Goal: Task Accomplishment & Management: Manage account settings

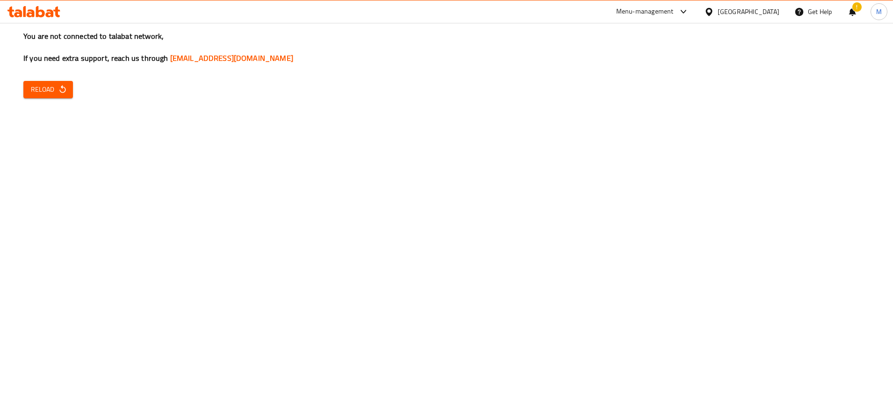
click at [698, 277] on div "You are not connected to talabat network, If you need extra support, reach us t…" at bounding box center [446, 207] width 893 height 414
click at [58, 88] on icon "button" at bounding box center [62, 89] width 9 height 9
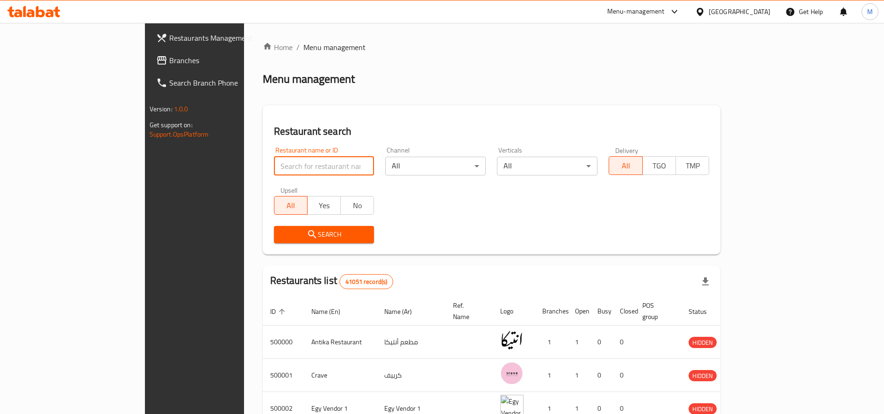
click at [296, 174] on input "search" at bounding box center [324, 166] width 101 height 19
paste input "701414"
type input "701414"
click button "Search" at bounding box center [324, 234] width 101 height 17
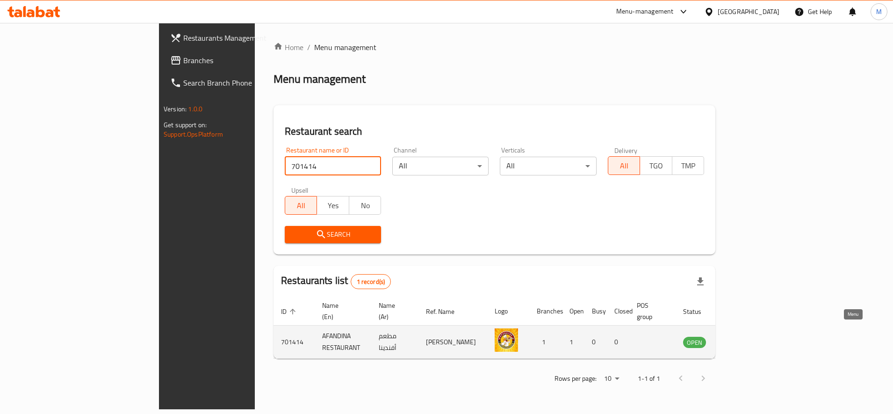
click at [743, 338] on icon "enhanced table" at bounding box center [738, 342] width 10 height 8
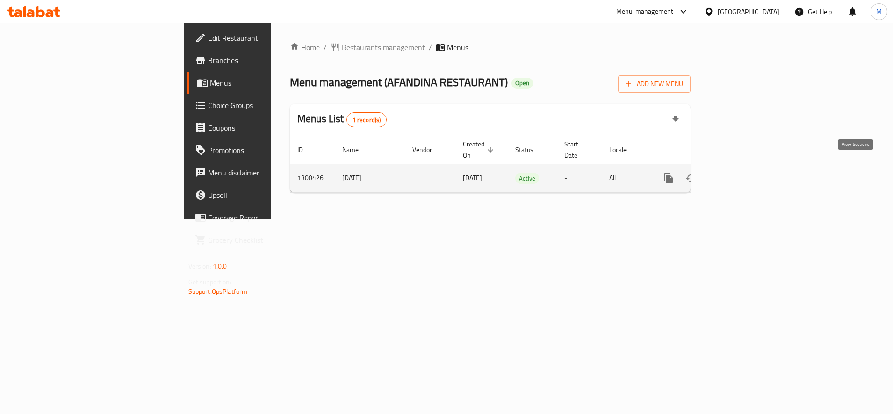
click at [741, 173] on icon "enhanced table" at bounding box center [735, 178] width 11 height 11
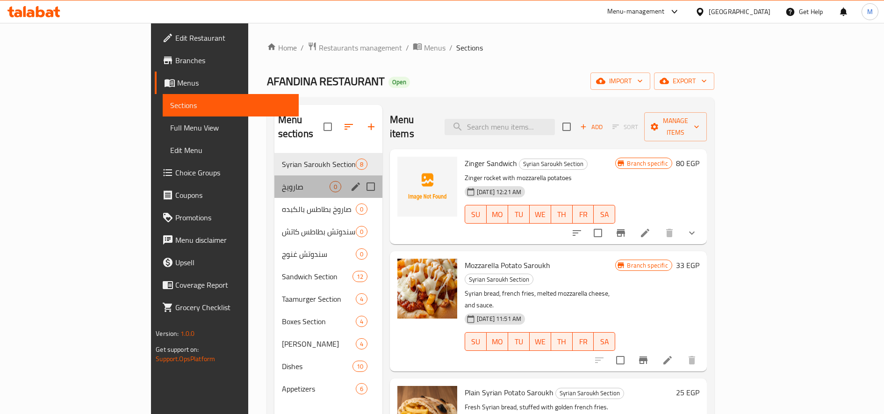
click at [274, 179] on div "صارويخ 0" at bounding box center [328, 186] width 108 height 22
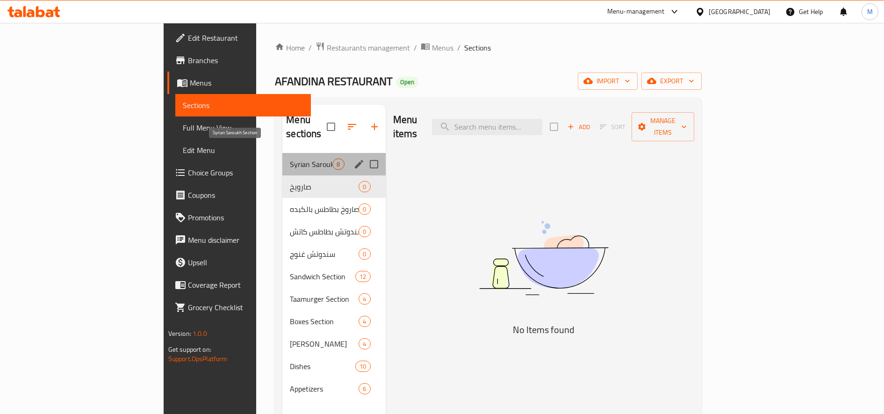
click at [290, 158] on span "Syrian Saroukh Section" at bounding box center [311, 163] width 43 height 11
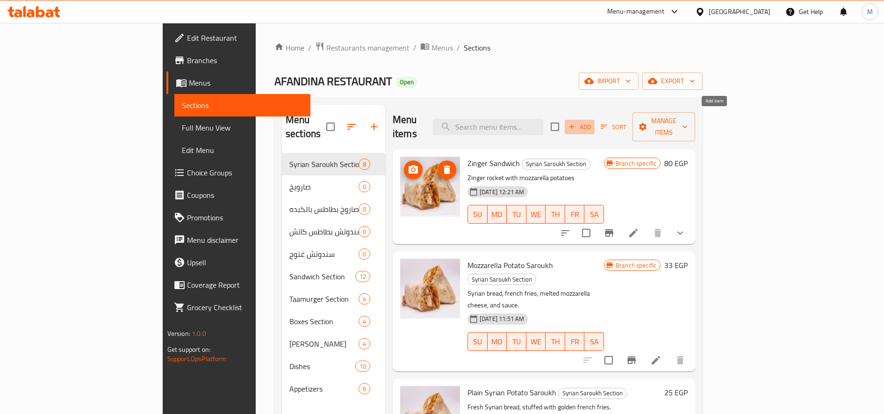
click at [592, 122] on span "Add" at bounding box center [579, 127] width 25 height 11
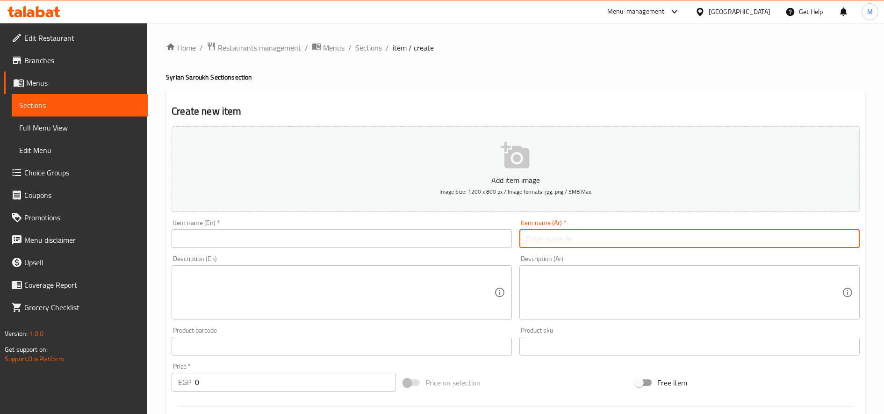
paste input "صاروخ الدمار"
click at [582, 233] on input "صاروخ الدمار" at bounding box center [689, 238] width 340 height 19
type input "صاروخ الدمار"
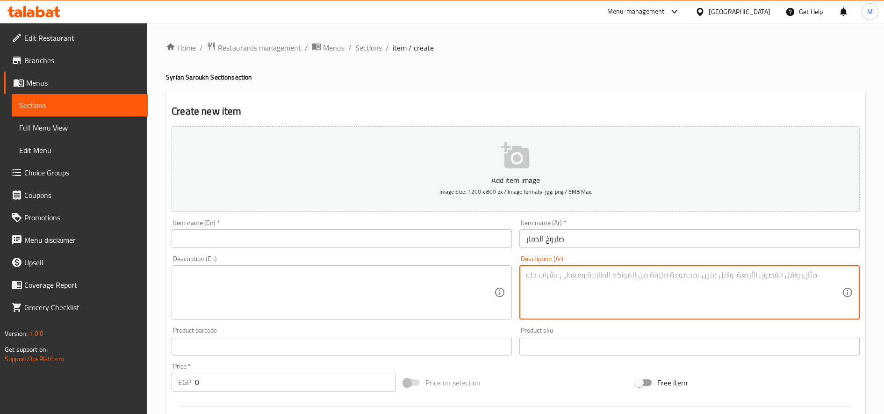
paste textarea "بيض بالبسطرمه والبطاطس بالموزاريلا"
type textarea "بيض بالبسطرمه والبطاطس بالموزاريلا"
click at [270, 298] on textarea at bounding box center [336, 292] width 316 height 44
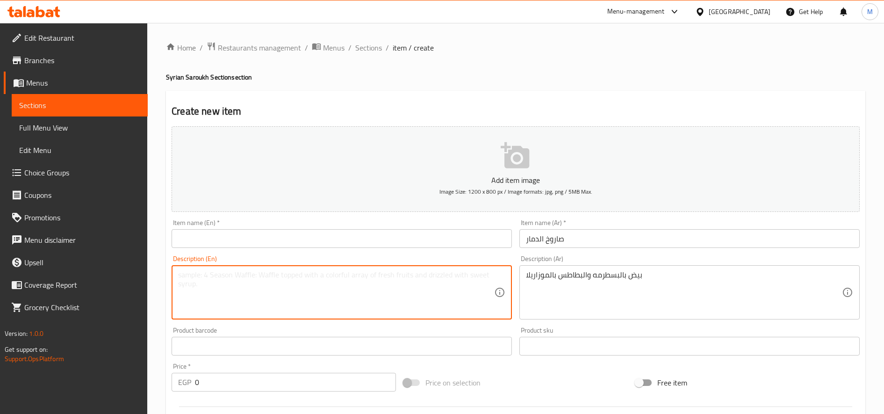
paste textarea "Eggs with pastrami and potatoes with mozzarella"
type textarea "Eggs with pastrami and potatoes with mozzarella"
click at [562, 243] on input "صاروخ الدمار" at bounding box center [689, 238] width 340 height 19
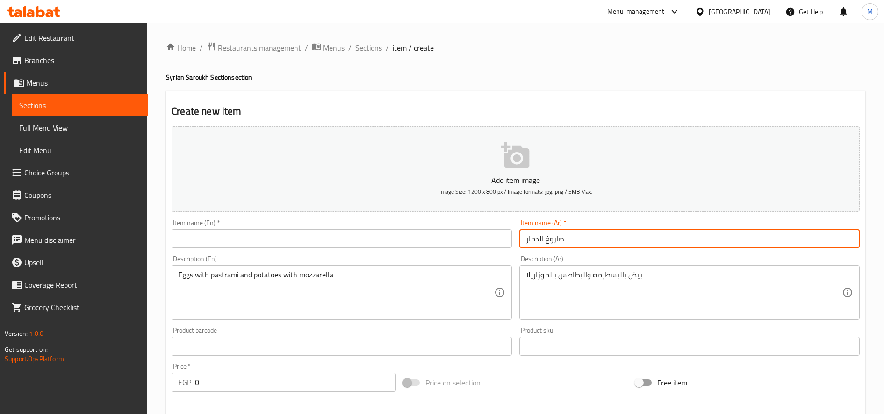
click at [562, 243] on input "صاروخ الدمار" at bounding box center [689, 238] width 340 height 19
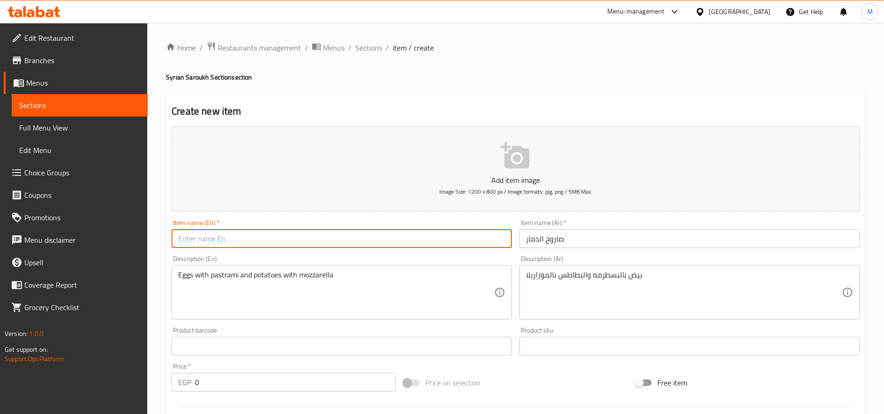
click at [379, 233] on input "text" at bounding box center [342, 238] width 340 height 19
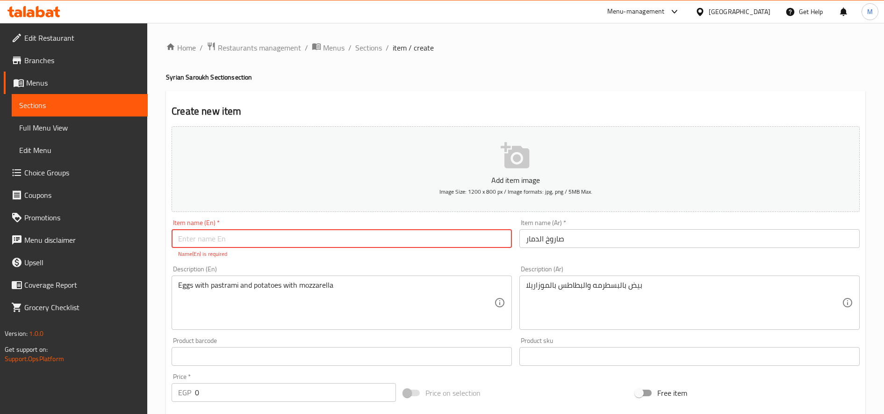
paste input "Saroukh"
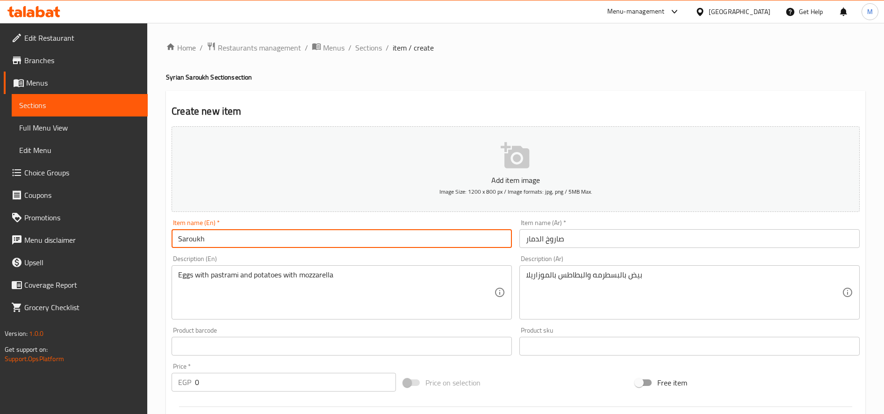
paste input "destruction"
type input "Saroukh destruction"
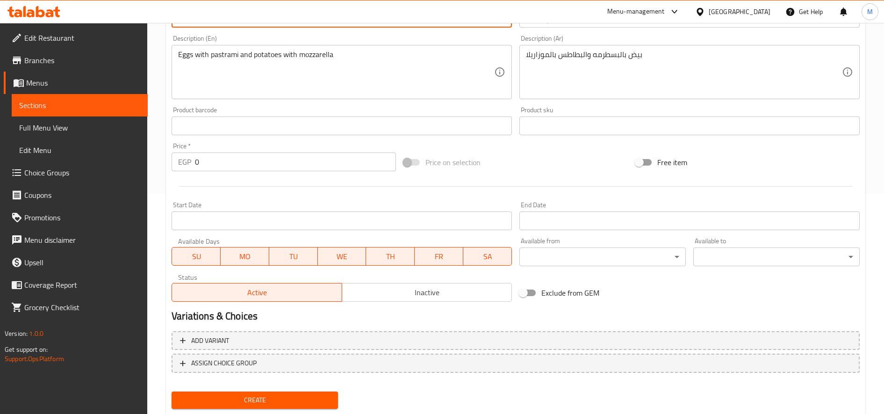
scroll to position [221, 0]
click at [418, 291] on span "Inactive" at bounding box center [427, 292] width 162 height 14
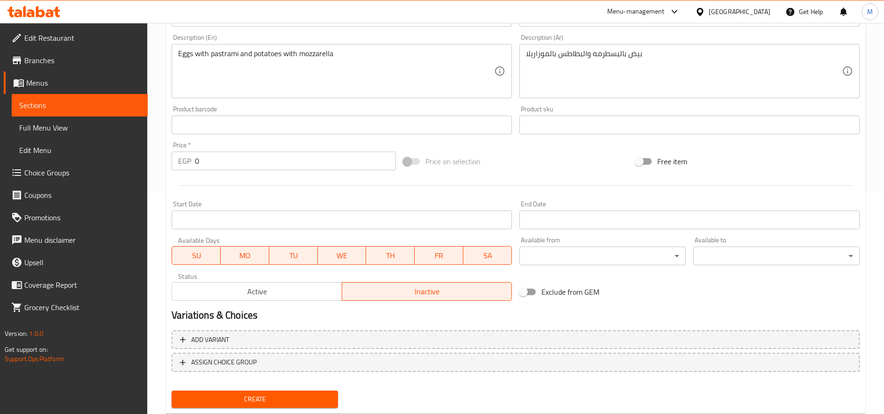
click at [268, 404] on span "Create" at bounding box center [254, 399] width 151 height 12
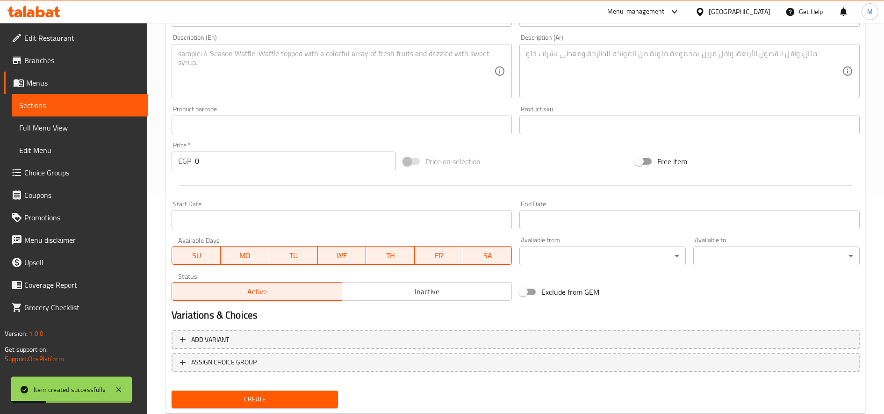
scroll to position [0, 0]
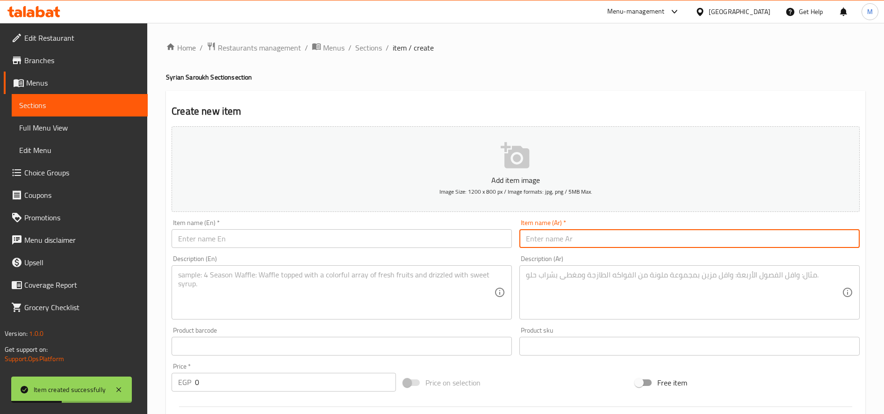
click at [598, 241] on input "text" at bounding box center [689, 238] width 340 height 19
paste input "صاروخ الحوت"
type input "صاروخ الحوت"
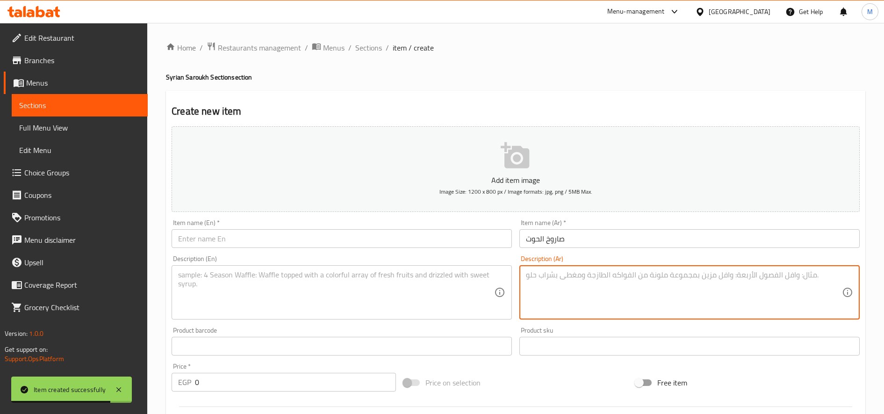
paste textarea "بطاطس موتزيلا زنجر بسطرمه"
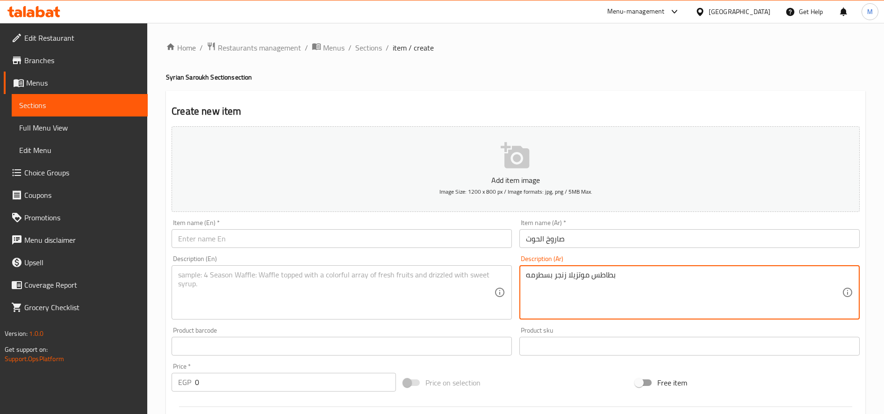
click at [562, 276] on textarea "بطاطس موتزيلا زنجر بسطرمه" at bounding box center [684, 292] width 316 height 44
paste textarea "ريلا زنجر بسطرمه"
type textarea "بطاطس موتزريلا زنجر بسطرمه"
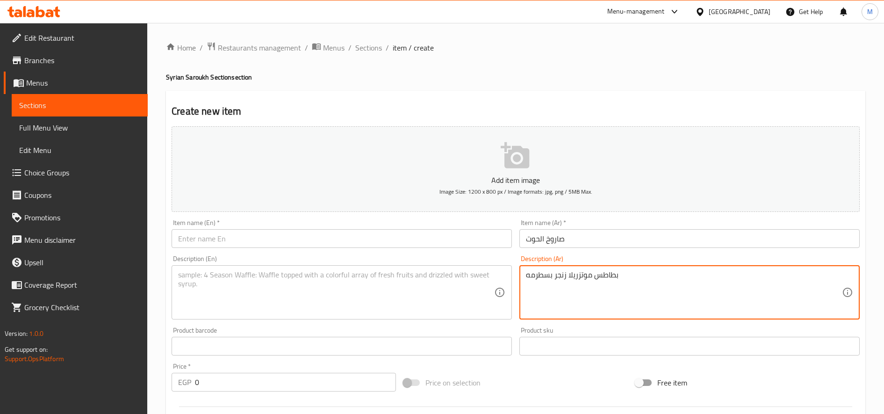
click at [329, 294] on textarea at bounding box center [336, 292] width 316 height 44
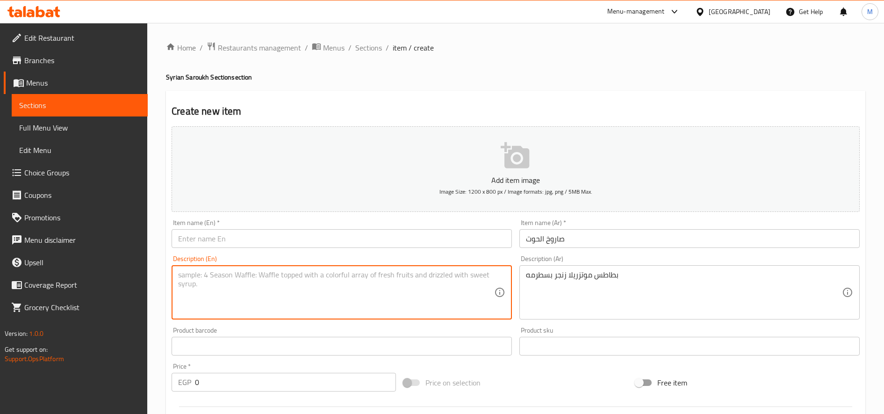
paste textarea "Mozzarella, Zinger, and Pastrami Potatoes"
type textarea "Mozzarella, Zinger, and Pastrami Potatoes"
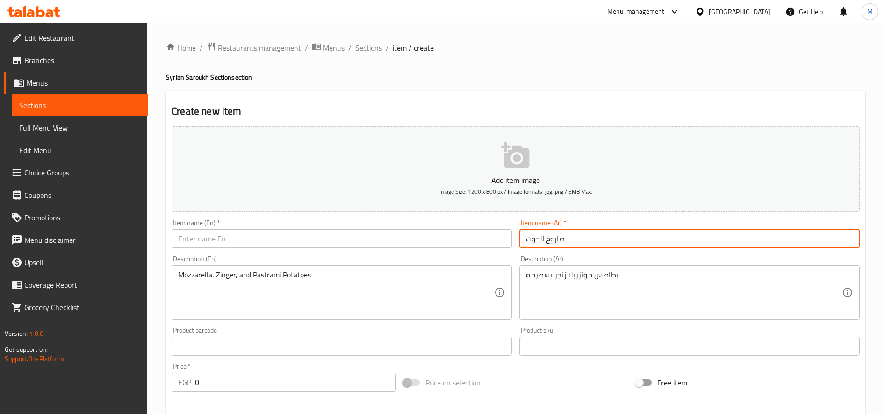
click at [549, 236] on input "صاروخ الحوت" at bounding box center [689, 238] width 340 height 19
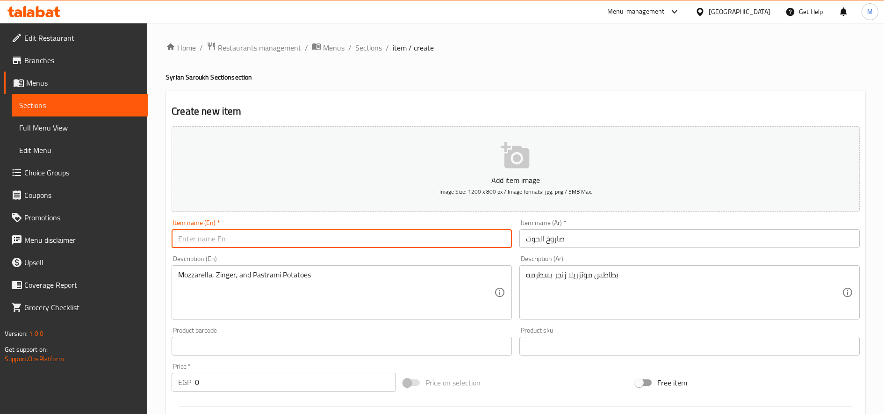
click at [285, 242] on input "text" at bounding box center [342, 238] width 340 height 19
paste input "Whale missile"
click at [212, 237] on input "Whale missile" at bounding box center [342, 238] width 340 height 19
paste input "Saroukh"
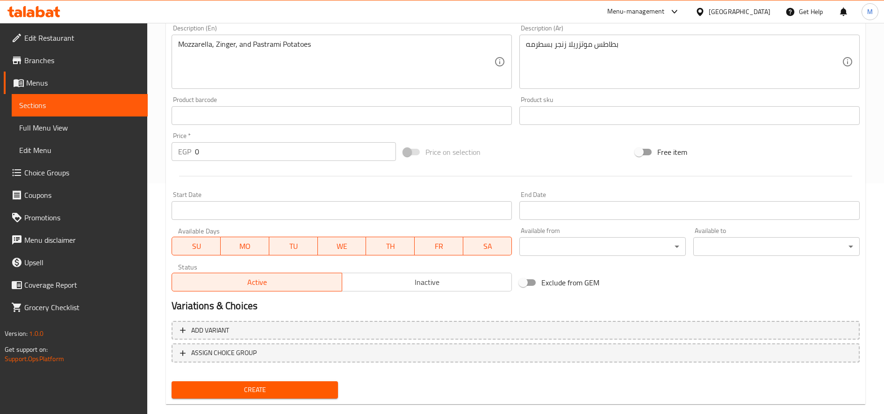
scroll to position [233, 0]
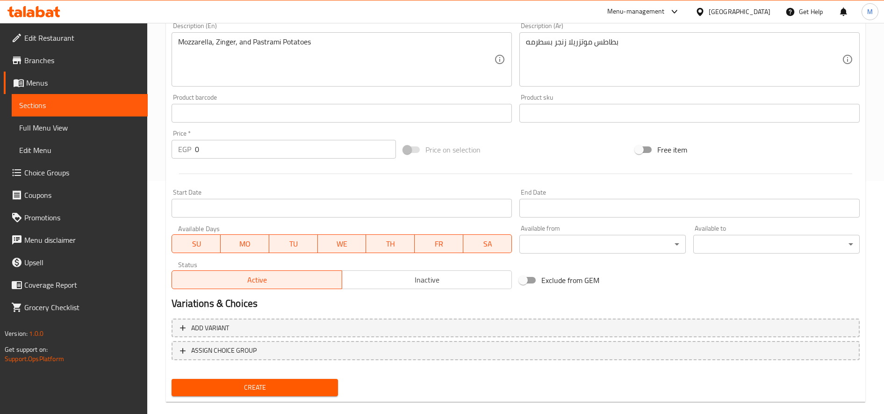
type input "[PERSON_NAME]"
click at [373, 274] on span "Inactive" at bounding box center [427, 280] width 162 height 14
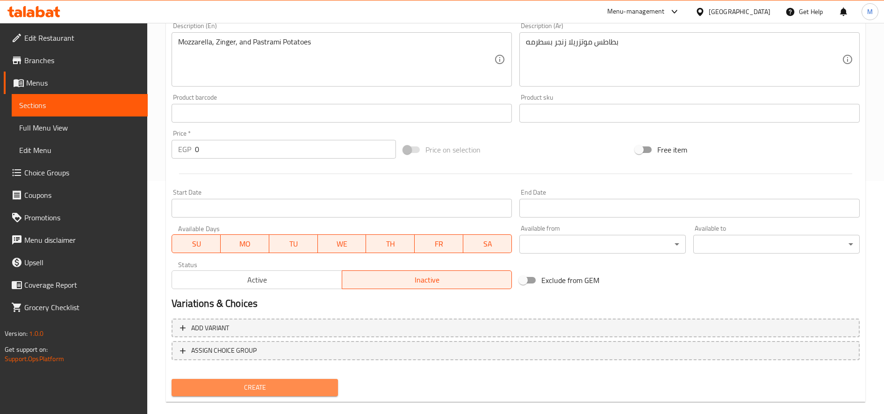
click at [264, 384] on span "Create" at bounding box center [254, 387] width 151 height 12
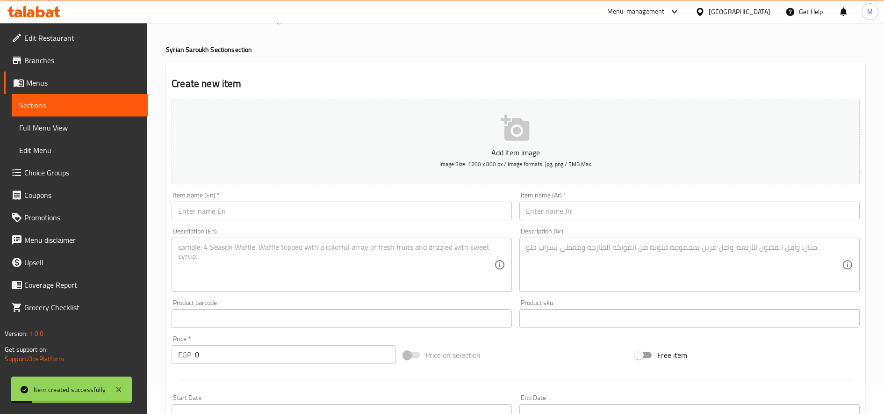
scroll to position [0, 0]
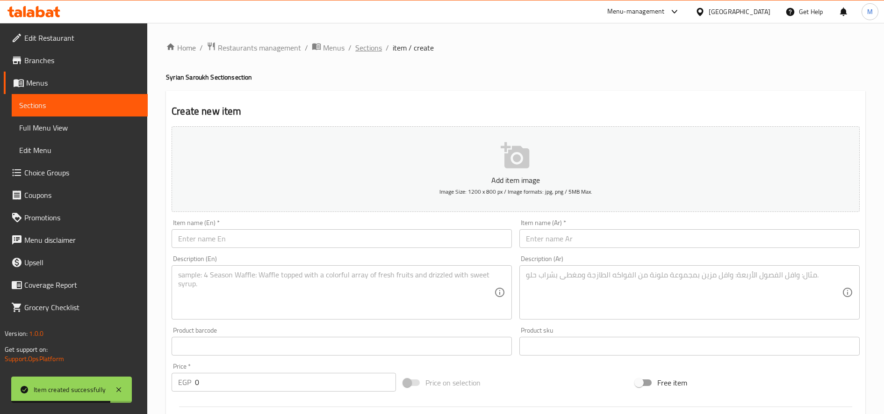
click at [374, 47] on span "Sections" at bounding box center [368, 47] width 27 height 11
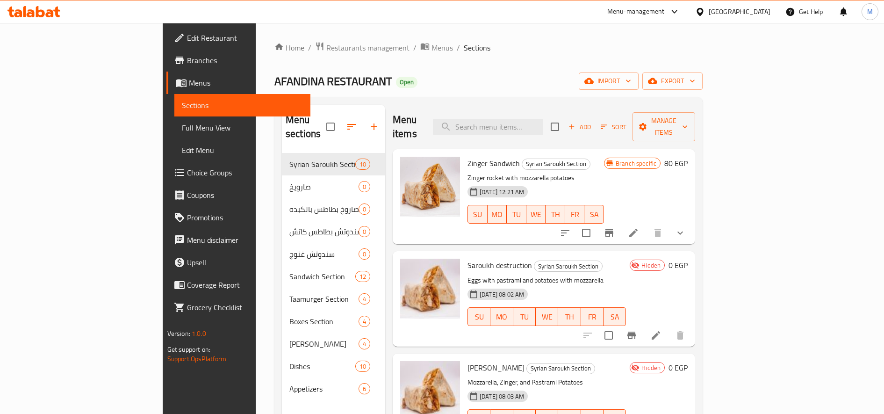
click at [688, 361] on h6 "0 EGP" at bounding box center [677, 367] width 19 height 13
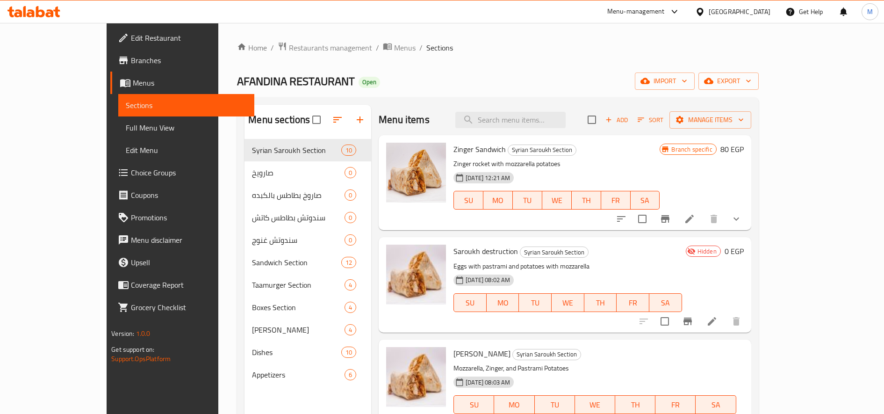
type input "90"
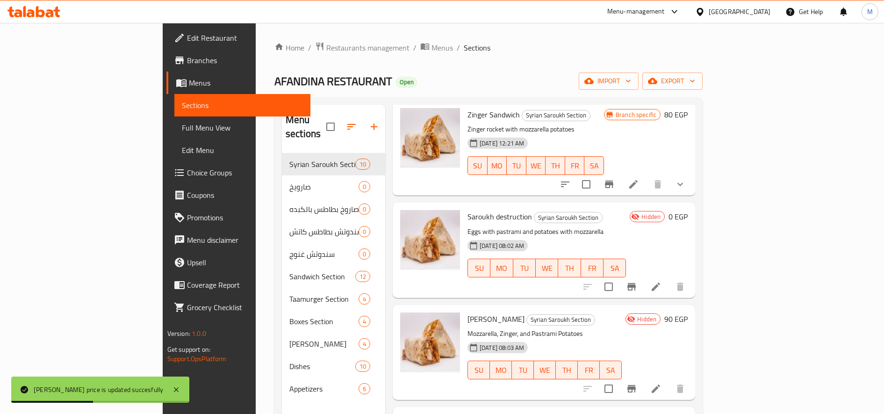
scroll to position [50, 0]
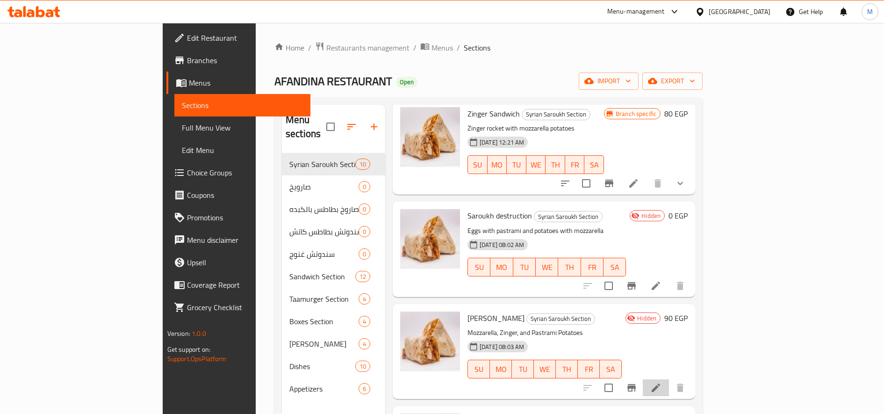
click at [669, 380] on li at bounding box center [656, 387] width 26 height 17
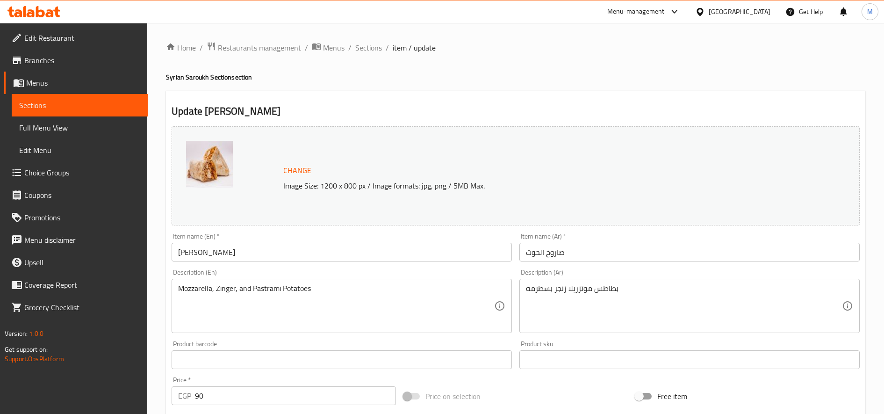
scroll to position [260, 0]
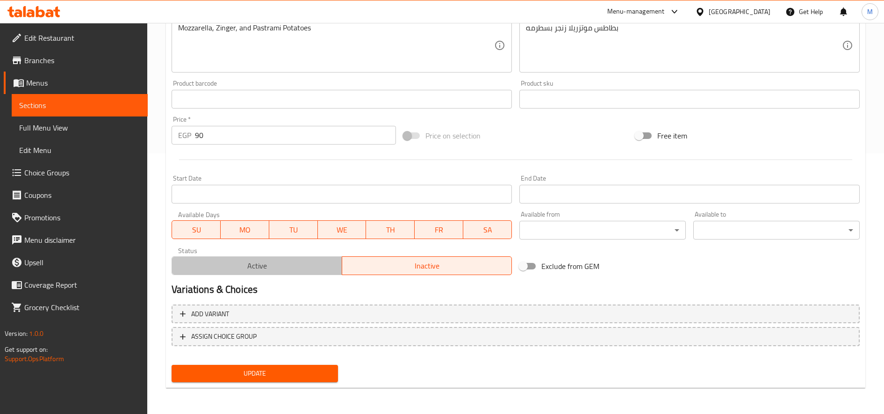
click at [296, 270] on span "Active" at bounding box center [257, 266] width 162 height 14
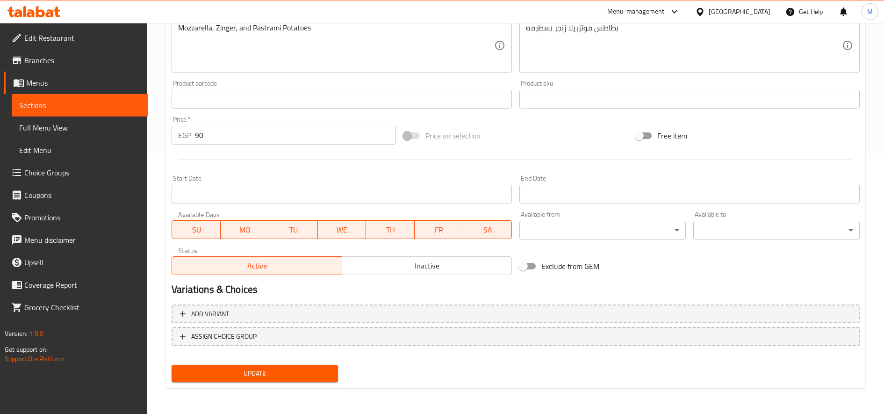
click at [295, 385] on div "Update Whale Saroukh Change Image Size: 1200 x 800 px / Image formats: jpg, png…" at bounding box center [515, 109] width 699 height 558
click at [302, 374] on span "Update" at bounding box center [254, 373] width 151 height 12
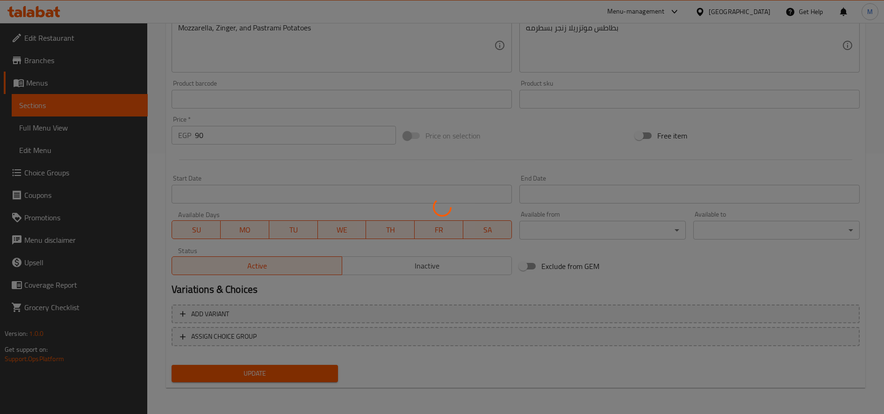
scroll to position [0, 0]
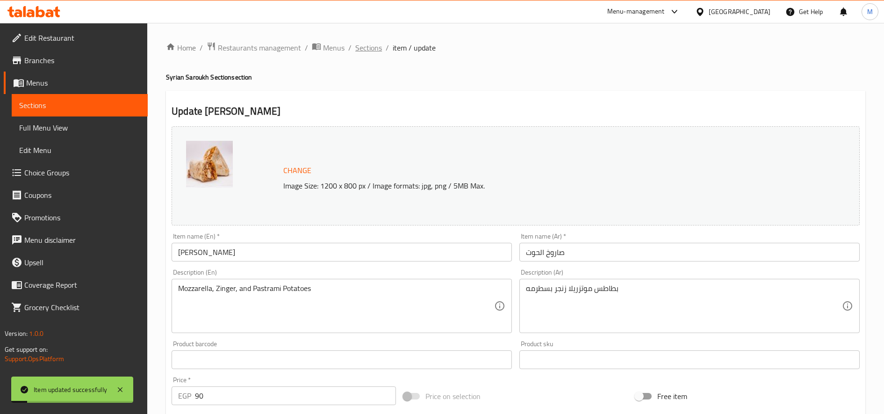
click at [370, 46] on span "Sections" at bounding box center [368, 47] width 27 height 11
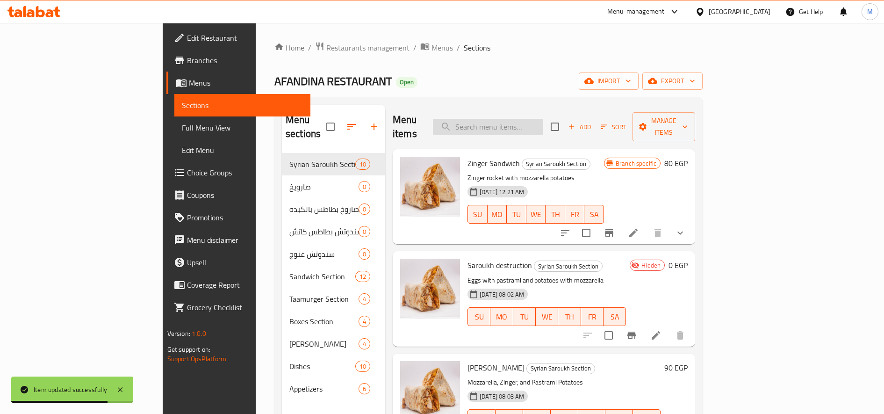
click at [543, 121] on input "search" at bounding box center [488, 127] width 110 height 16
paste input "سندوتش F12"
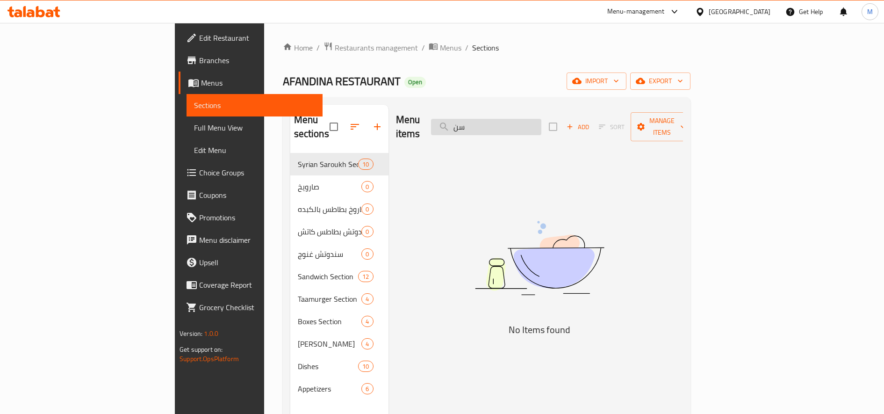
type input "س"
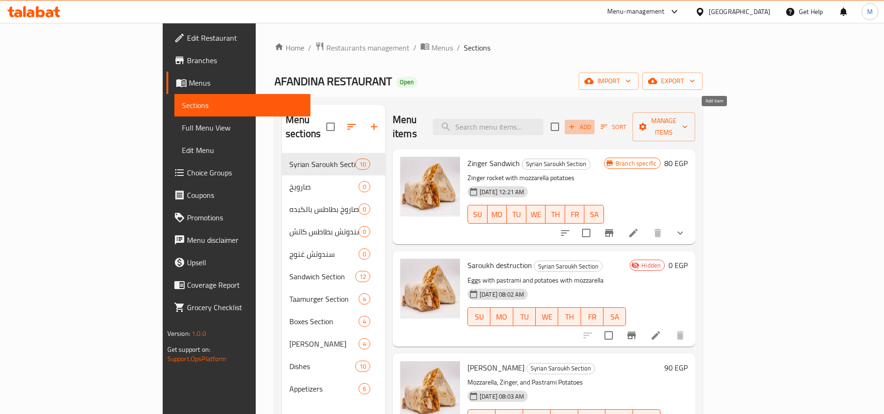
click at [592, 122] on span "Add" at bounding box center [579, 127] width 25 height 11
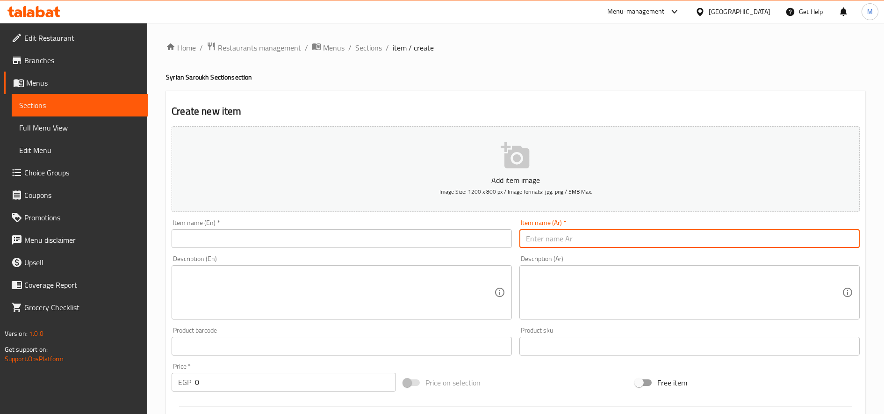
click at [637, 237] on input "text" at bounding box center [689, 238] width 340 height 19
paste input "سندوتش F12"
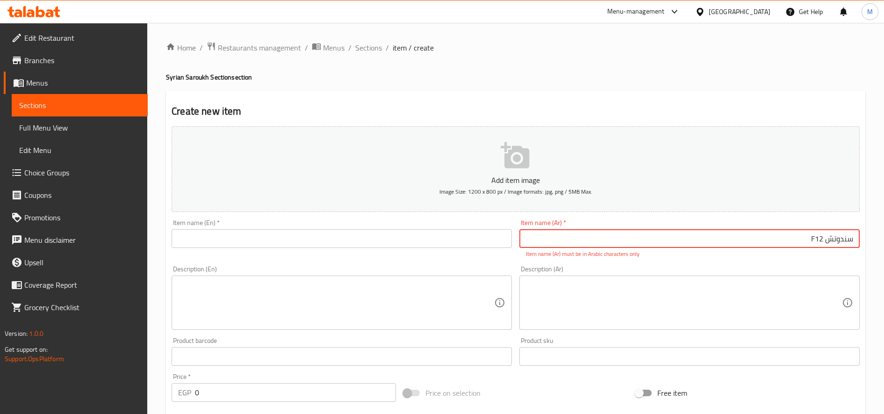
paste input "ا"
click at [697, 239] on input "ساندوتش F12" at bounding box center [689, 238] width 340 height 19
type input "ساندوتش اف 12"
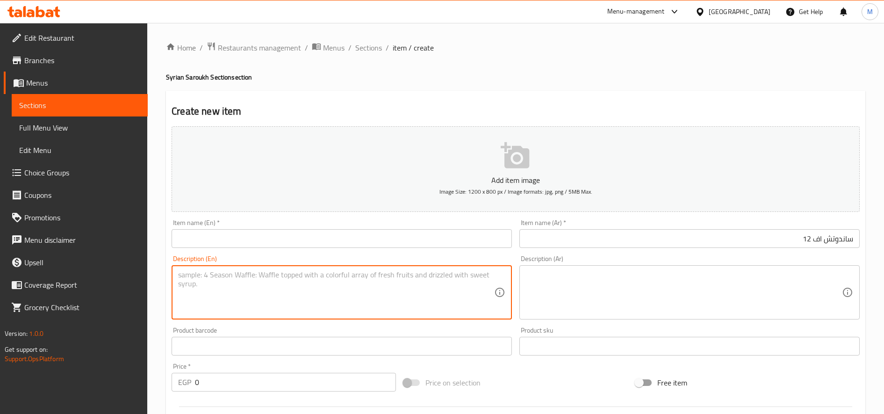
click at [433, 241] on input "text" at bounding box center [342, 238] width 340 height 19
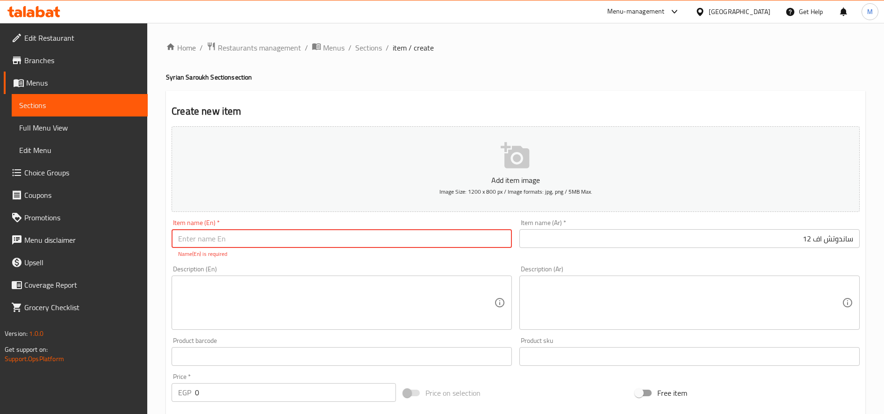
click at [337, 240] on input "text" at bounding box center [342, 238] width 340 height 19
paste input "F12 Sandwich"
type input "F12 Sandwich"
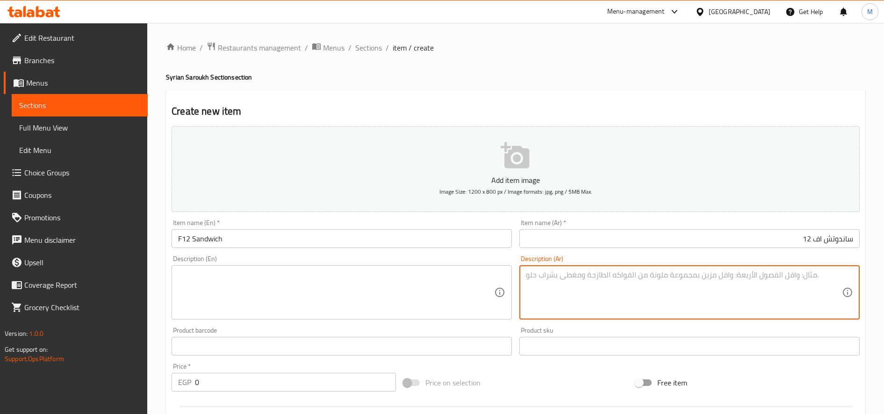
click at [692, 290] on textarea at bounding box center [684, 292] width 316 height 44
paste textarea ". بيض مسقعه بطاطس"
click at [813, 279] on textarea "بيض مسقعه بطاطس" at bounding box center [684, 292] width 316 height 44
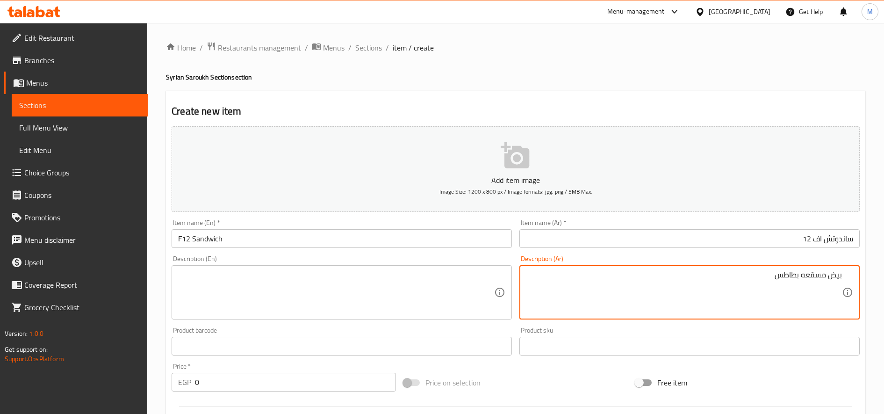
click at [813, 279] on textarea "بيض مسقعه بطاطس" at bounding box center [684, 292] width 316 height 44
type textarea "بيض مسقعه بطاطس"
click at [284, 306] on textarea at bounding box center [336, 292] width 316 height 44
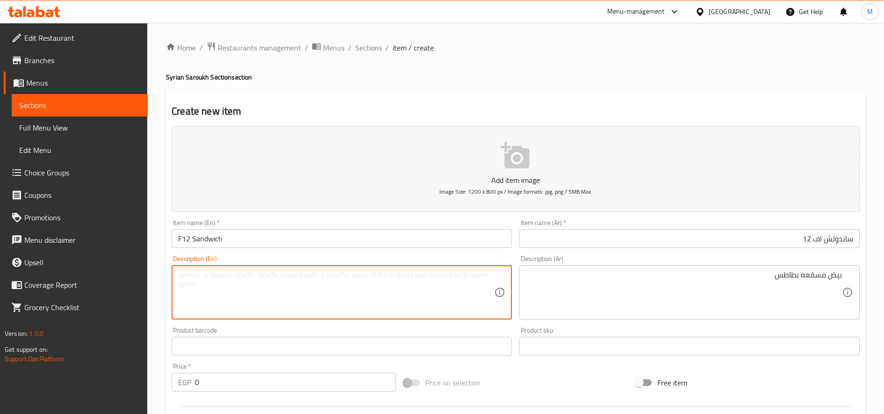
paste textarea "Eggs, potato moussaka"
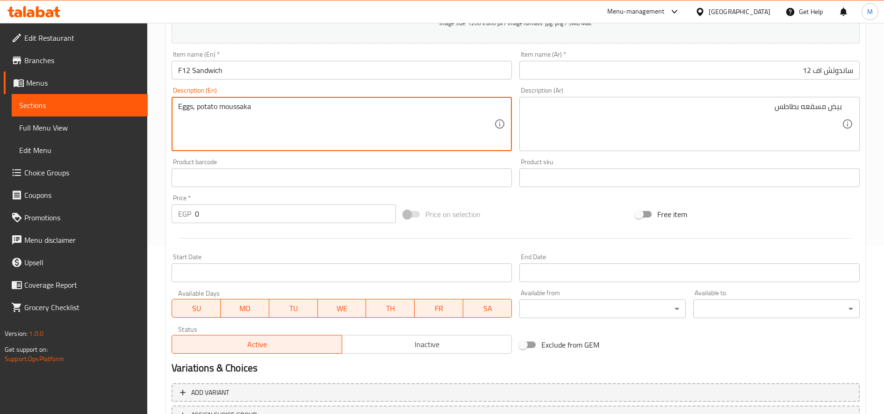
scroll to position [169, 0]
type textarea "Eggs, potato moussaka"
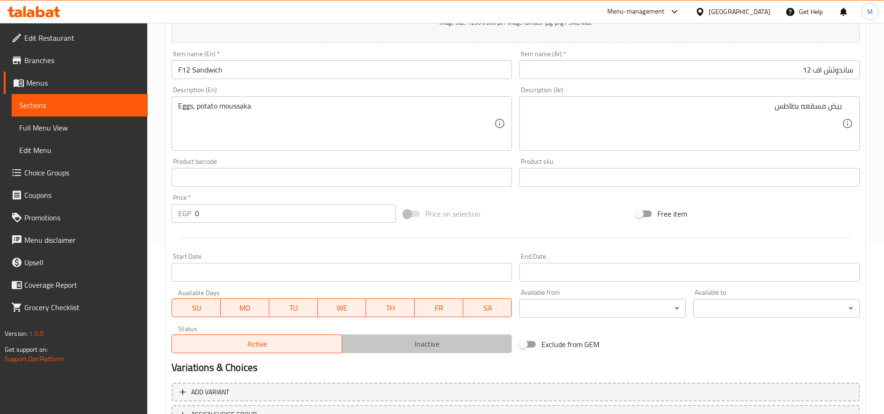
click at [379, 344] on span "Inactive" at bounding box center [427, 344] width 162 height 14
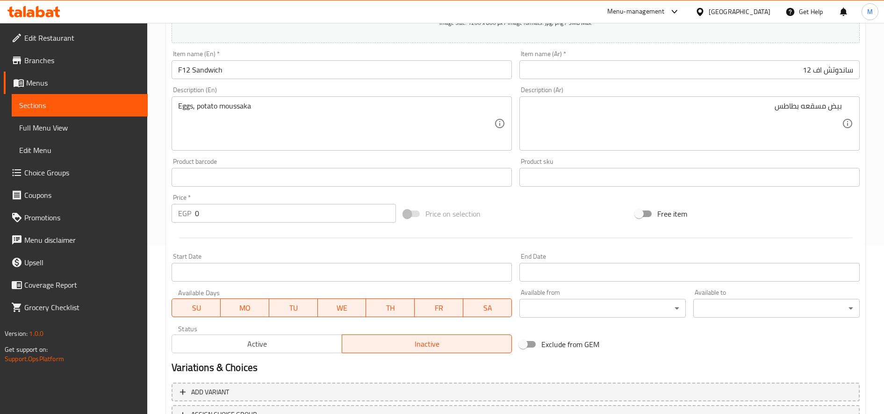
scroll to position [247, 0]
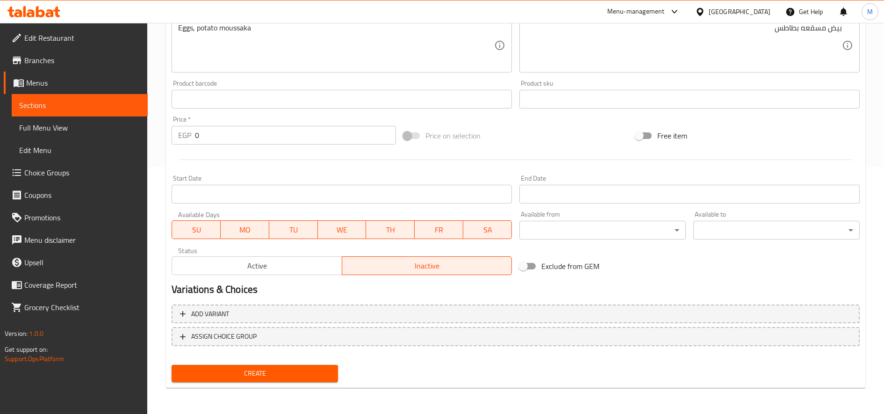
click at [290, 378] on span "Create" at bounding box center [254, 373] width 151 height 12
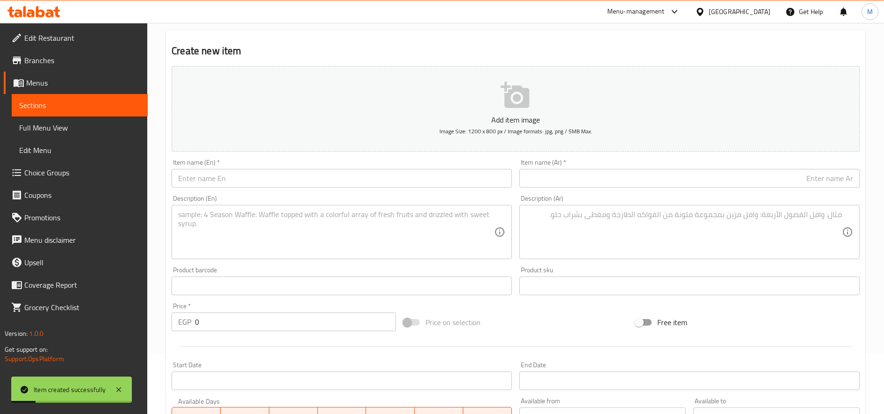
scroll to position [0, 0]
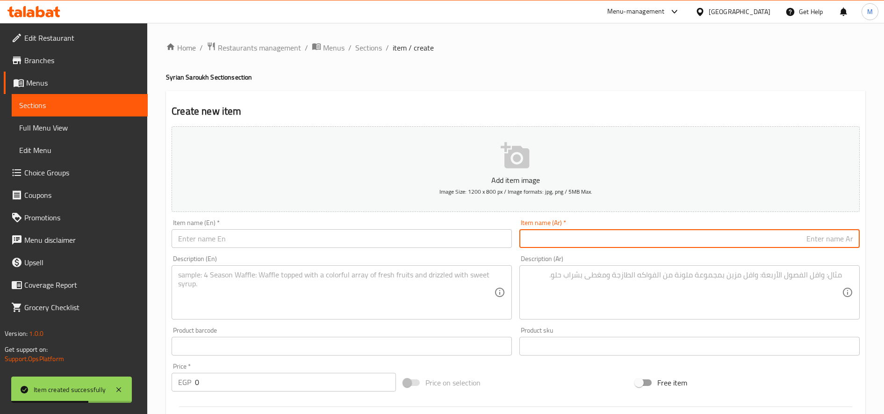
click at [631, 243] on input "text" at bounding box center [689, 238] width 340 height 19
paste input "سندوتش f13"
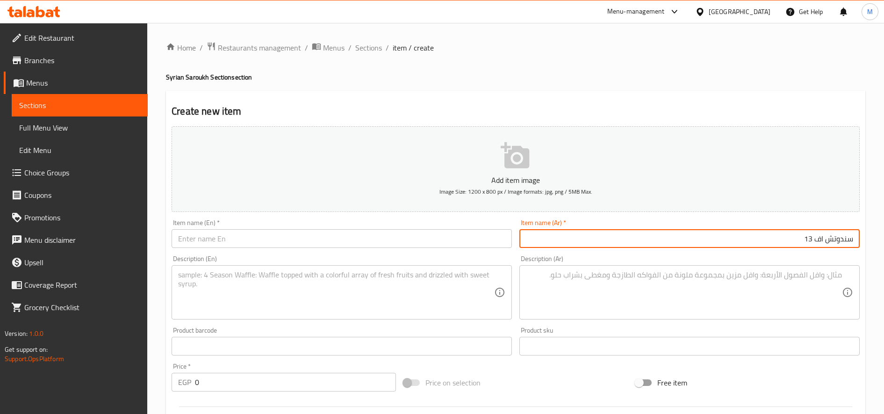
click at [848, 244] on input "سندوتش اف 13" at bounding box center [689, 238] width 340 height 19
paste input "ا"
type input "ساندوتش اف 13"
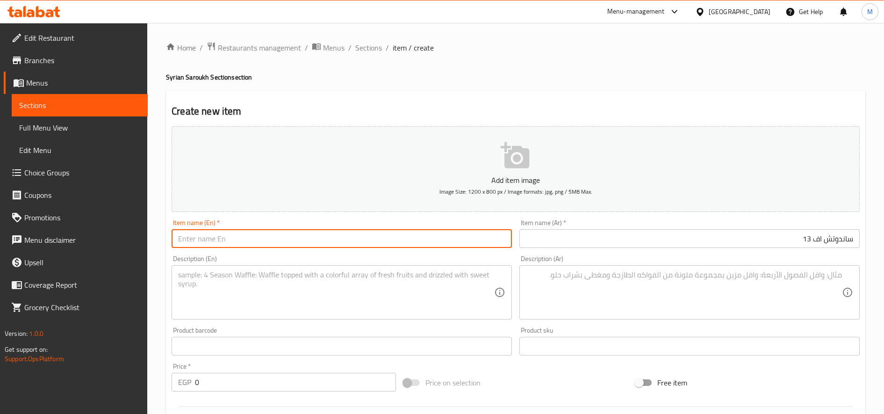
click at [364, 237] on input "text" at bounding box center [342, 238] width 340 height 19
paste input "f13 sandwich"
click at [183, 238] on input "f13 sandwich" at bounding box center [342, 238] width 340 height 19
paste input "f13"
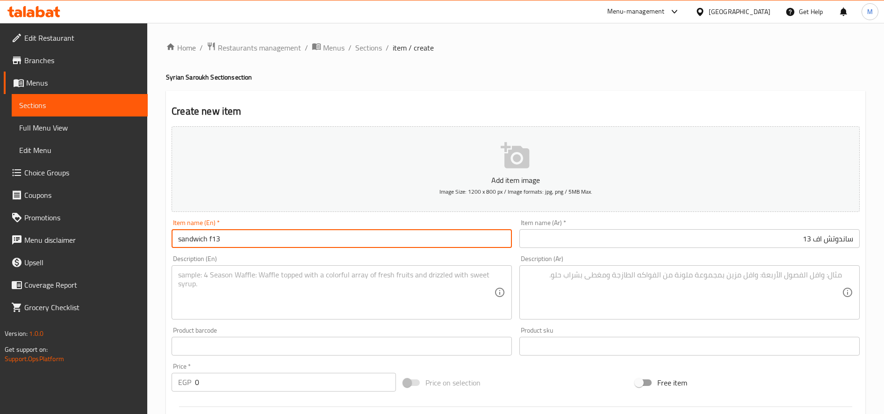
type input "sandwich f13"
click at [605, 293] on textarea at bounding box center [684, 292] width 316 height 44
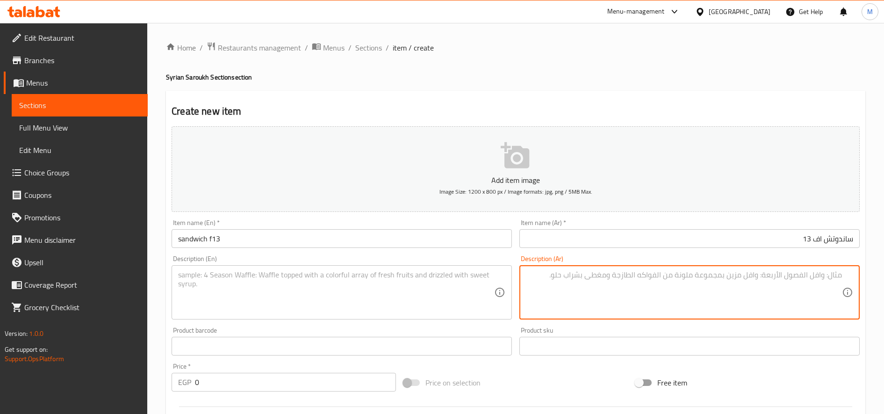
paste textarea "بيض بطاطس طعميه"
click at [605, 293] on textarea "بيض بطاطس طعميه" at bounding box center [684, 292] width 316 height 44
type textarea "بيض بطاطس طعميه"
click at [344, 312] on textarea at bounding box center [336, 292] width 316 height 44
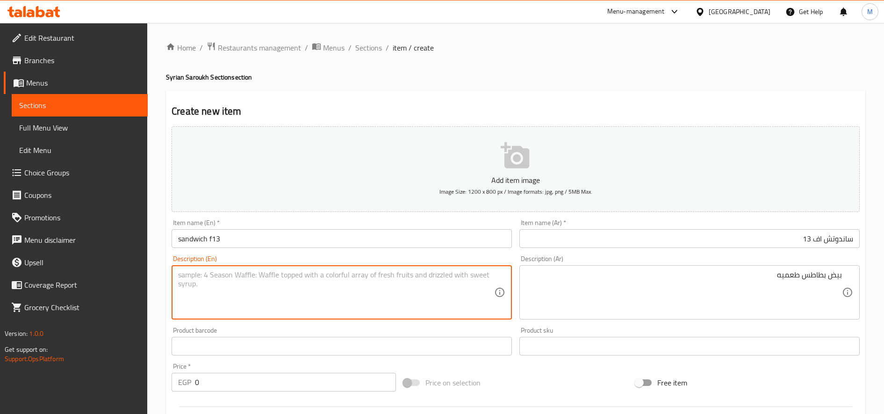
paste textarea "Eggs, potatoes, falafel"
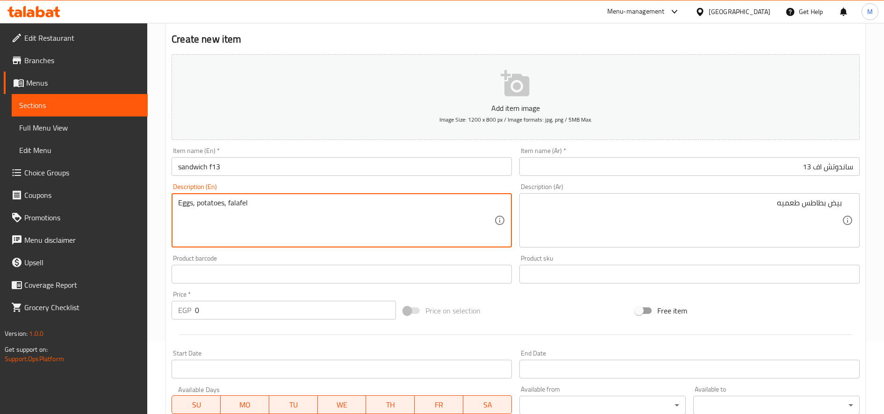
scroll to position [76, 0]
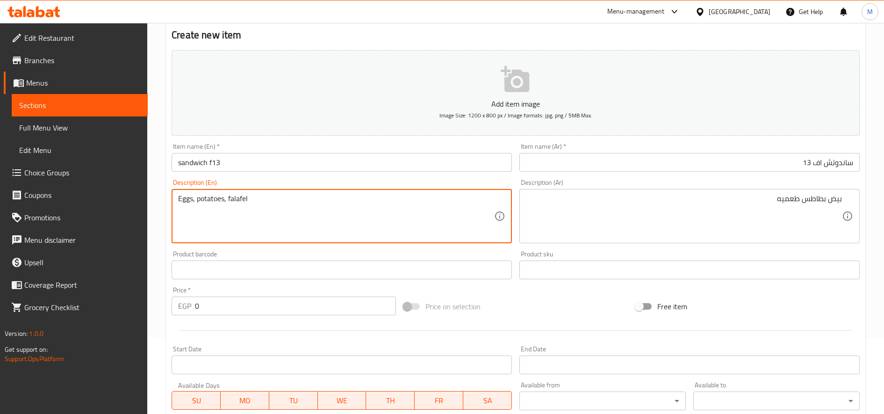
type textarea "Eggs, potatoes, falafel"
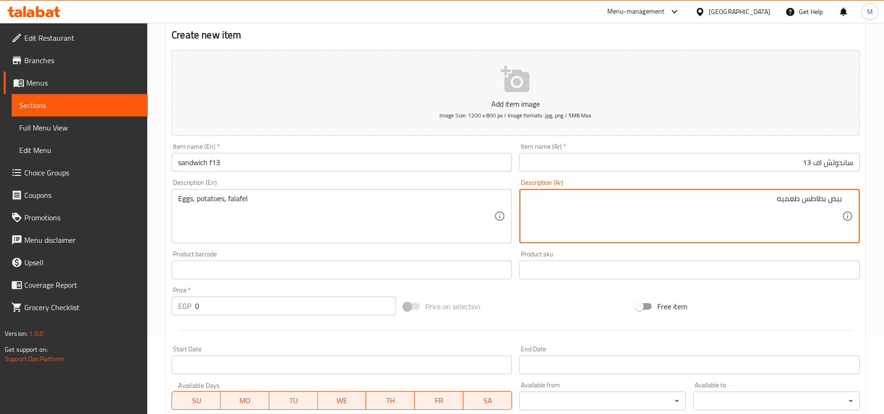
click at [819, 195] on textarea "بيض بطاطس طعميه" at bounding box center [684, 216] width 316 height 44
paste textarea "طعمية"
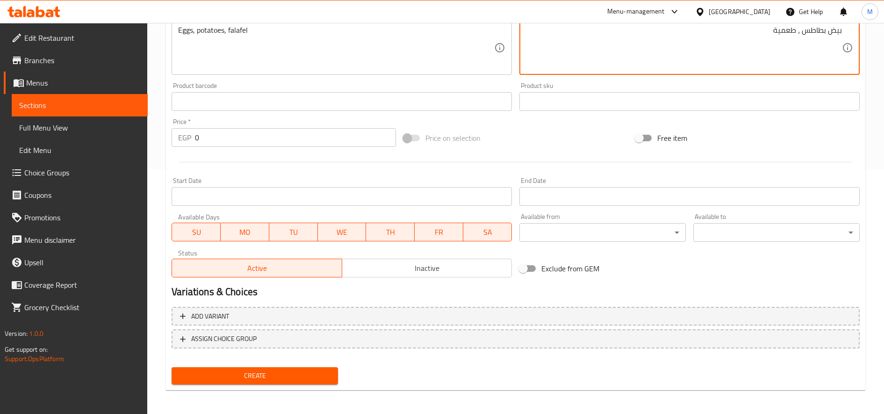
scroll to position [247, 0]
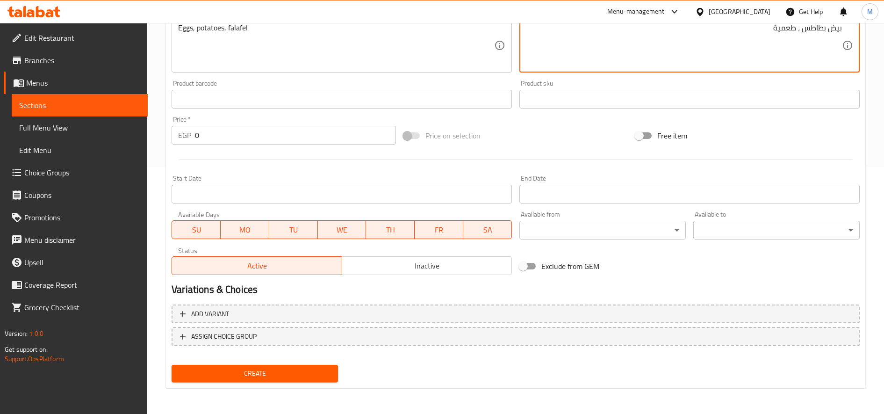
type textarea "بيض بطاطس ، طعمية"
click at [365, 265] on span "Inactive" at bounding box center [427, 266] width 162 height 14
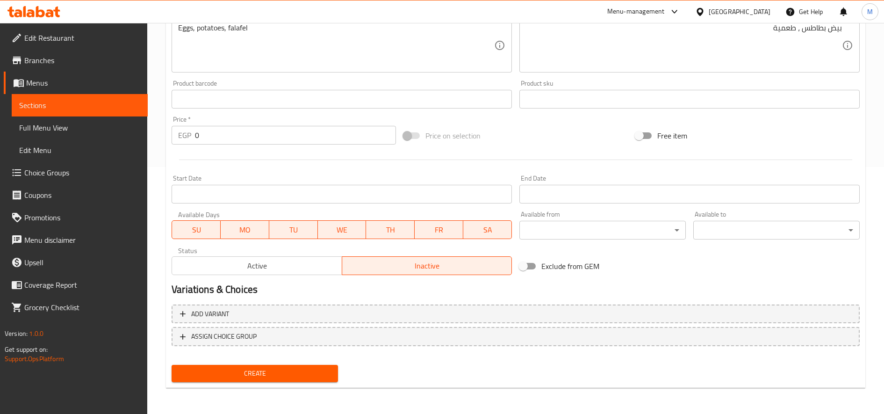
click at [287, 385] on div "Create" at bounding box center [255, 373] width 174 height 25
click at [297, 376] on span "Create" at bounding box center [254, 373] width 151 height 12
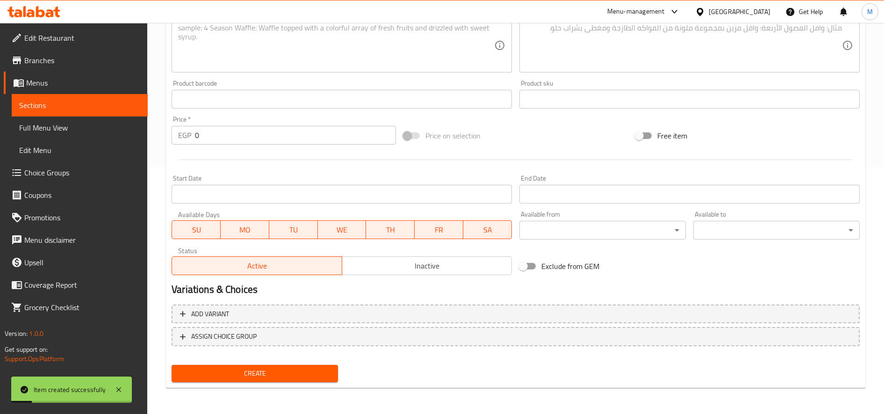
scroll to position [0, 0]
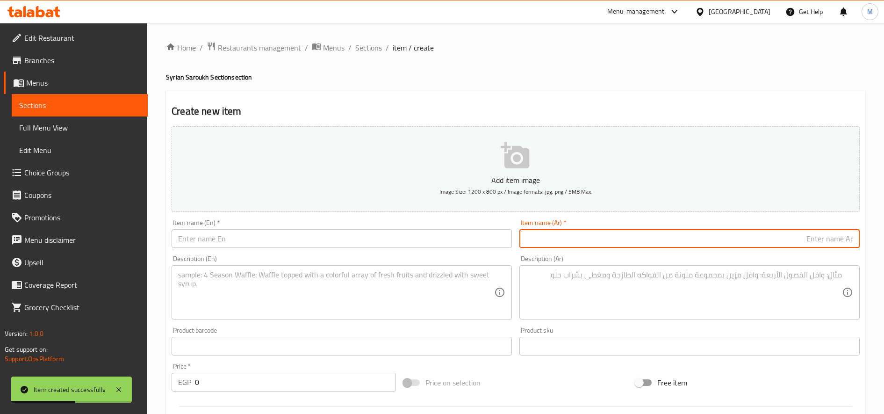
click at [546, 233] on input "text" at bounding box center [689, 238] width 340 height 19
paste input "ساندوتش افندينا"
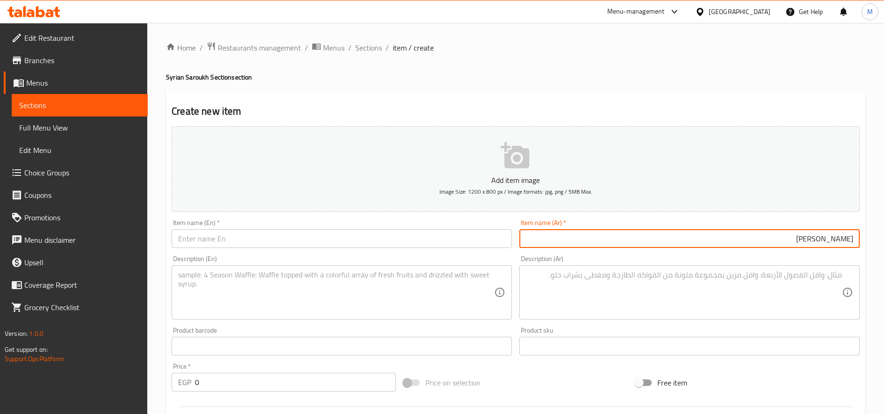
type input "ساندوتش افندينا"
click at [402, 290] on textarea at bounding box center [336, 292] width 316 height 44
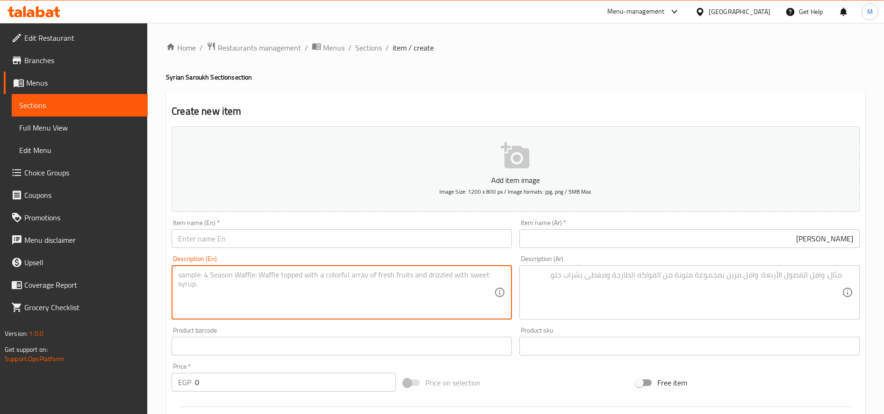
paste textarea "Afandina sandwich"
type textarea "Afandina sandwich"
paste input "Afandina sandwich"
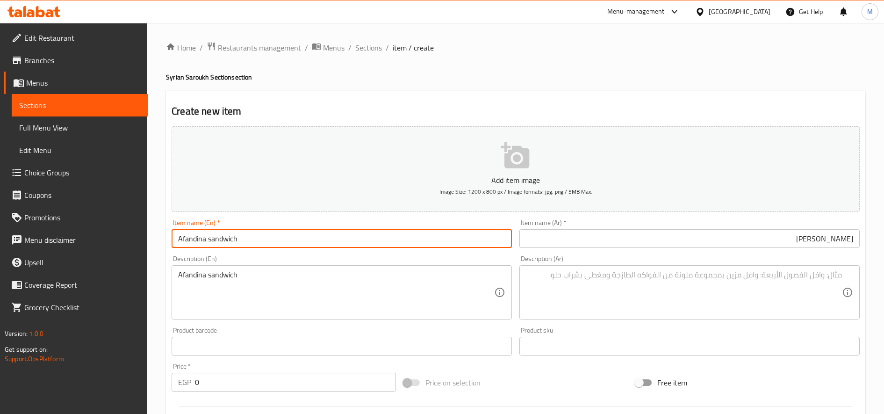
click at [324, 237] on input "Afandina sandwich" at bounding box center [342, 238] width 340 height 19
type input "Afandina sandwich"
paste textarea "بيض- بطاطس - مسقعه"
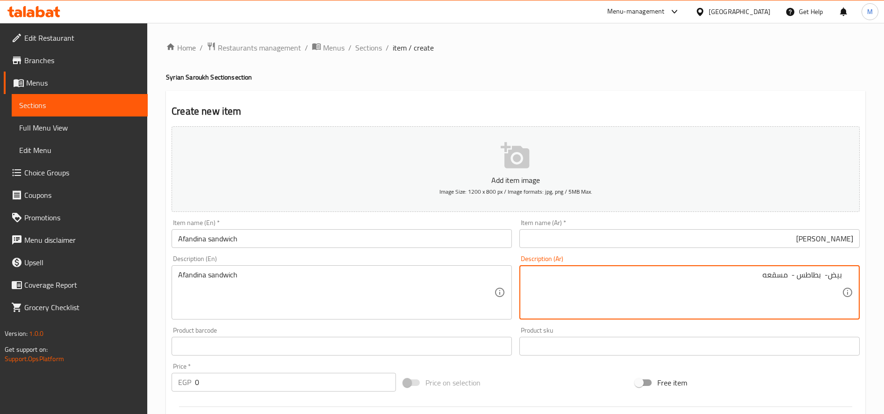
type textarea "بيض- بطاطس - مسقعه"
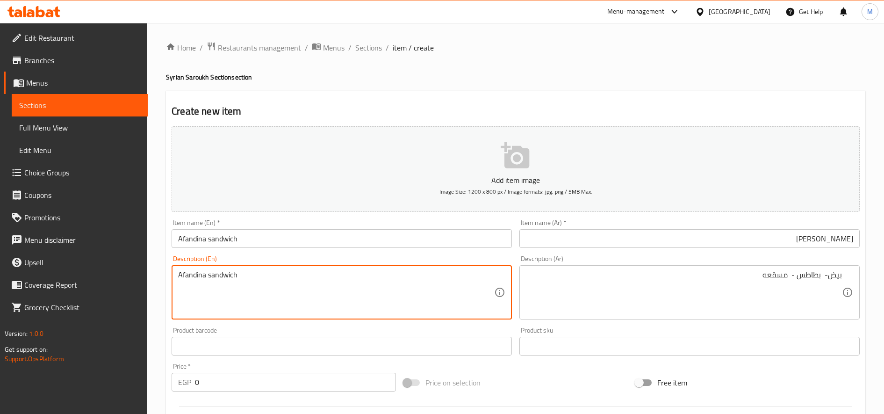
click at [338, 275] on textarea "Afandina sandwich" at bounding box center [336, 292] width 316 height 44
paste textarea "Eggs - Potatoes - Musakhan"
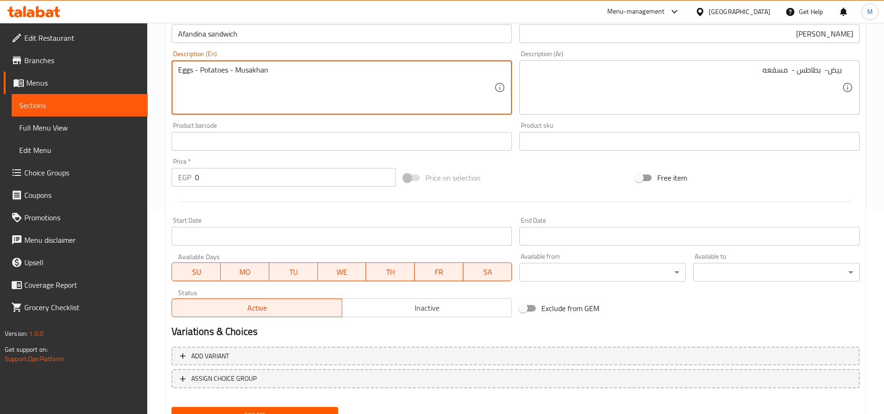
scroll to position [224, 0]
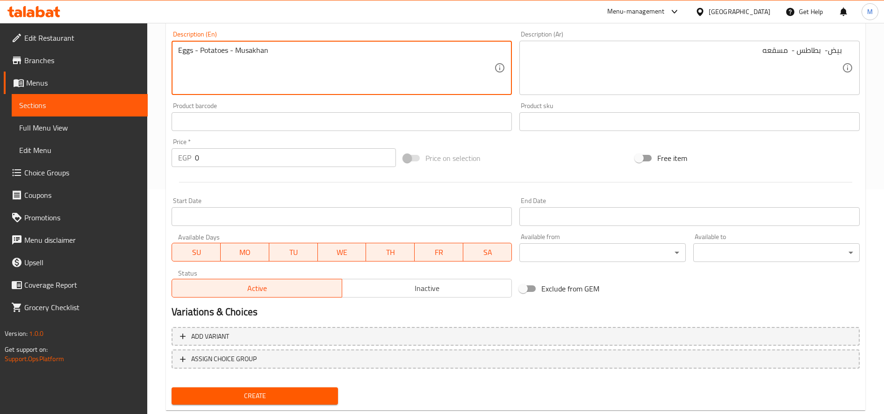
type textarea "Eggs - Potatoes - Musakhan"
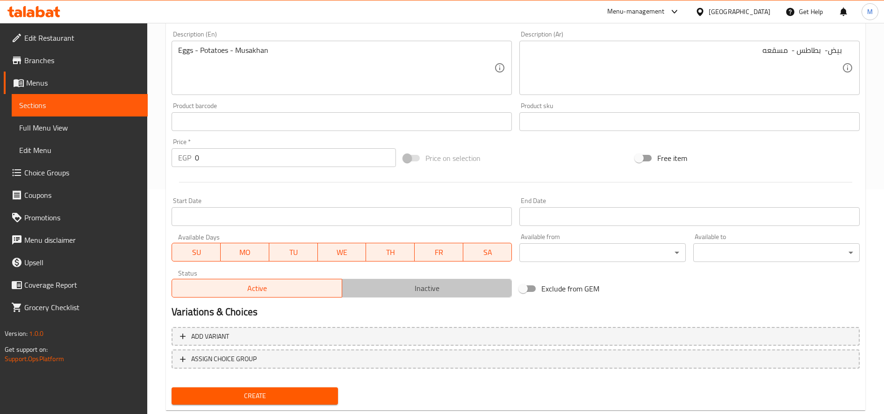
click at [413, 288] on span "Inactive" at bounding box center [427, 288] width 162 height 14
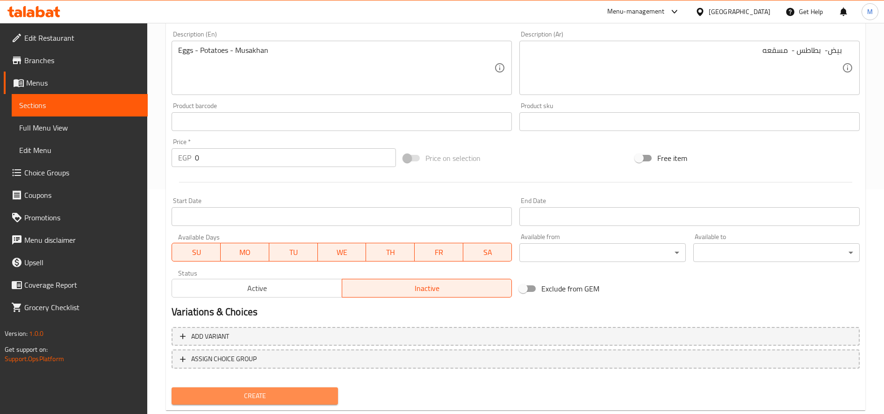
click at [303, 393] on span "Create" at bounding box center [254, 396] width 151 height 12
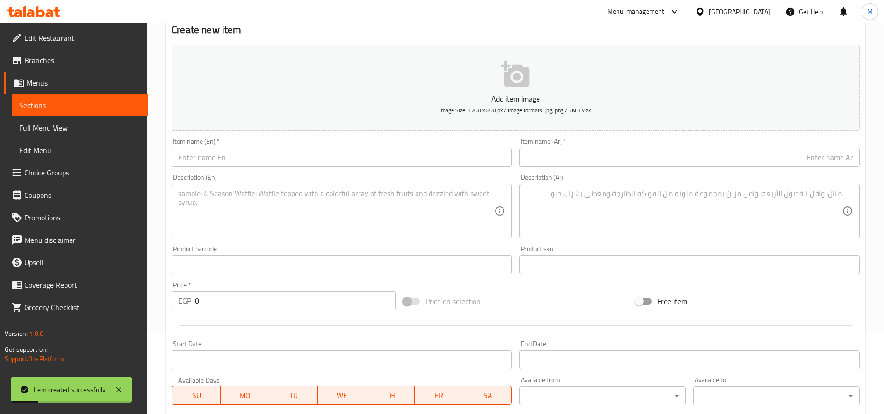
scroll to position [0, 0]
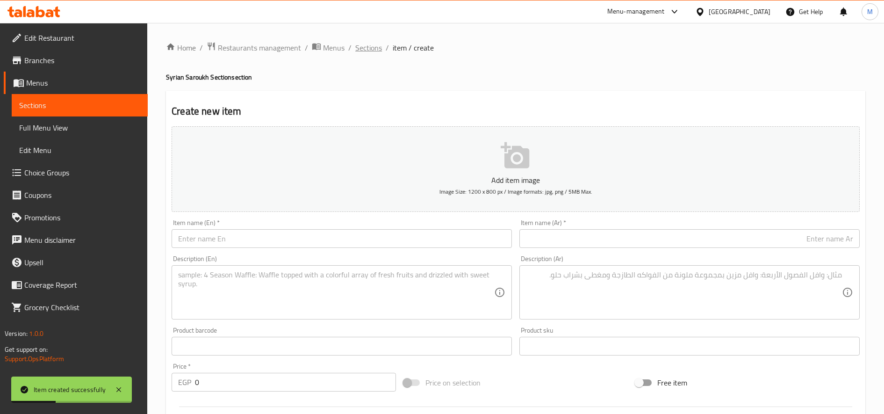
click at [363, 42] on span "Sections" at bounding box center [368, 47] width 27 height 11
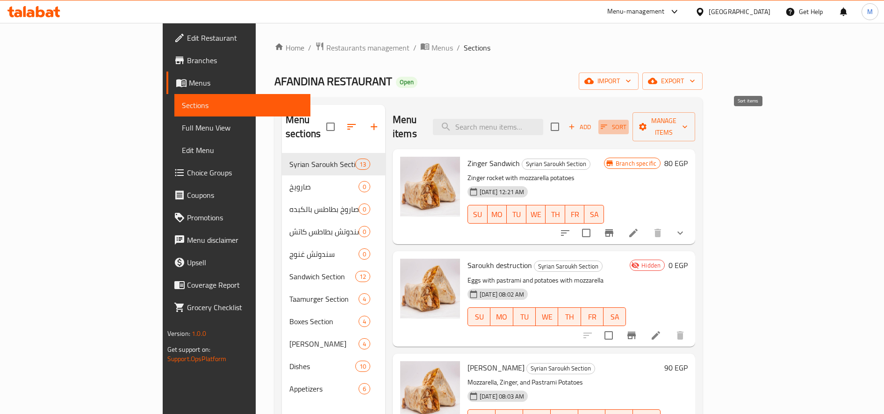
click at [608, 122] on icon "button" at bounding box center [604, 126] width 8 height 8
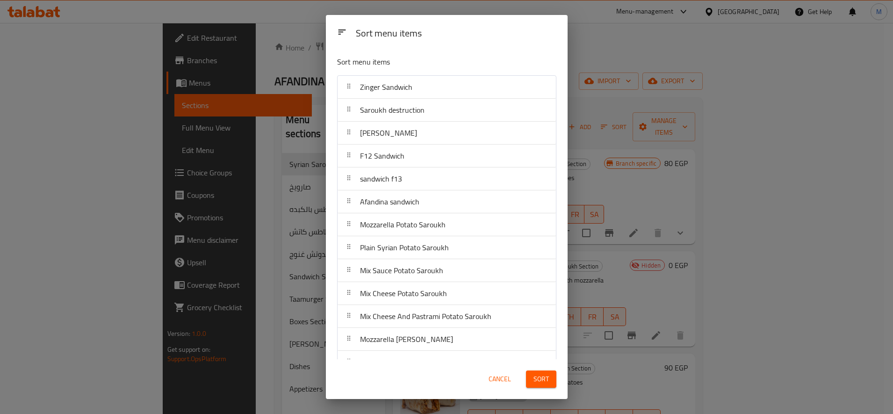
click at [704, 255] on div "Sort menu items Sort menu items Zinger Sandwich Saroukh destruction Whale Sarou…" at bounding box center [446, 207] width 893 height 414
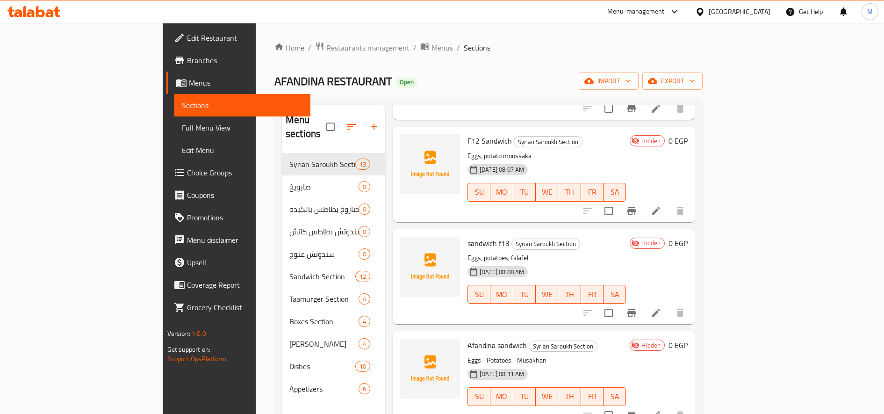
scroll to position [330, 0]
click at [660, 205] on icon at bounding box center [656, 209] width 8 height 8
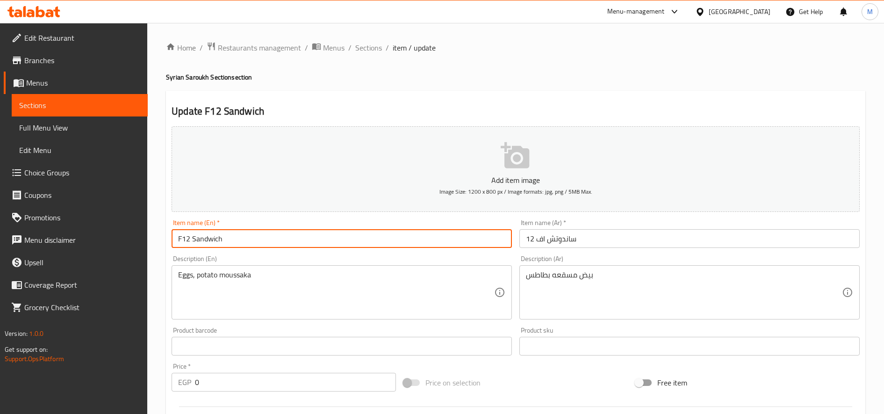
click at [184, 242] on input "F12 Sandwich" at bounding box center [342, 238] width 340 height 19
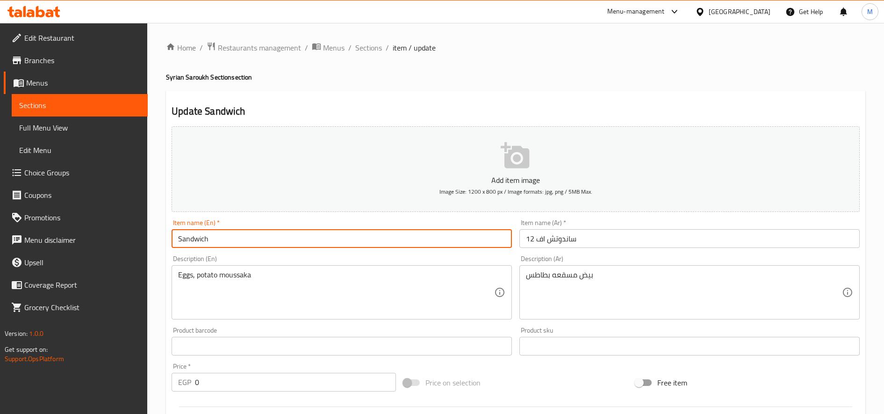
paste input "F12"
type input "Sandwich F12"
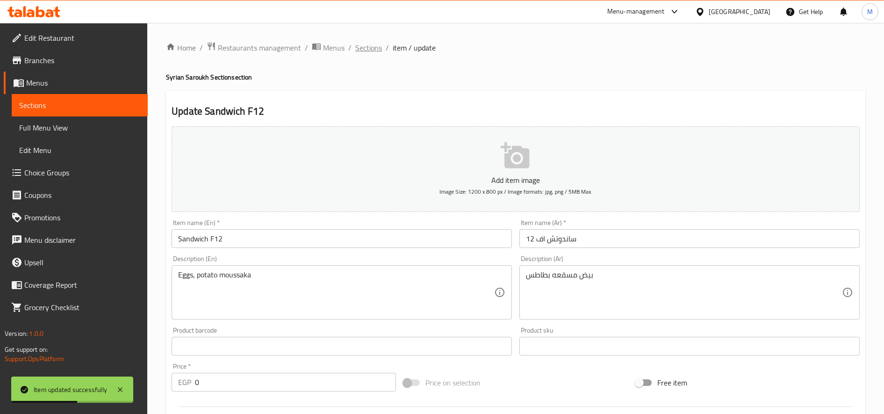
click at [373, 50] on span "Sections" at bounding box center [368, 47] width 27 height 11
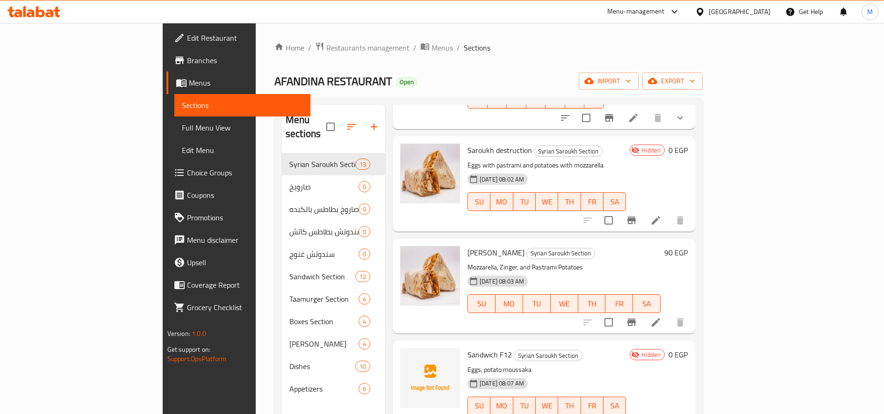
scroll to position [114, 0]
click at [688, 145] on h6 "0 EGP" at bounding box center [677, 151] width 19 height 13
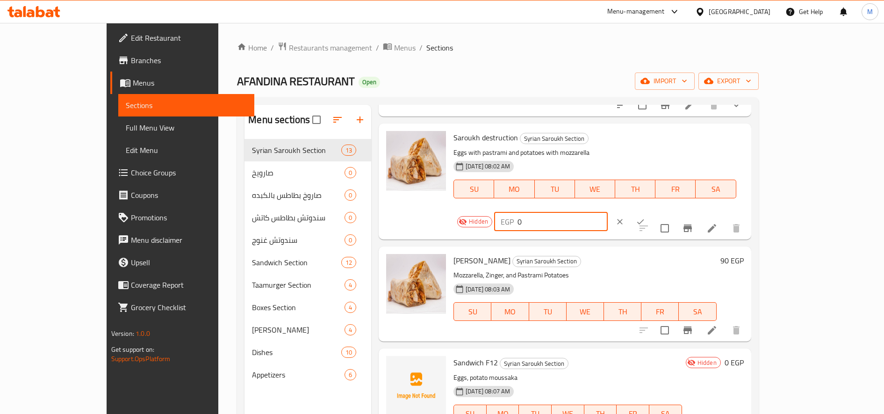
click at [608, 212] on input "0" at bounding box center [563, 221] width 90 height 19
type input "60"
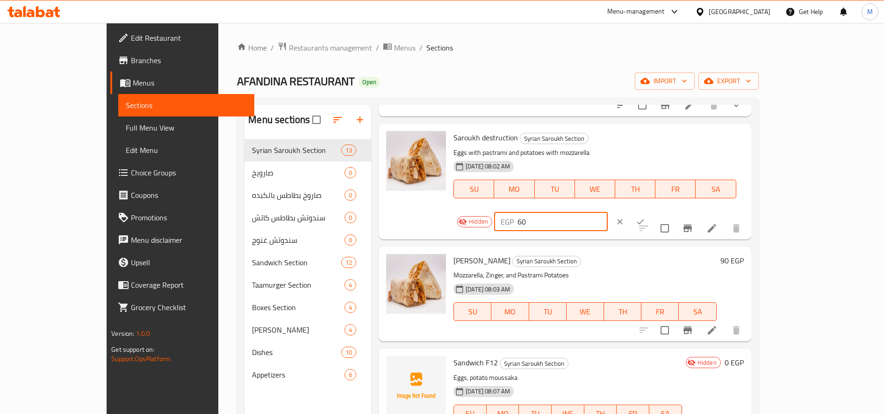
click at [645, 217] on icon "ok" at bounding box center [640, 221] width 9 height 9
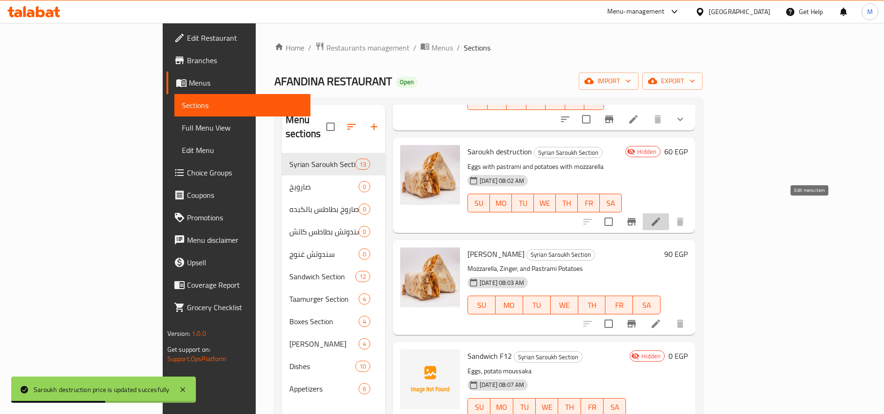
click at [660, 217] on icon at bounding box center [656, 221] width 8 height 8
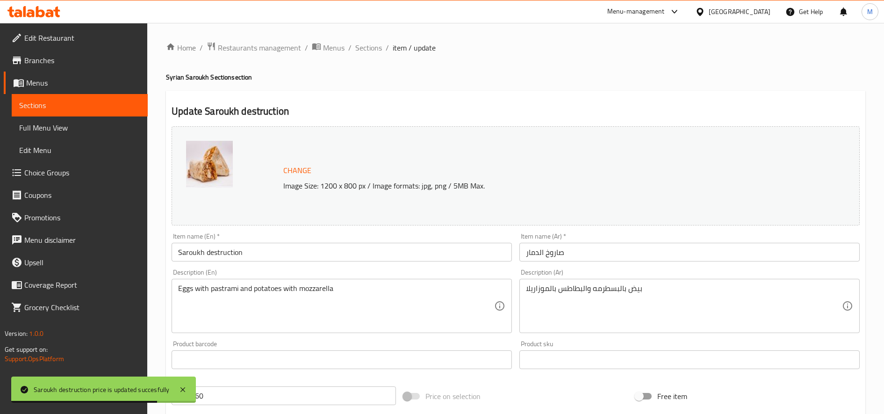
scroll to position [260, 0]
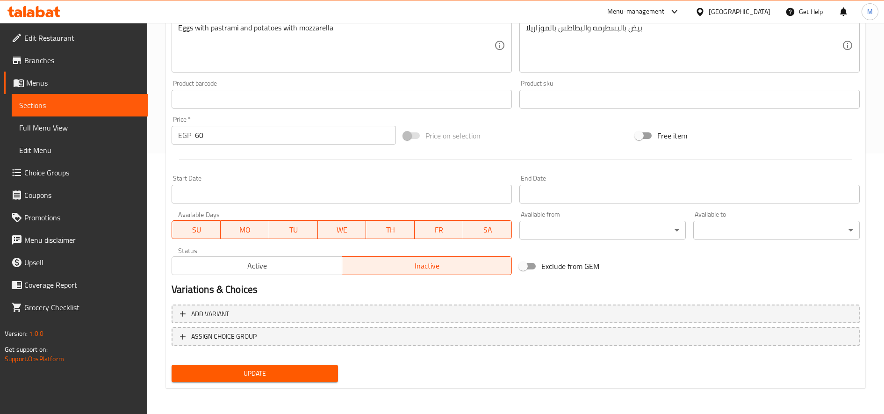
click at [296, 260] on span "Active" at bounding box center [257, 266] width 162 height 14
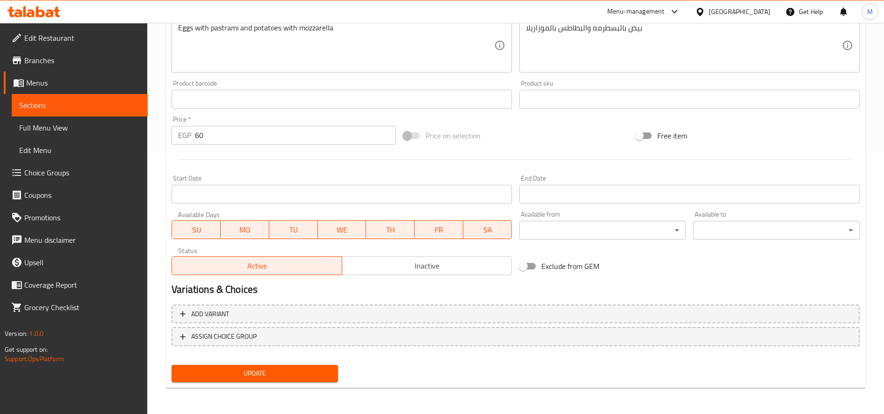
click at [308, 379] on button "Update" at bounding box center [255, 373] width 166 height 17
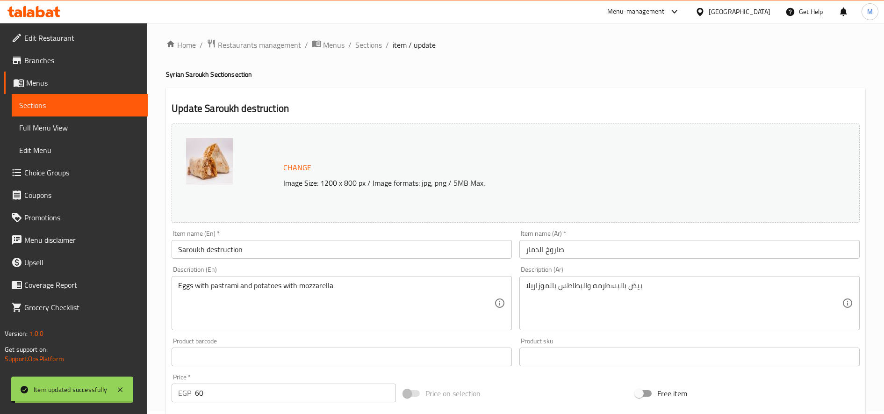
scroll to position [0, 0]
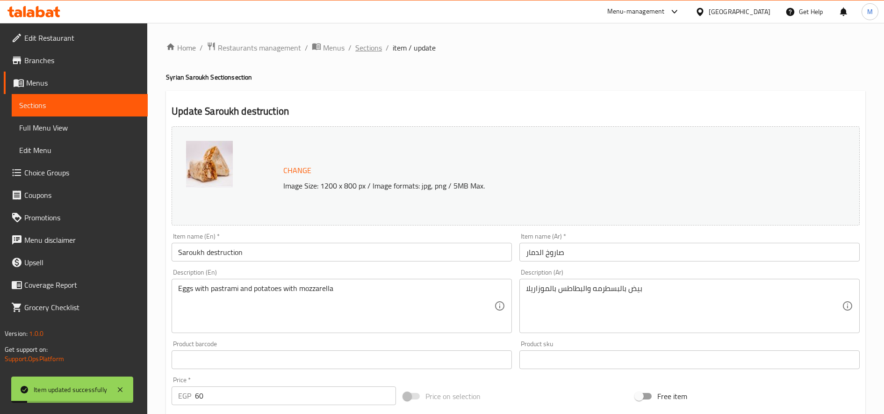
click at [363, 43] on span "Sections" at bounding box center [368, 47] width 27 height 11
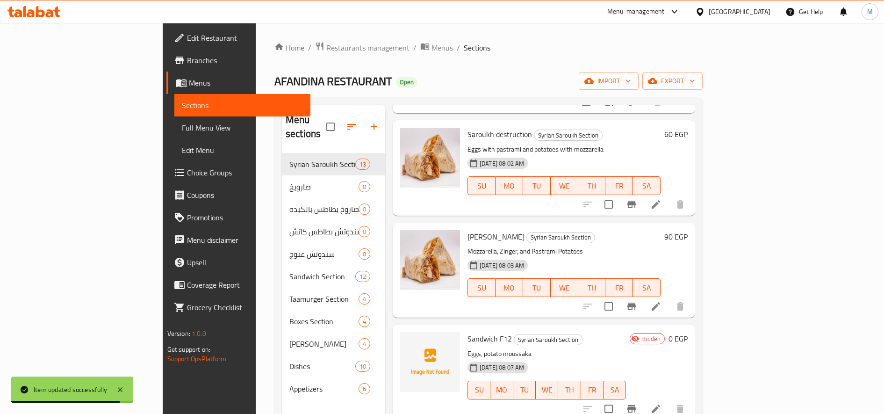
scroll to position [173, 0]
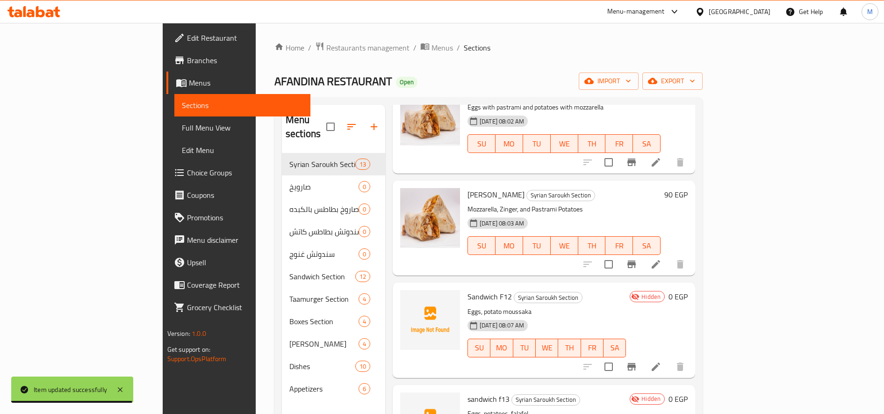
click at [688, 290] on div "Hidden 0 EGP" at bounding box center [657, 296] width 62 height 13
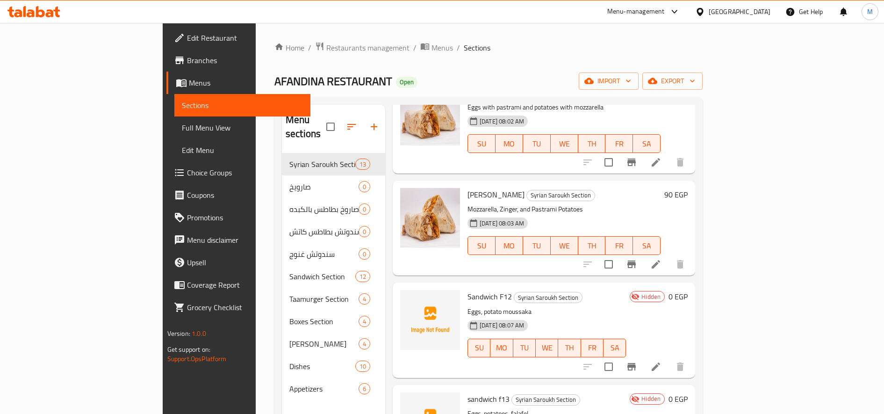
click at [688, 290] on h6 "0 EGP" at bounding box center [677, 296] width 19 height 13
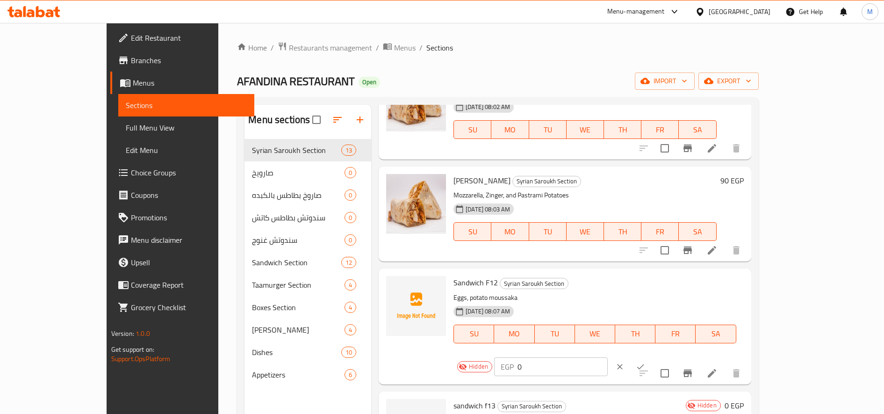
click at [608, 357] on input "0" at bounding box center [563, 366] width 90 height 19
type input "18"
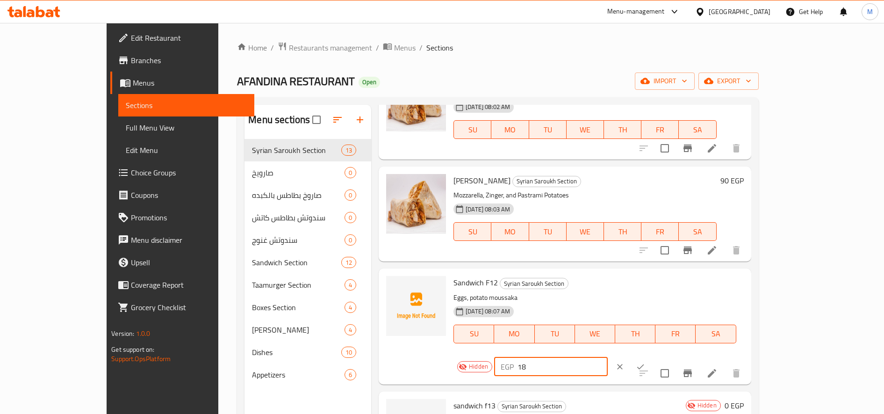
click at [645, 362] on icon "ok" at bounding box center [640, 366] width 9 height 9
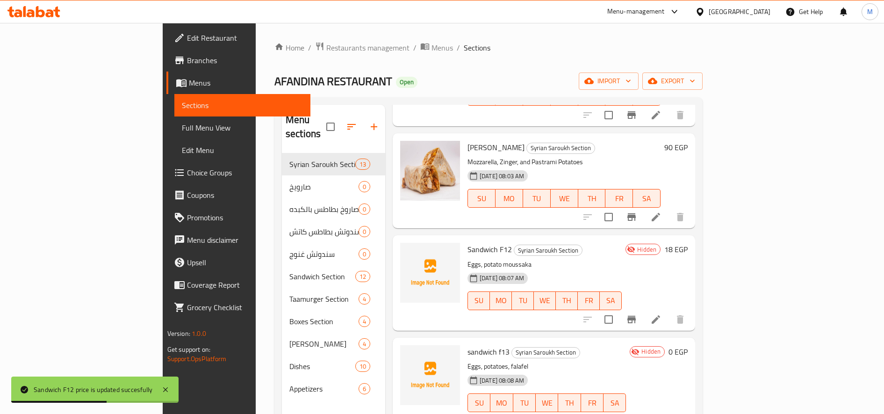
scroll to position [223, 0]
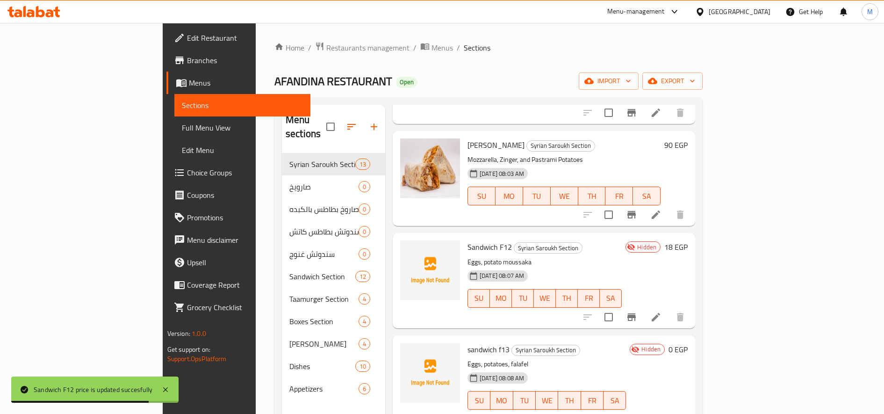
click at [688, 343] on h6 "0 EGP" at bounding box center [677, 349] width 19 height 13
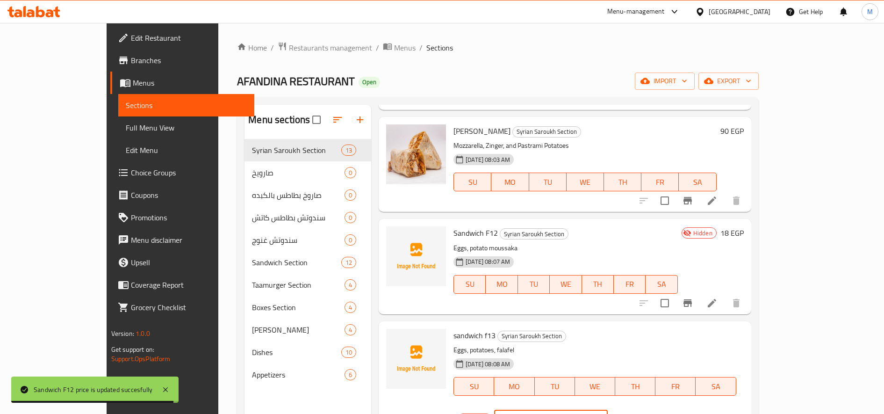
click at [608, 410] on input "0" at bounding box center [563, 419] width 90 height 19
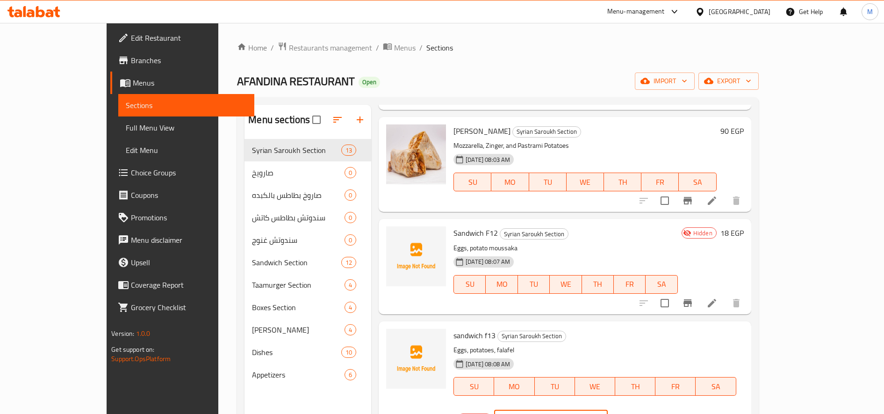
click at [608, 410] on input "0" at bounding box center [563, 419] width 90 height 19
type input "20"
click at [645, 413] on icon "ok" at bounding box center [640, 418] width 9 height 9
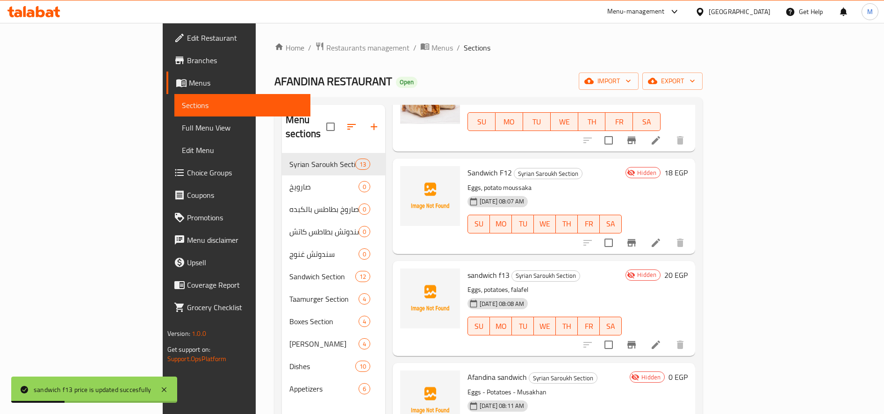
scroll to position [297, 0]
click at [688, 370] on h6 "0 EGP" at bounding box center [677, 376] width 19 height 13
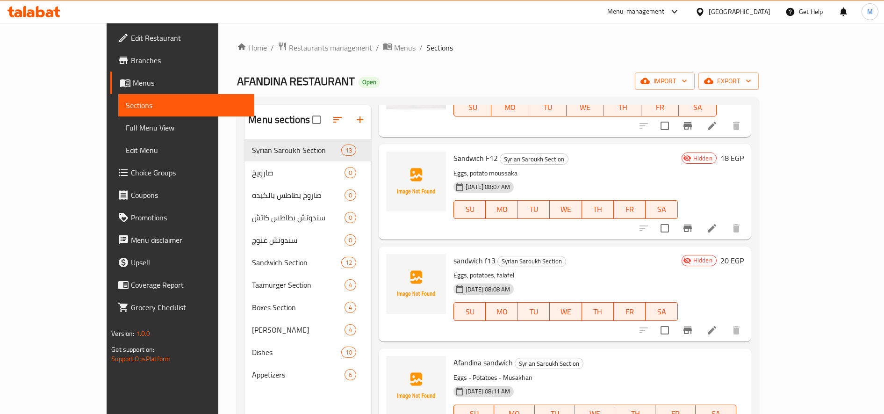
type input "20"
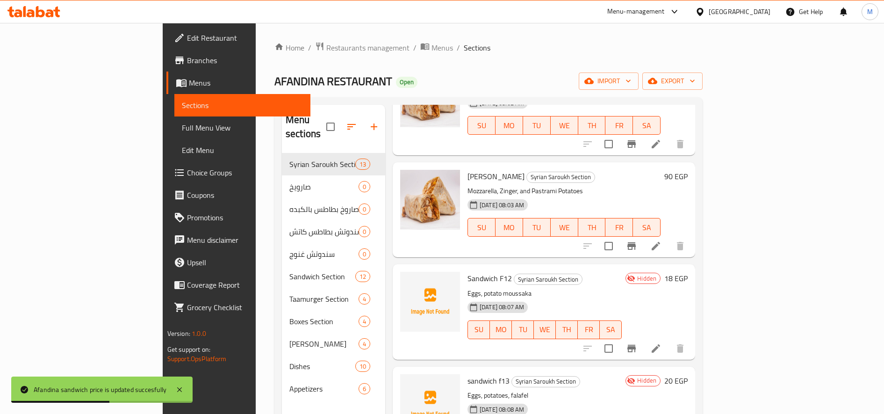
scroll to position [192, 0]
click at [660, 343] on icon at bounding box center [656, 347] width 8 height 8
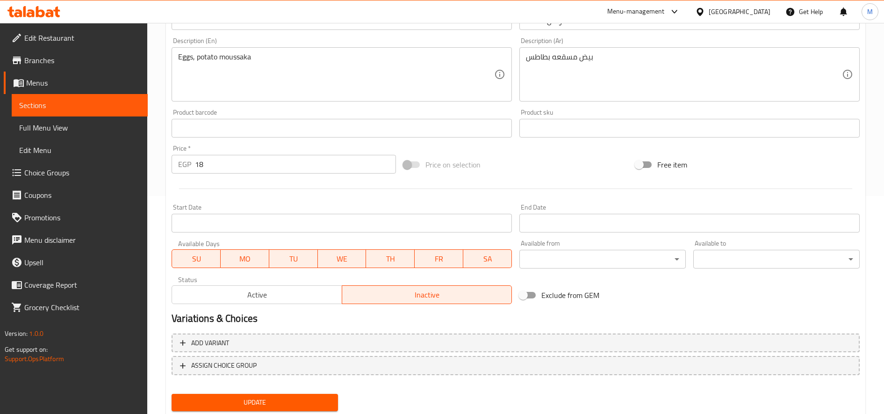
scroll to position [247, 0]
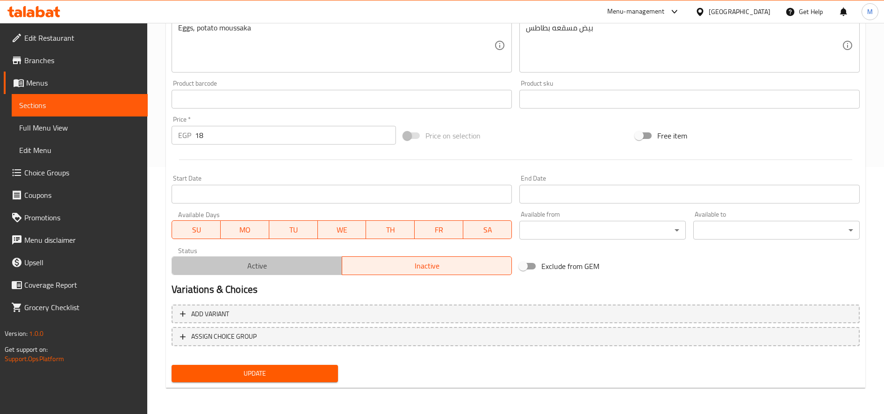
click at [313, 273] on button "Active" at bounding box center [257, 265] width 170 height 19
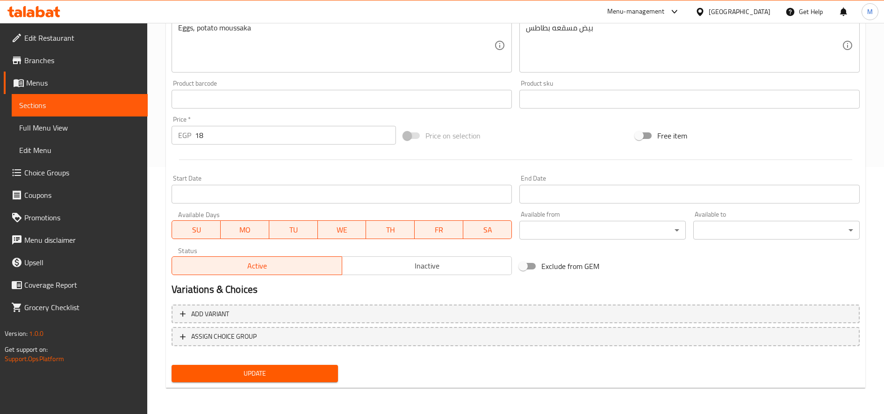
click at [312, 364] on div "Update" at bounding box center [255, 373] width 174 height 25
click at [312, 374] on span "Update" at bounding box center [254, 373] width 151 height 12
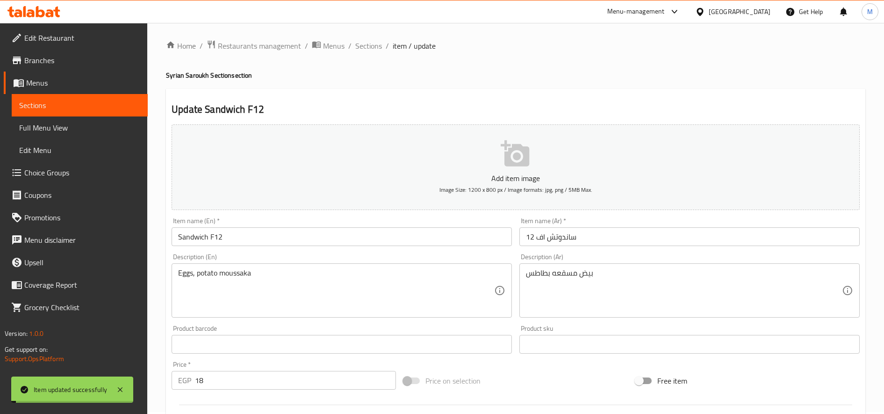
scroll to position [0, 0]
click at [357, 44] on span "Sections" at bounding box center [368, 47] width 27 height 11
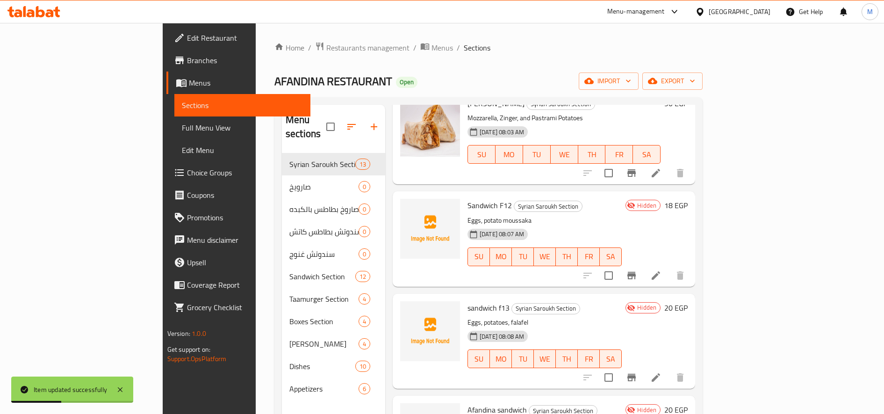
scroll to position [266, 0]
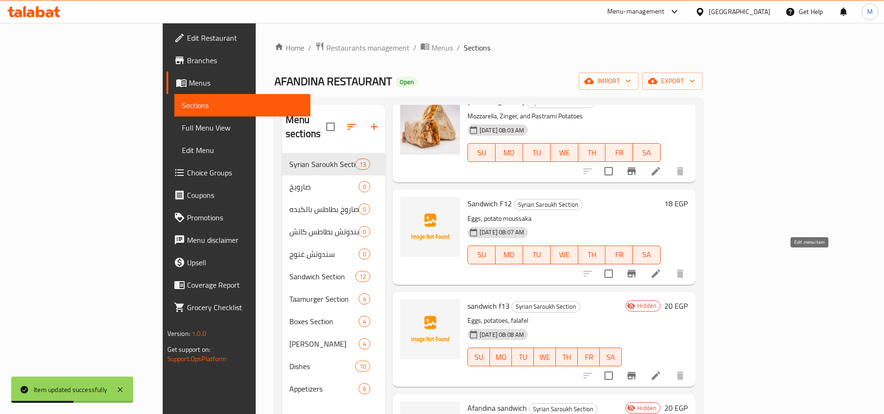
click at [661, 268] on icon at bounding box center [655, 273] width 11 height 11
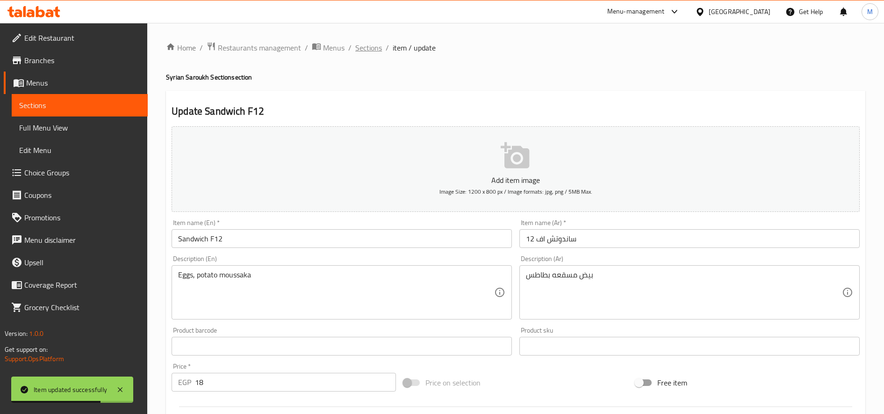
click at [372, 45] on span "Sections" at bounding box center [368, 47] width 27 height 11
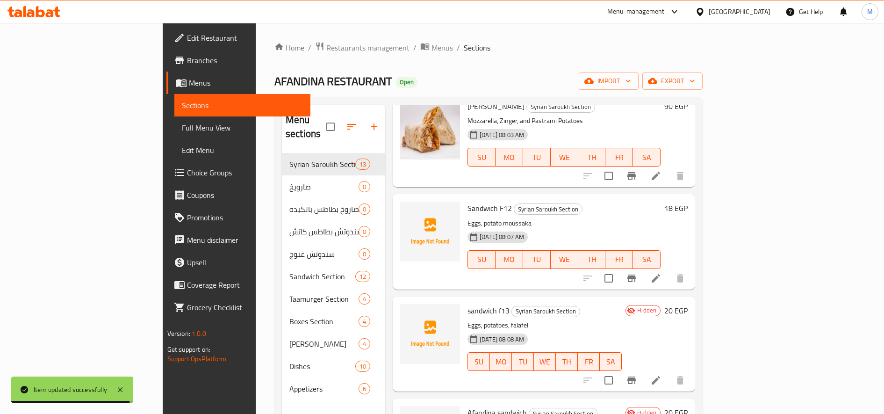
scroll to position [371, 0]
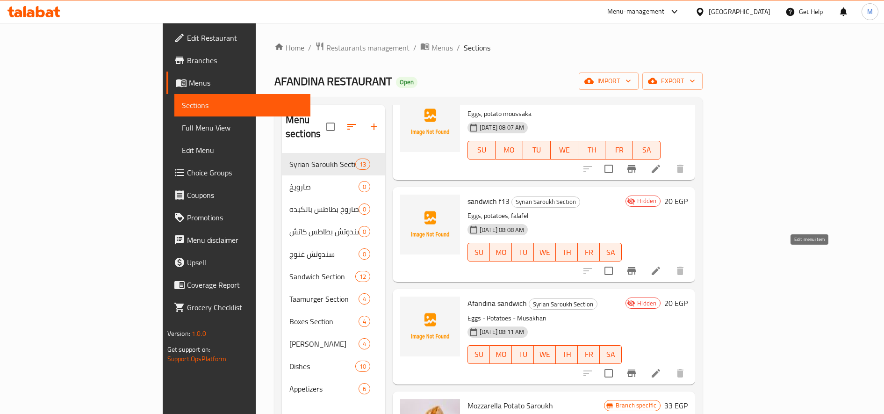
click at [661, 265] on icon at bounding box center [655, 270] width 11 height 11
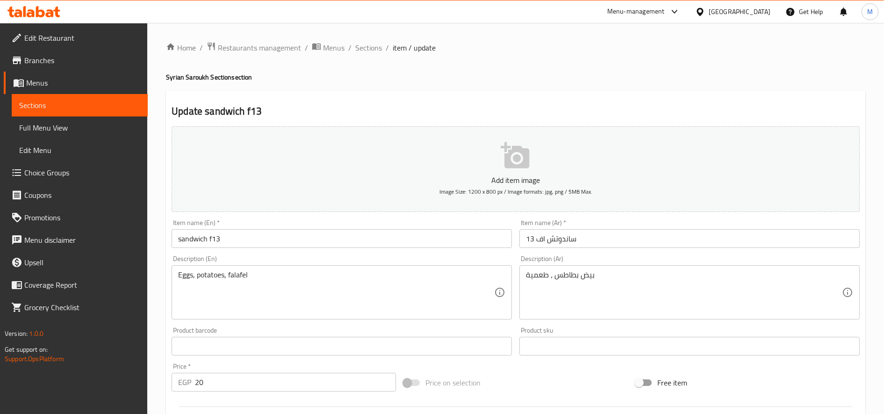
scroll to position [247, 0]
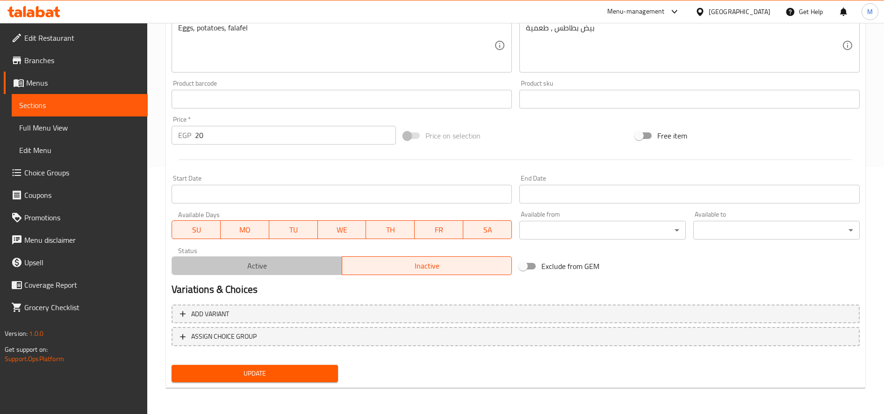
click at [300, 267] on span "Active" at bounding box center [257, 266] width 162 height 14
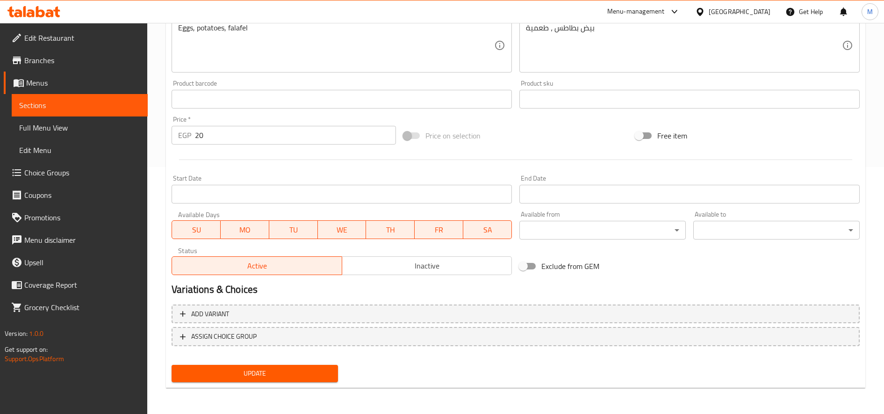
click at [290, 373] on span "Update" at bounding box center [254, 373] width 151 height 12
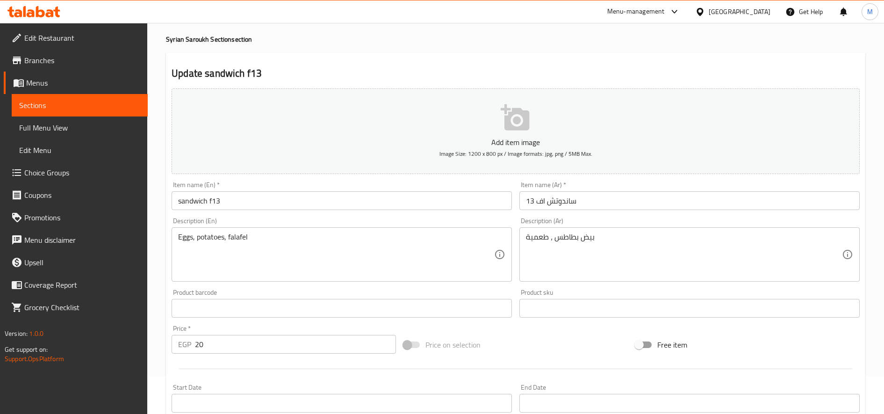
scroll to position [0, 0]
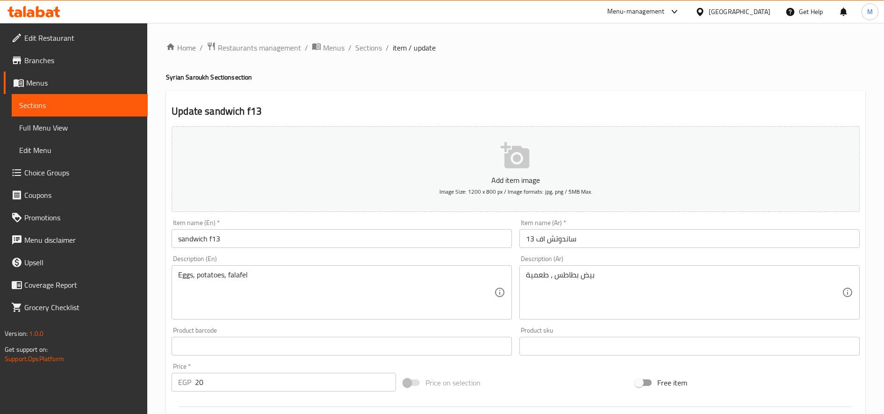
click at [365, 57] on div "Home / Restaurants management / Menus / Sections / item / update Syrian Saroukh…" at bounding box center [515, 342] width 699 height 600
click at [375, 45] on span "Sections" at bounding box center [368, 47] width 27 height 11
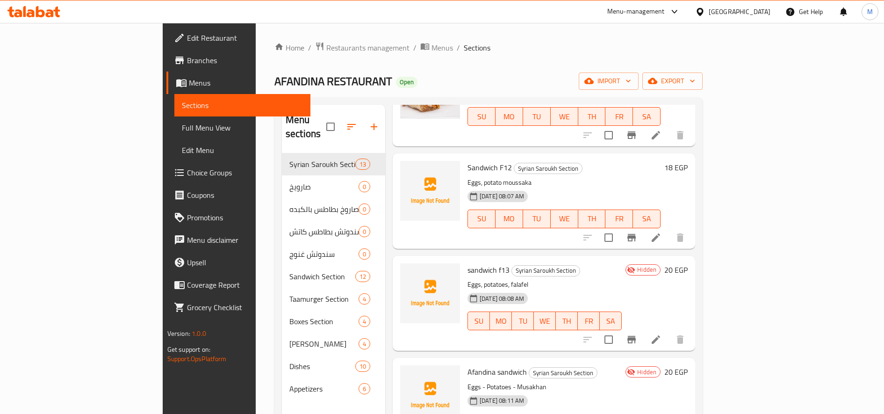
scroll to position [338, 0]
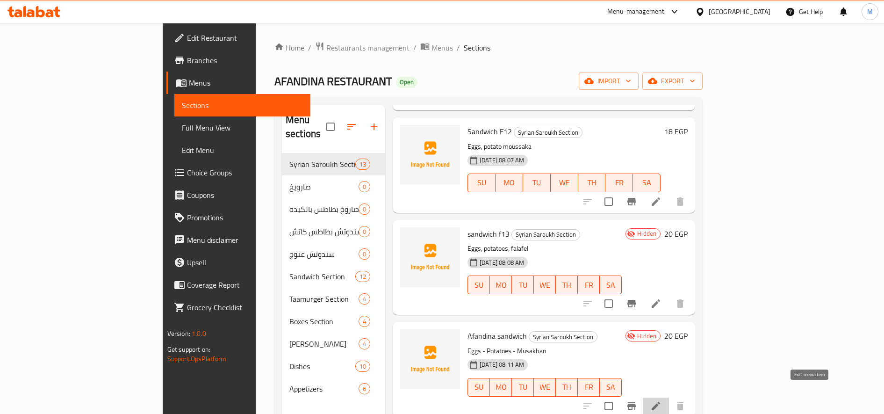
click at [661, 400] on icon at bounding box center [655, 405] width 11 height 11
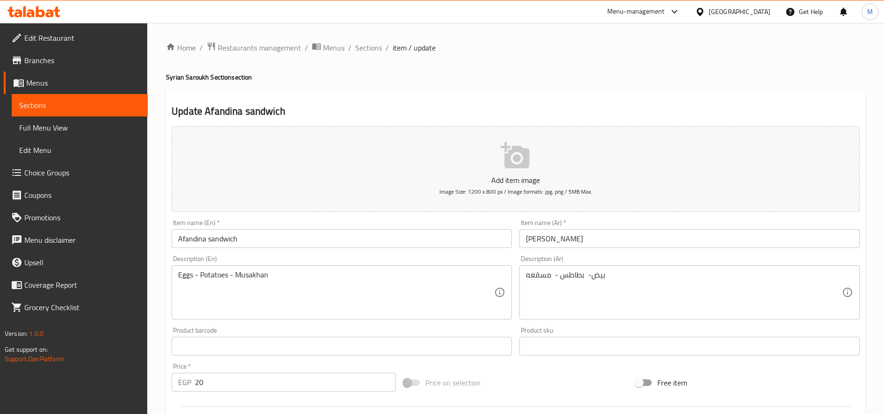
scroll to position [247, 0]
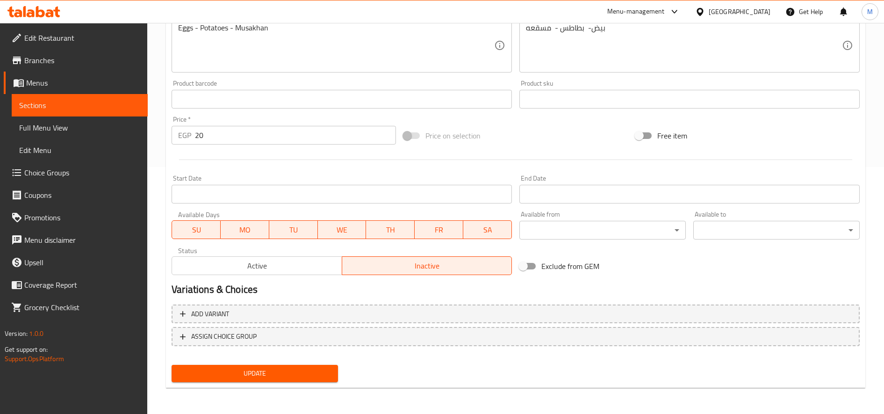
click at [329, 262] on span "Active" at bounding box center [257, 266] width 162 height 14
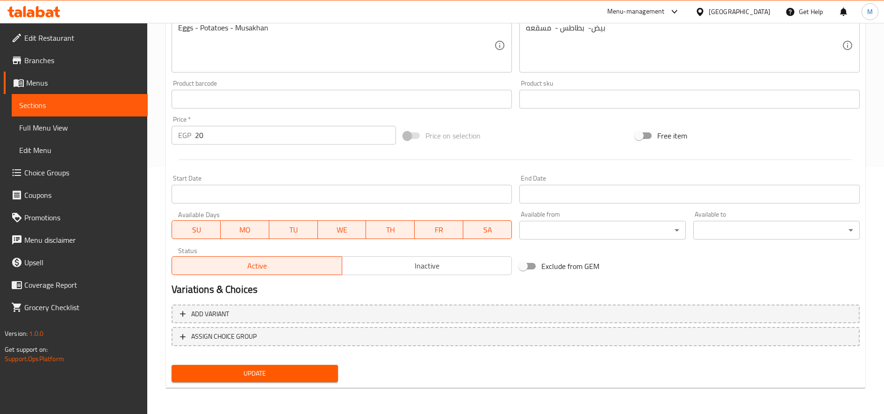
click at [283, 369] on span "Update" at bounding box center [254, 373] width 151 height 12
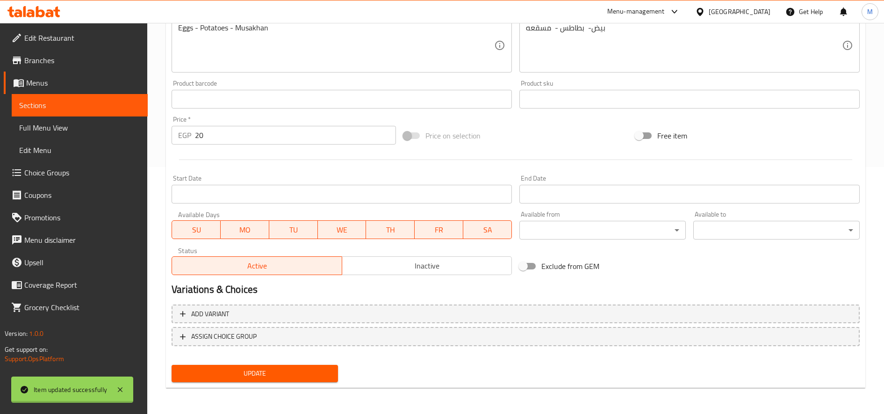
scroll to position [0, 0]
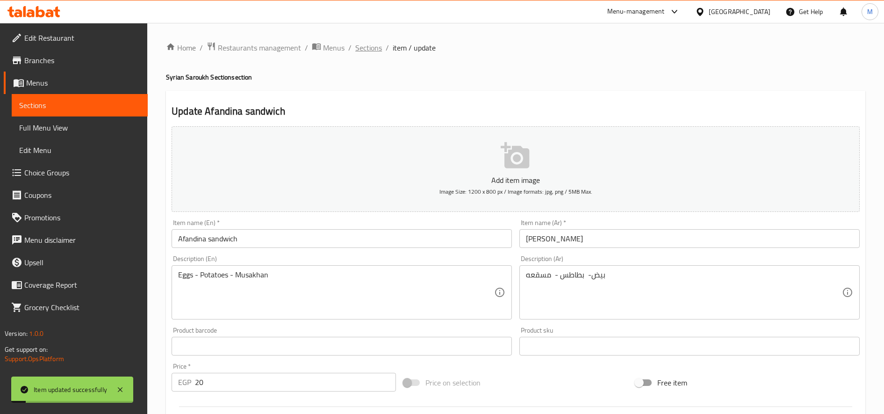
click at [370, 49] on span "Sections" at bounding box center [368, 47] width 27 height 11
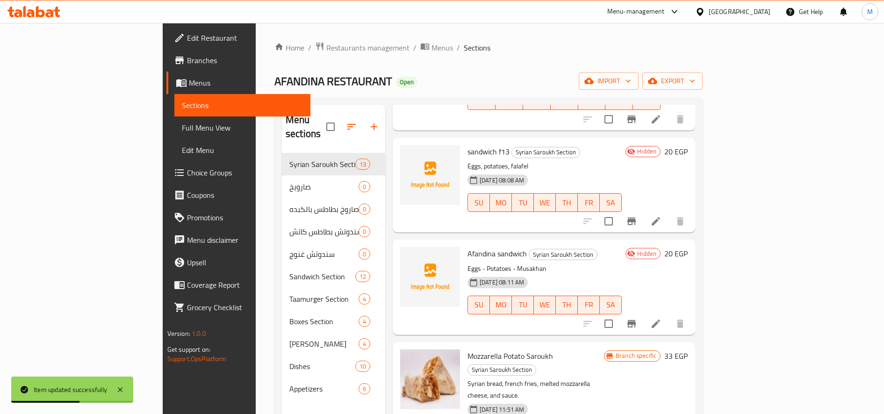
scroll to position [418, 0]
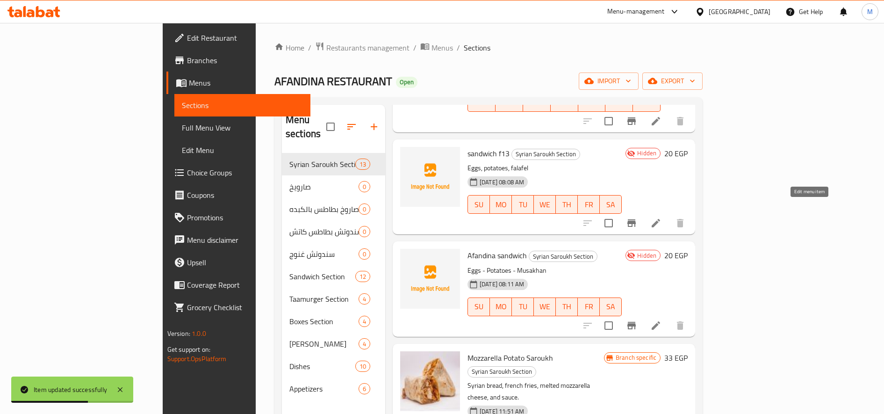
click at [661, 217] on icon at bounding box center [655, 222] width 11 height 11
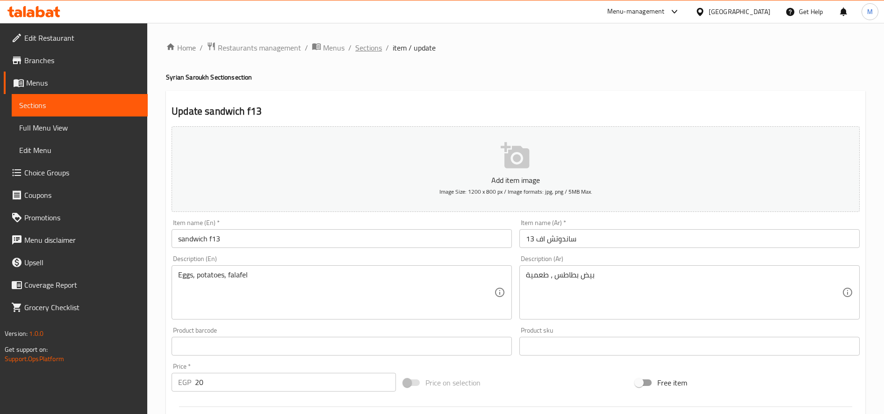
click at [367, 45] on span "Sections" at bounding box center [368, 47] width 27 height 11
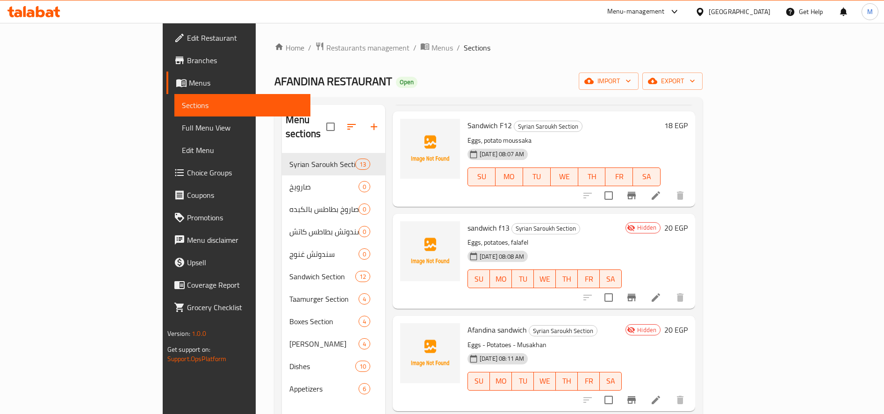
scroll to position [336, 0]
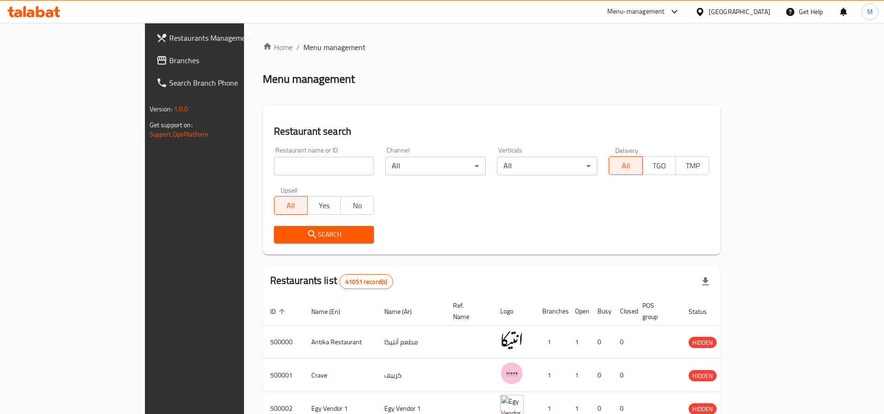
click at [296, 169] on input "search" at bounding box center [324, 166] width 101 height 19
click button "Search" at bounding box center [324, 234] width 101 height 17
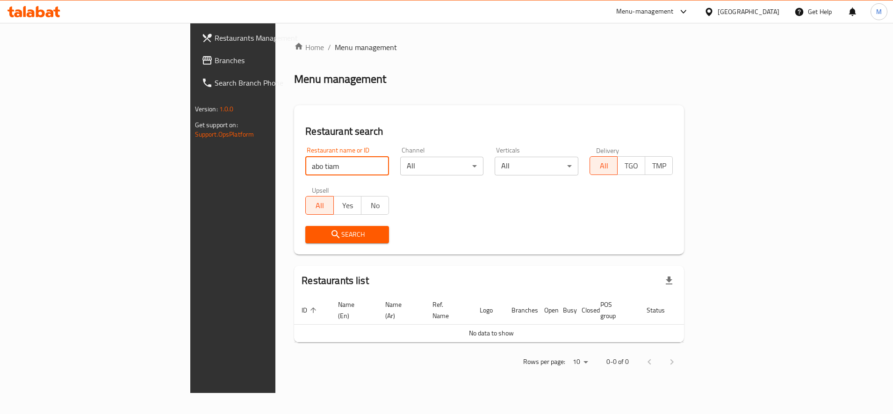
click button "Search" at bounding box center [347, 234] width 84 height 17
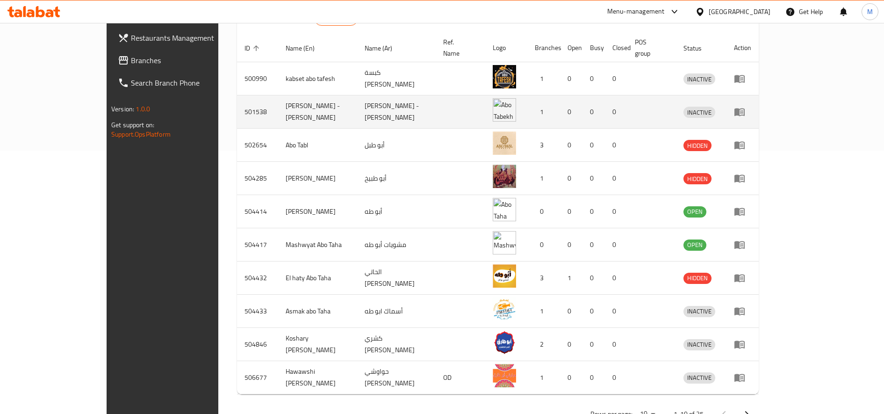
scroll to position [284, 0]
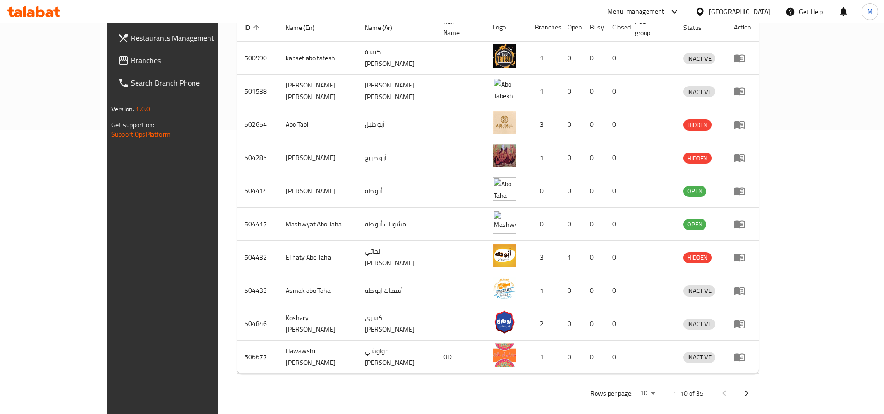
click at [758, 391] on button "Next page" at bounding box center [746, 393] width 22 height 22
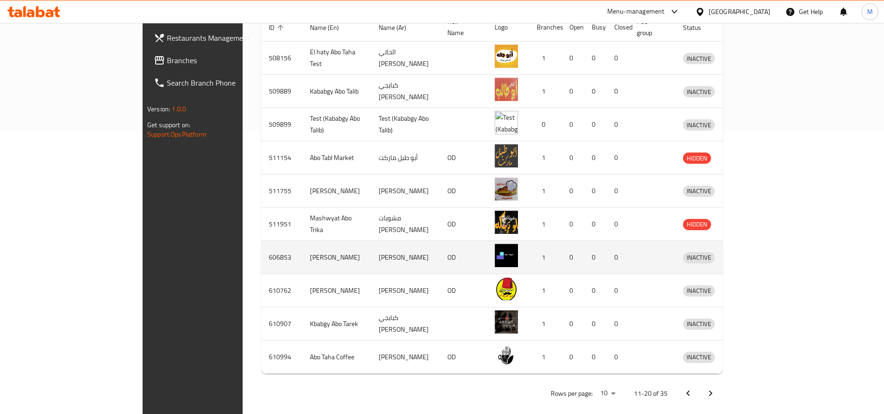
scroll to position [0, 0]
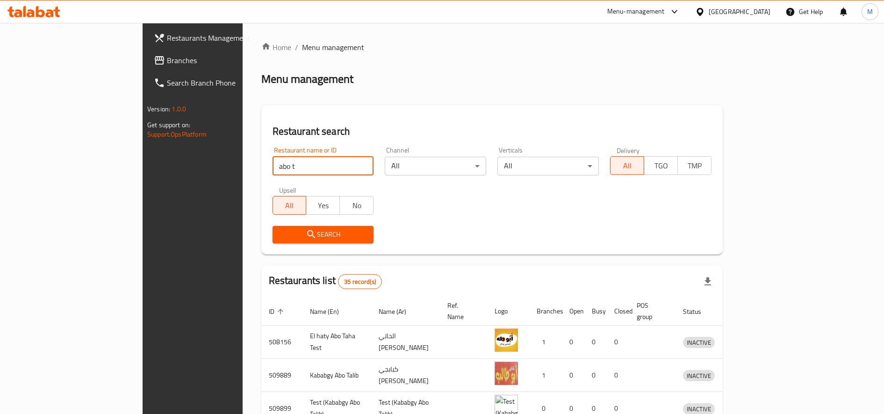
click at [278, 162] on input "abo t" at bounding box center [323, 166] width 101 height 19
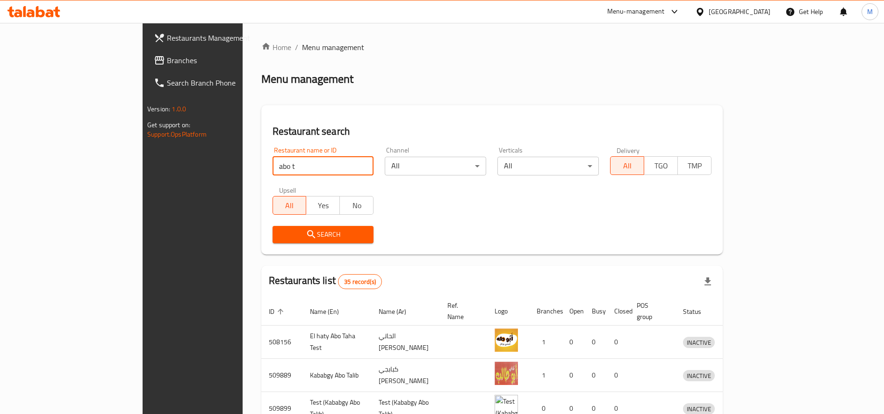
click at [278, 162] on input "abo t" at bounding box center [323, 166] width 101 height 19
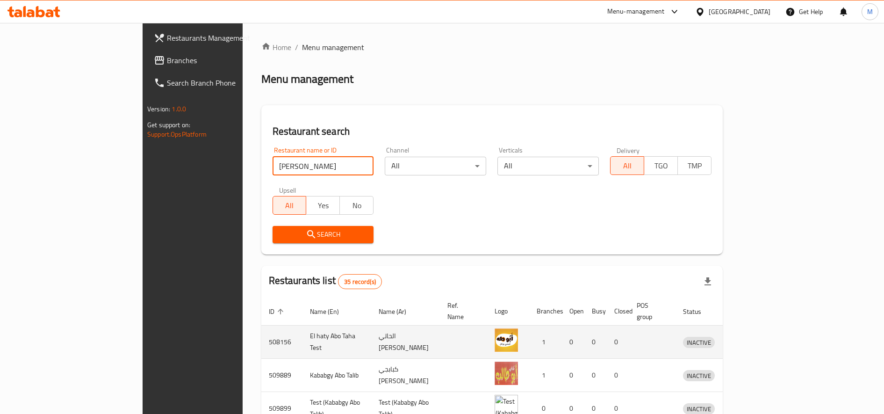
click button "Search" at bounding box center [323, 234] width 101 height 17
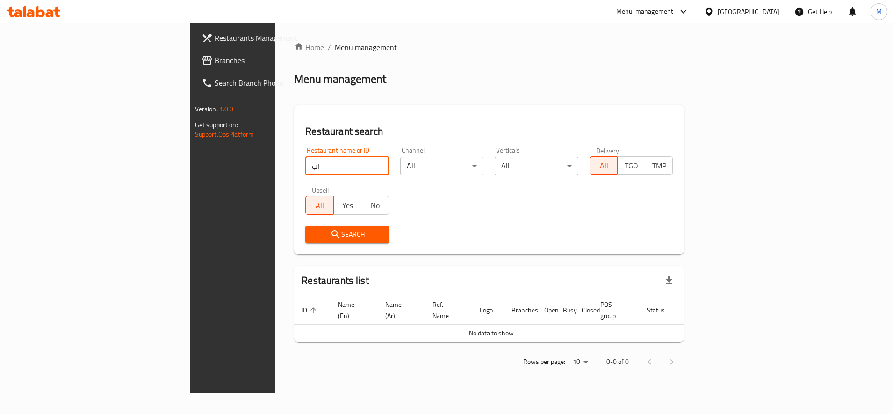
type input "ا"
paste input "655730"
type input "655730"
click button "Search" at bounding box center [347, 234] width 84 height 17
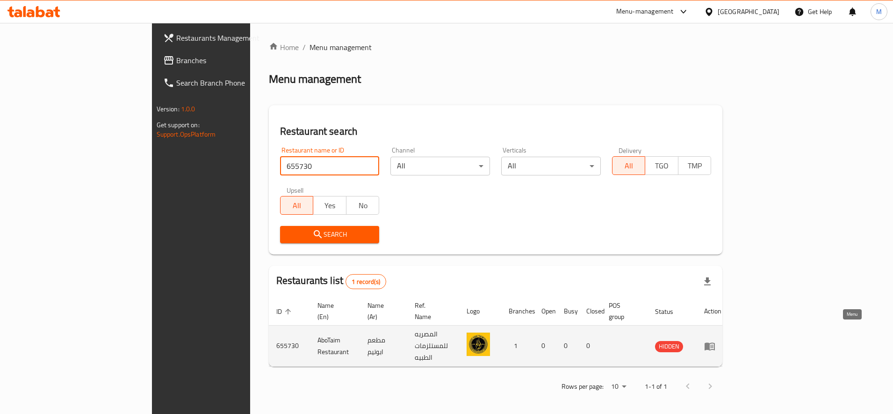
click at [721, 340] on link "enhanced table" at bounding box center [712, 345] width 17 height 11
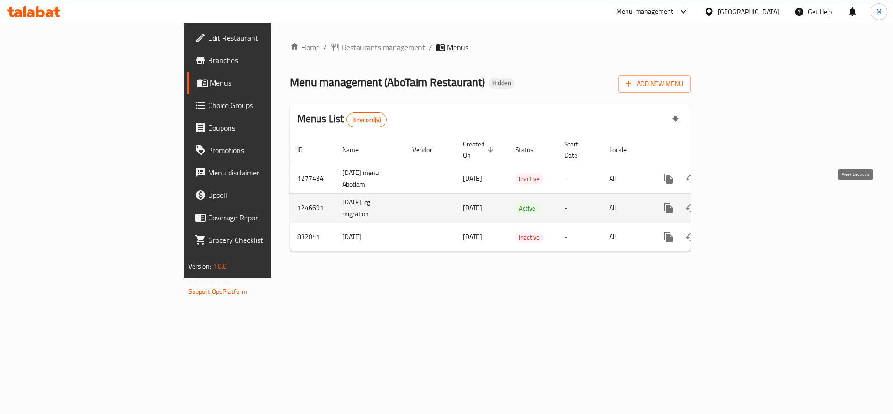
click at [741, 202] on icon "enhanced table" at bounding box center [735, 207] width 11 height 11
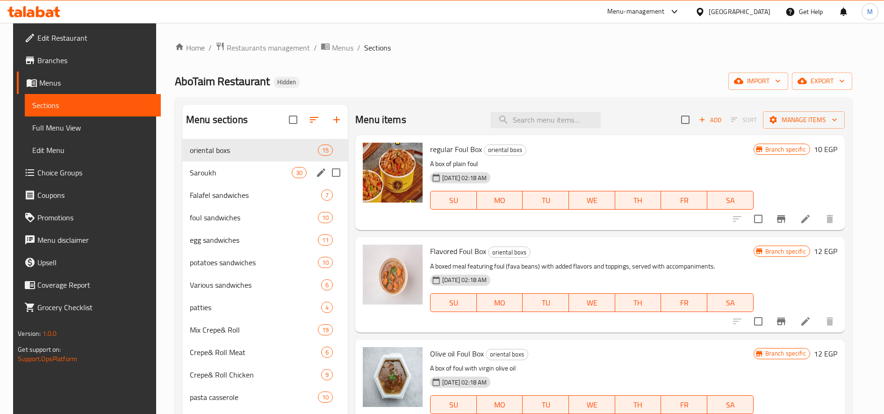
click at [220, 179] on div "Saroukh 30" at bounding box center [264, 172] width 165 height 22
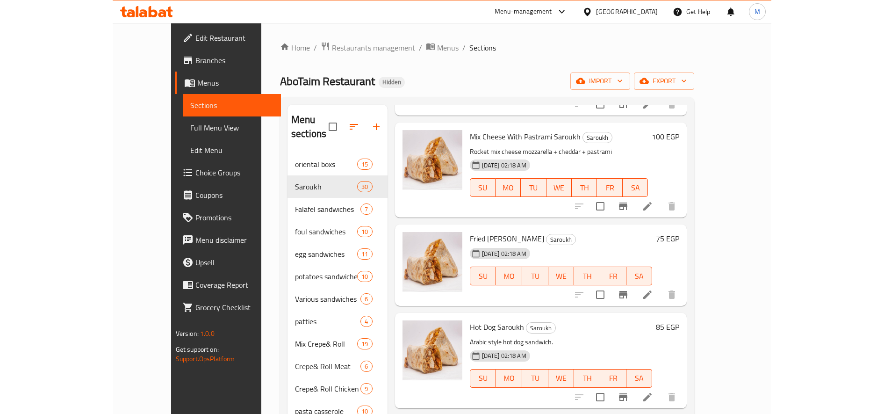
scroll to position [1461, 0]
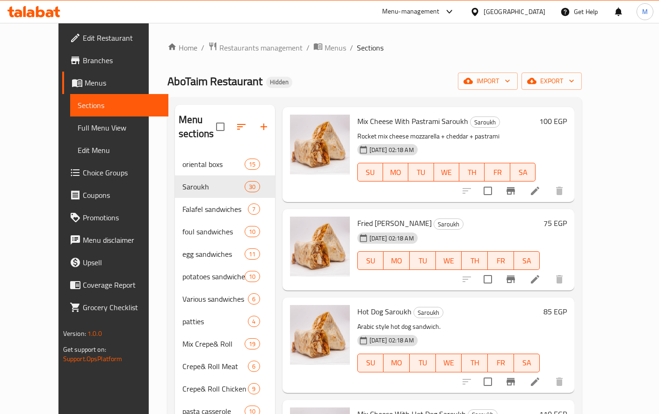
click at [402, 216] on span "Fried [PERSON_NAME]" at bounding box center [394, 223] width 74 height 14
copy h6 "Saroukh"
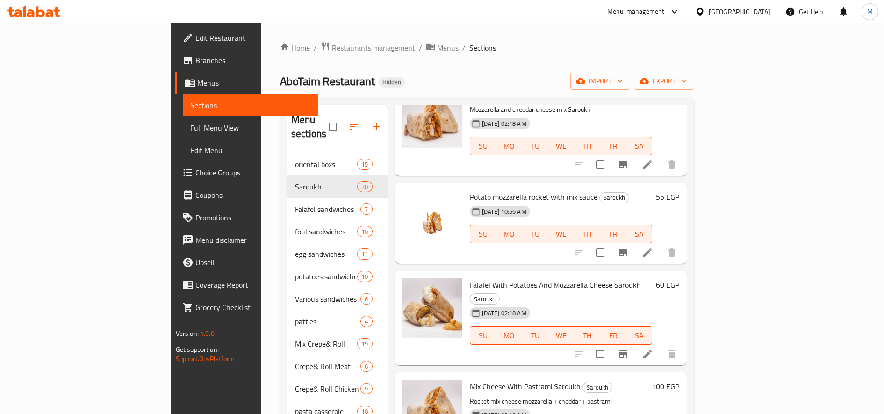
scroll to position [970, 0]
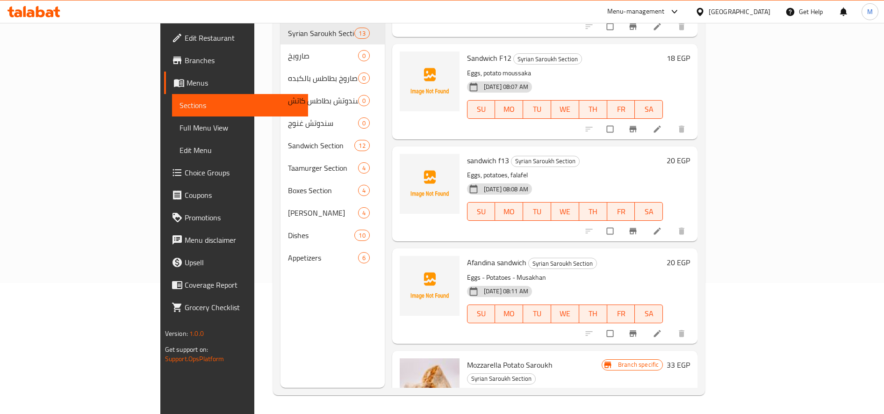
scroll to position [266, 0]
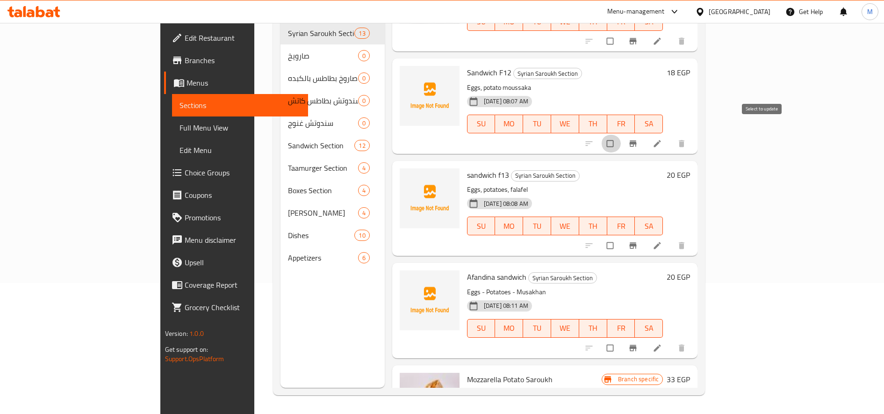
click at [621, 135] on input "checkbox" at bounding box center [611, 144] width 20 height 18
checkbox input "true"
click at [621, 237] on input "checkbox" at bounding box center [611, 246] width 20 height 18
checkbox input "true"
click at [621, 340] on input "checkbox" at bounding box center [611, 348] width 20 height 18
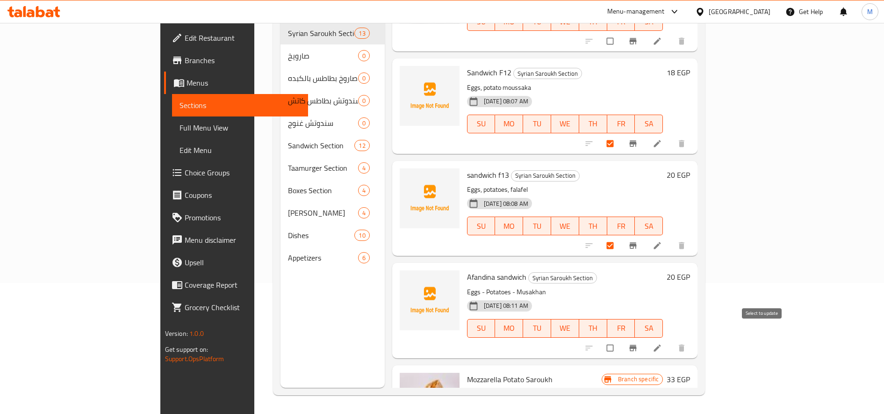
checkbox input "true"
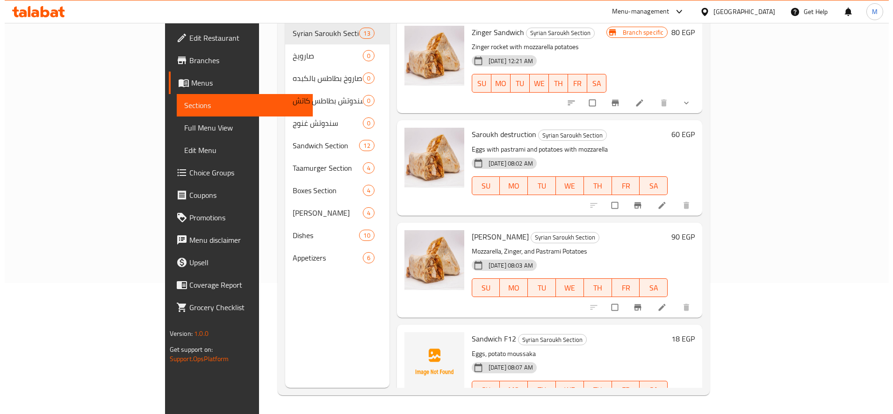
scroll to position [0, 0]
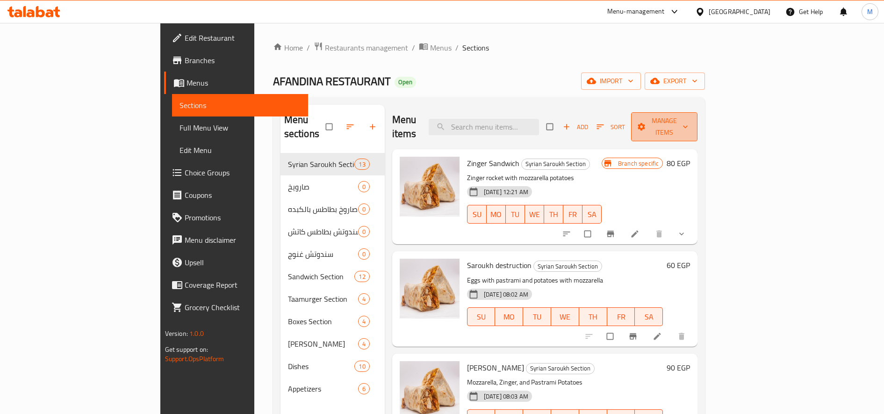
click at [690, 117] on span "Manage items" at bounding box center [664, 126] width 51 height 23
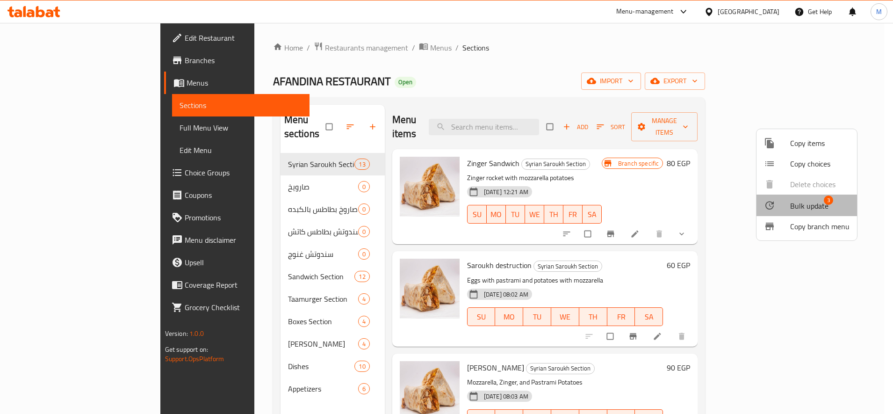
click at [820, 206] on span "Bulk update" at bounding box center [809, 205] width 38 height 11
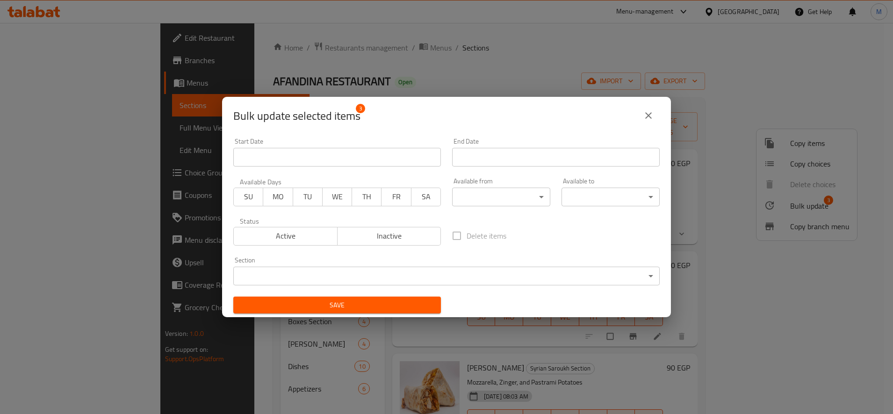
click at [424, 277] on body "​ Menu-management Egypt Get Help M Edit Restaurant Branches Menus Sections Full…" at bounding box center [446, 218] width 893 height 391
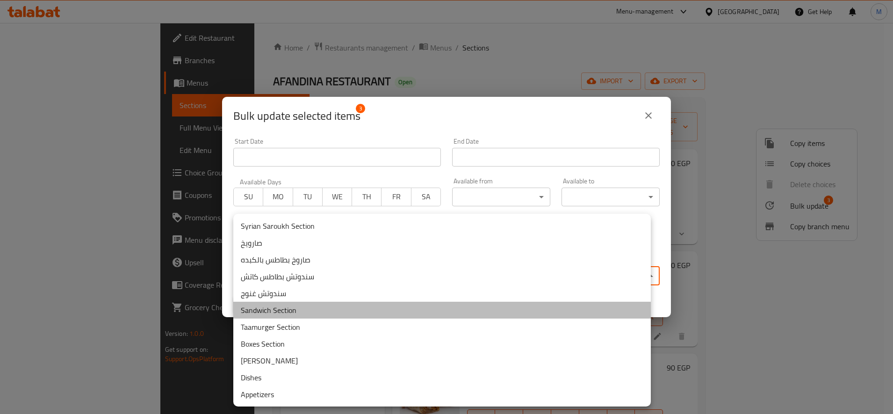
click at [363, 310] on li "Sandwich Section" at bounding box center [441, 310] width 417 height 17
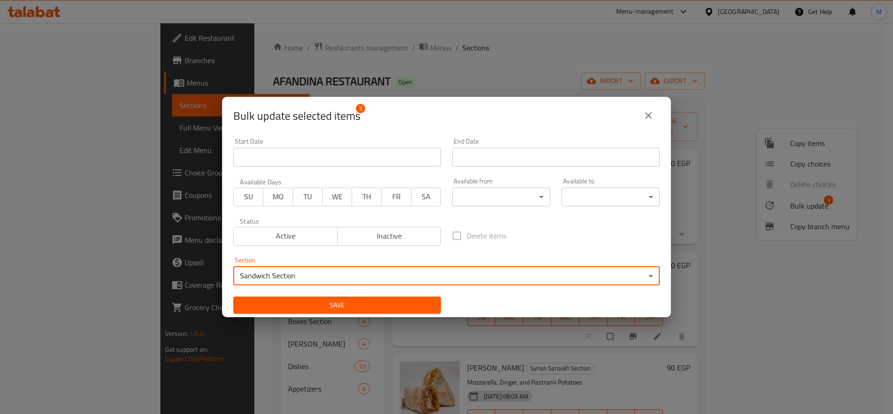
click at [396, 299] on span "Save" at bounding box center [337, 305] width 193 height 12
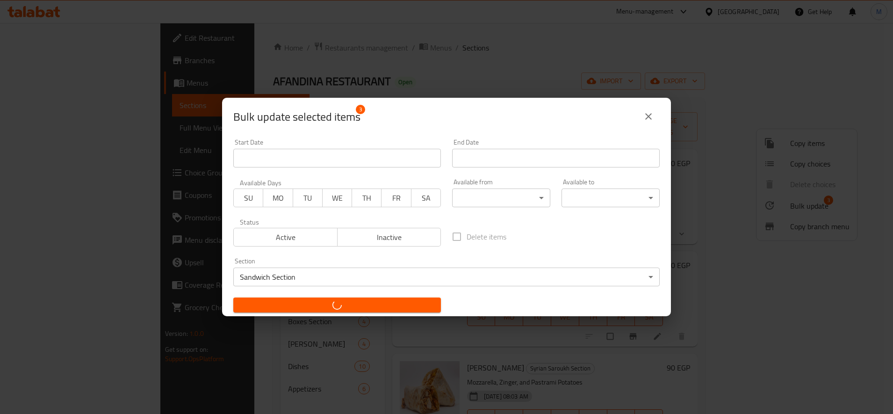
checkbox input "false"
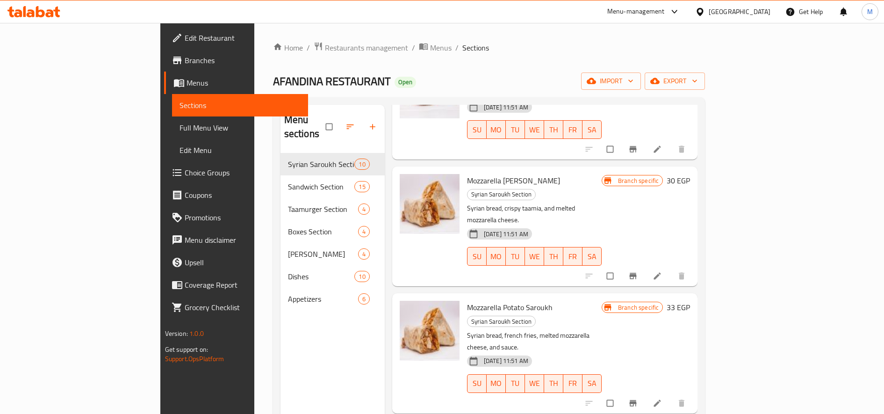
scroll to position [201, 0]
click at [690, 300] on div "Branch specific 33 EGP" at bounding box center [646, 306] width 88 height 13
click at [690, 300] on h6 "33 EGP" at bounding box center [678, 306] width 23 height 13
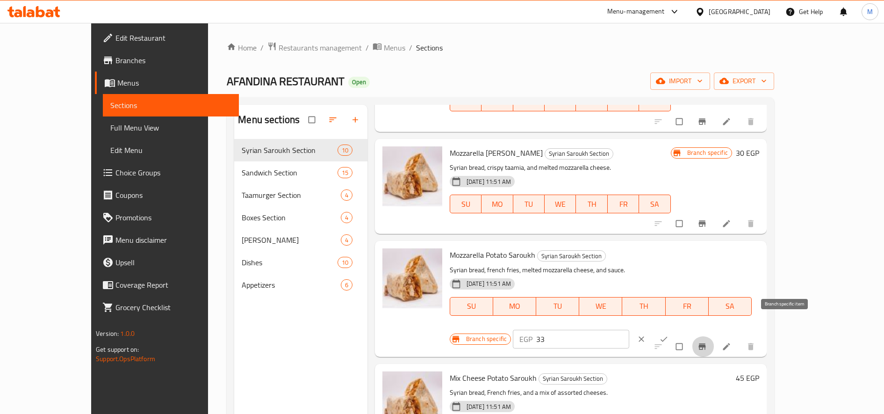
click at [714, 336] on button "Branch-specific-item" at bounding box center [703, 346] width 22 height 21
click at [629, 330] on input "33" at bounding box center [582, 339] width 93 height 19
type input "3"
type input "40"
click at [670, 334] on span "ok" at bounding box center [664, 338] width 11 height 9
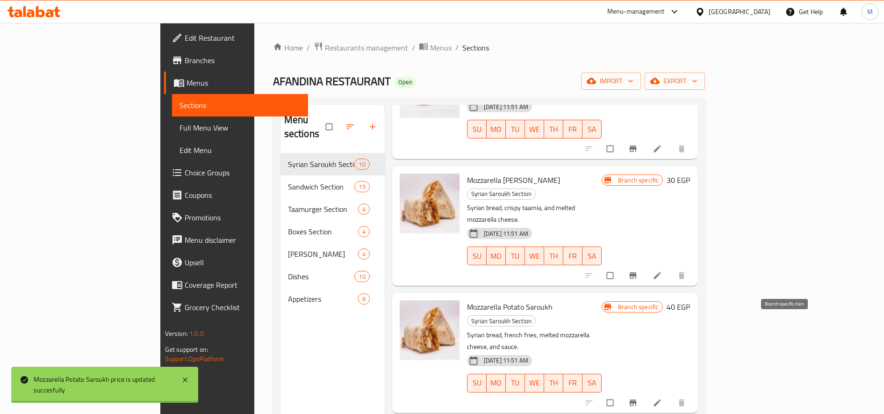
click at [638, 398] on icon "Branch-specific-item" at bounding box center [632, 402] width 9 height 9
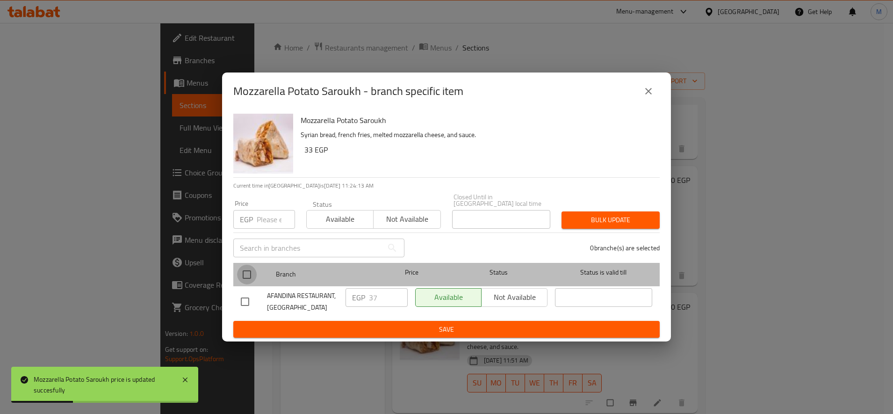
click at [244, 271] on input "checkbox" at bounding box center [247, 275] width 20 height 20
checkbox input "true"
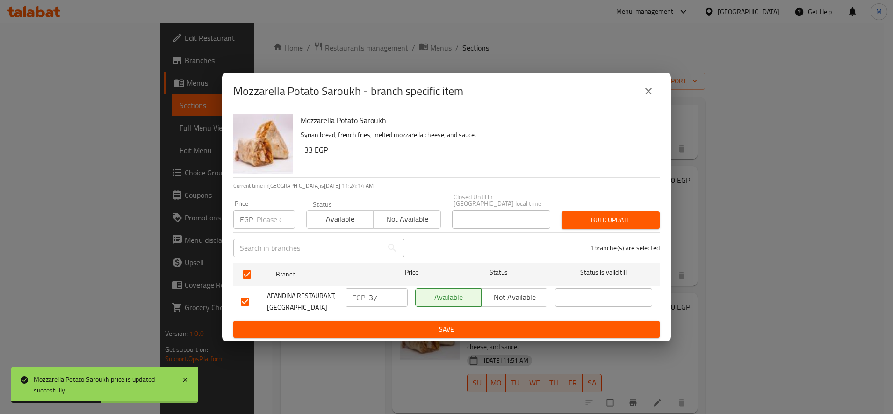
click at [583, 211] on button "Bulk update" at bounding box center [610, 219] width 98 height 17
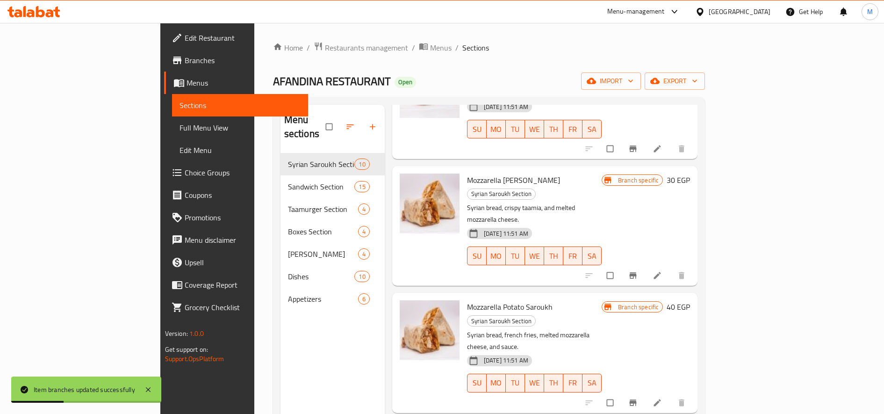
click at [690, 173] on h6 "30 EGP" at bounding box center [678, 179] width 23 height 13
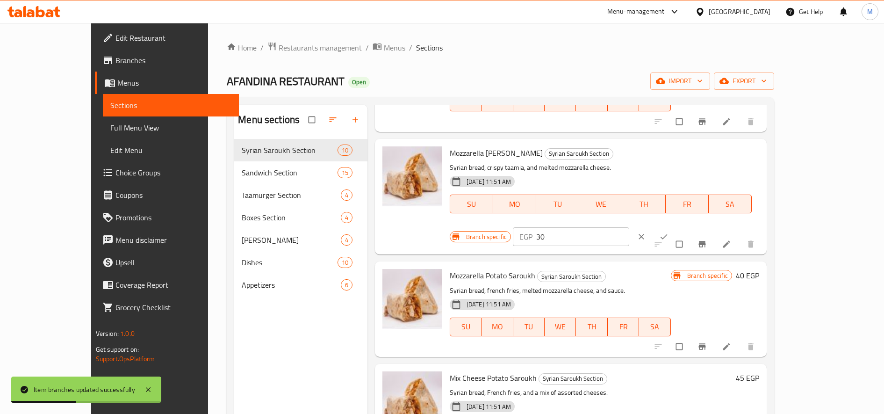
click at [687, 226] on div "EGP 30 ​" at bounding box center [600, 236] width 174 height 21
click at [629, 227] on input "30" at bounding box center [582, 236] width 93 height 19
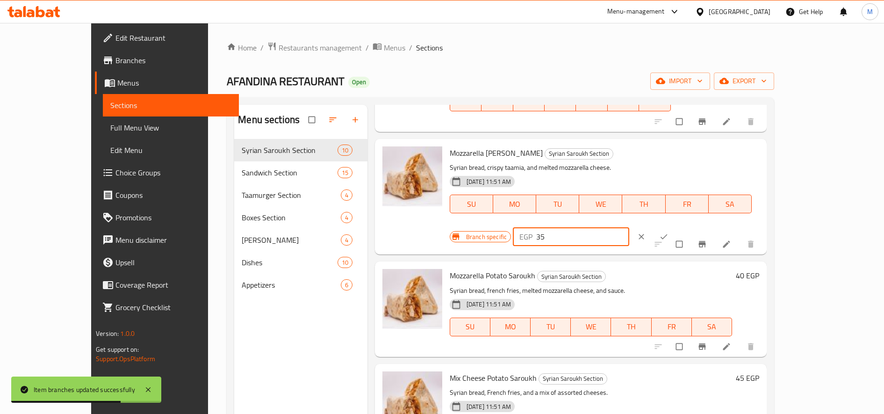
type input "35"
click at [668, 232] on icon "ok" at bounding box center [663, 236] width 9 height 9
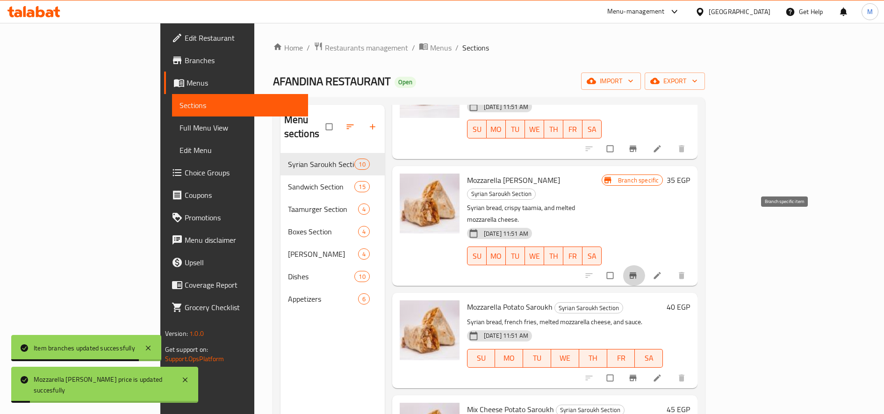
click at [638, 271] on icon "Branch-specific-item" at bounding box center [632, 275] width 9 height 9
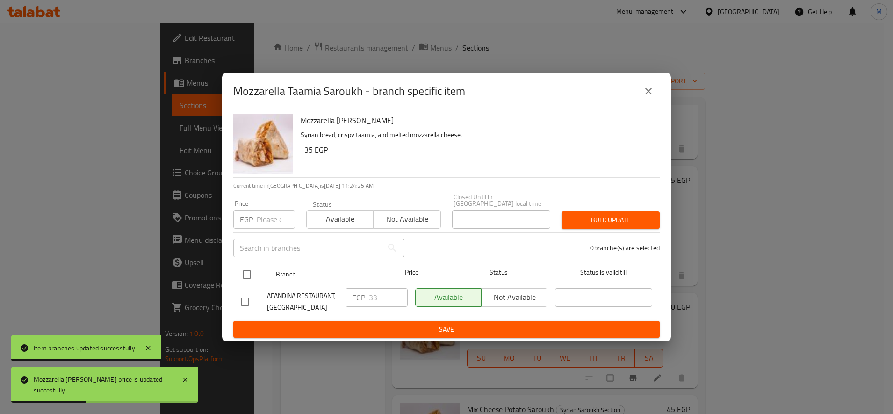
click at [243, 279] on input "checkbox" at bounding box center [247, 275] width 20 height 20
checkbox input "true"
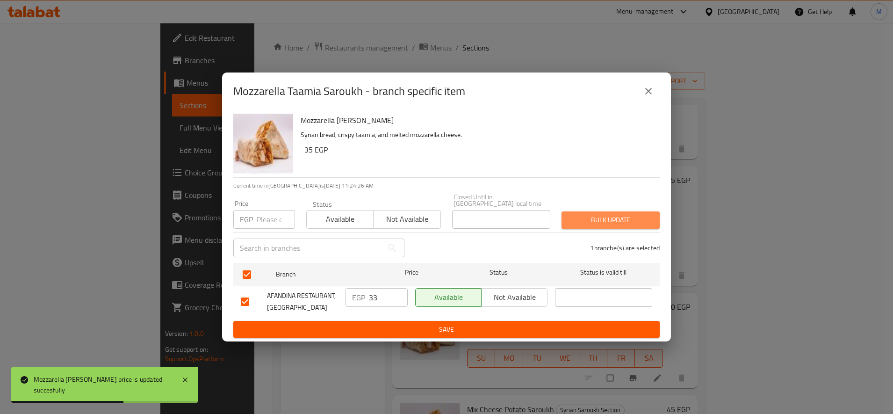
click at [571, 222] on button "Bulk update" at bounding box center [610, 219] width 98 height 17
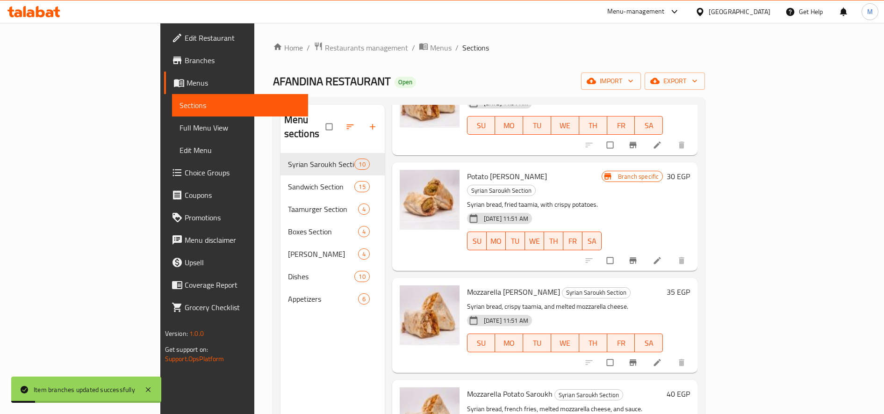
scroll to position [88, 0]
click at [690, 170] on h6 "30 EGP" at bounding box center [678, 176] width 23 height 13
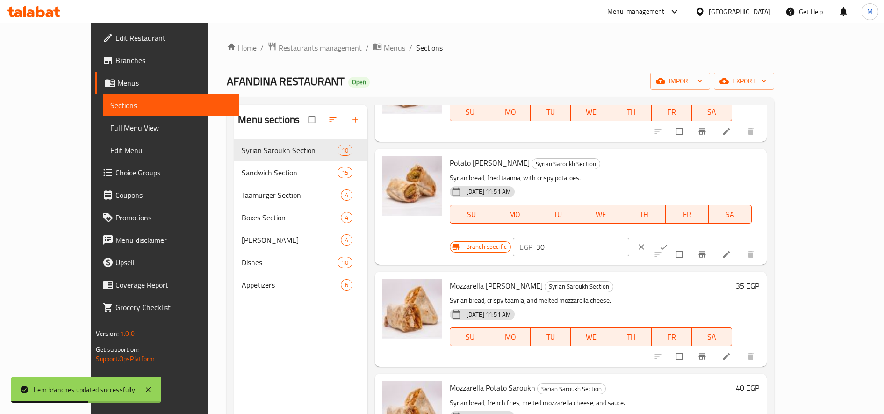
click at [629, 237] on input "30" at bounding box center [582, 246] width 93 height 19
type input "35"
click at [668, 242] on icon "ok" at bounding box center [663, 246] width 9 height 9
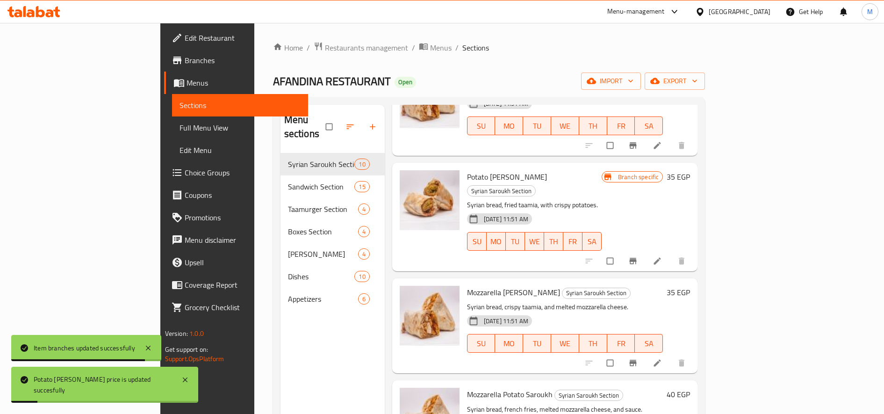
click at [645, 251] on button "Branch-specific-item" at bounding box center [634, 261] width 22 height 21
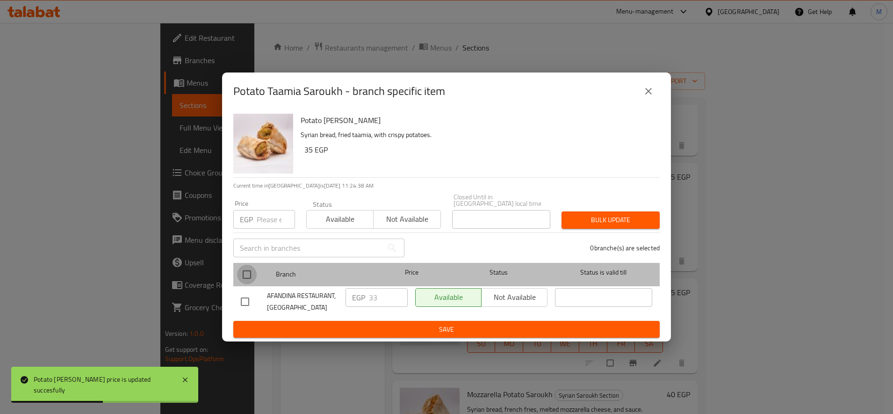
click at [256, 266] on input "checkbox" at bounding box center [247, 275] width 20 height 20
checkbox input "true"
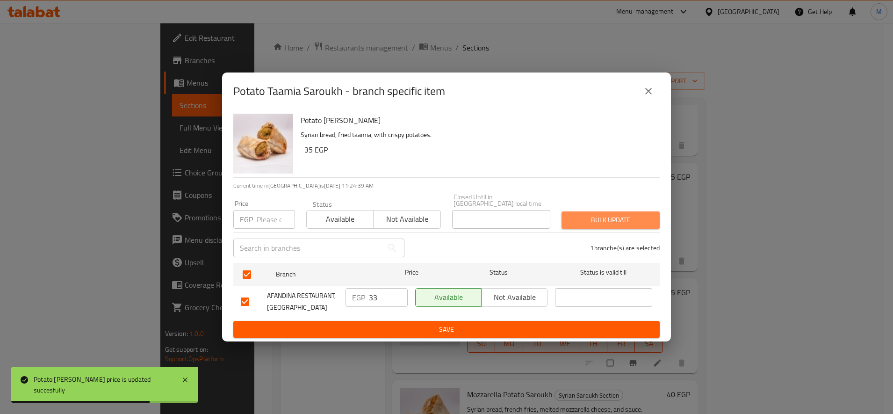
click at [588, 214] on span "Bulk update" at bounding box center [610, 220] width 83 height 12
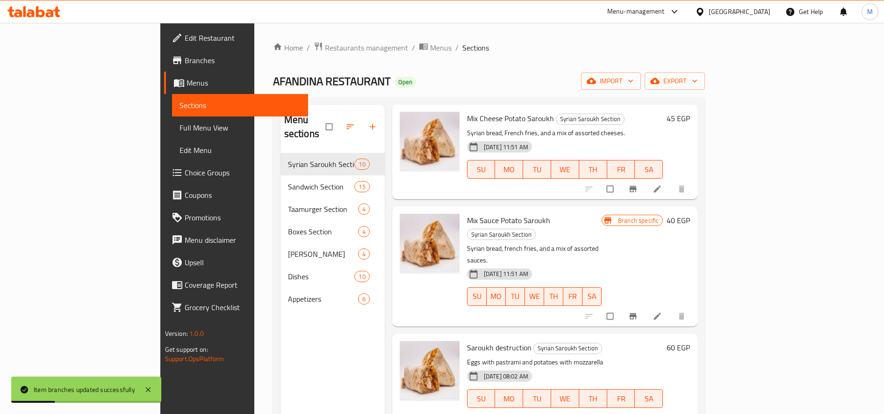
scroll to position [454, 0]
click at [637, 312] on icon "Branch-specific-item" at bounding box center [633, 315] width 7 height 6
click at [690, 213] on h6 "40 EGP" at bounding box center [678, 219] width 23 height 13
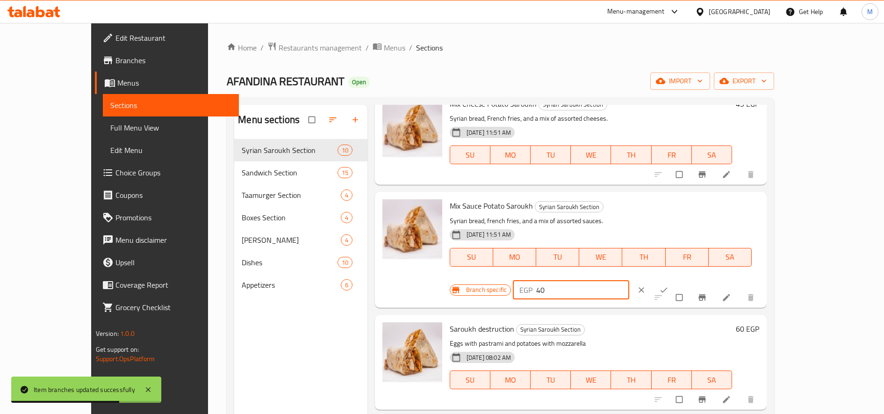
click at [629, 280] on input "40" at bounding box center [582, 289] width 93 height 19
type input "45"
click at [670, 285] on span "ok" at bounding box center [664, 289] width 11 height 9
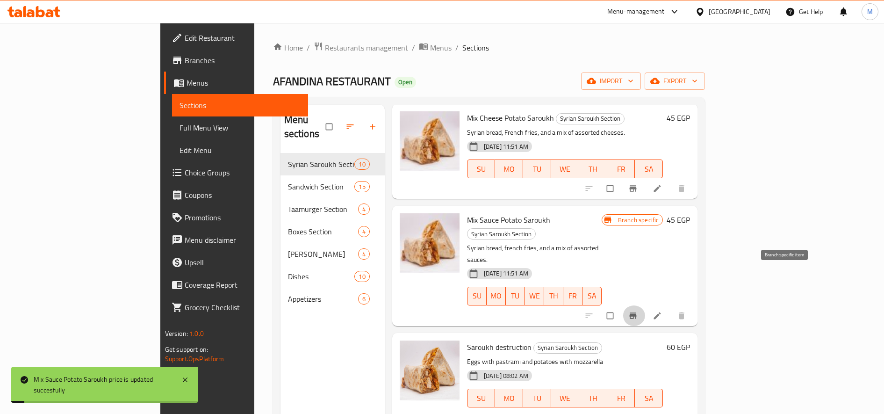
click at [637, 312] on icon "Branch-specific-item" at bounding box center [633, 315] width 7 height 6
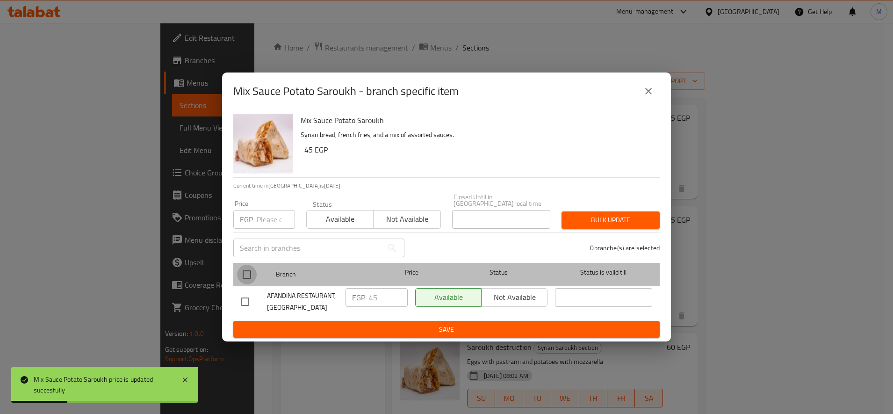
click at [240, 272] on input "checkbox" at bounding box center [247, 275] width 20 height 20
checkbox input "true"
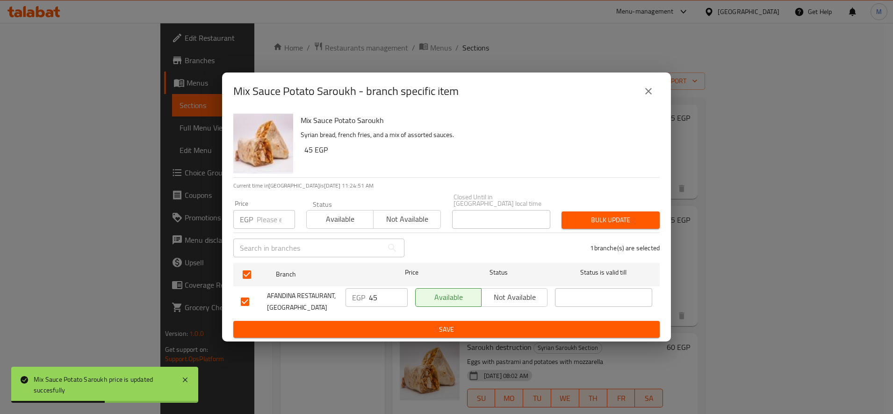
click at [599, 214] on span "Bulk update" at bounding box center [610, 220] width 83 height 12
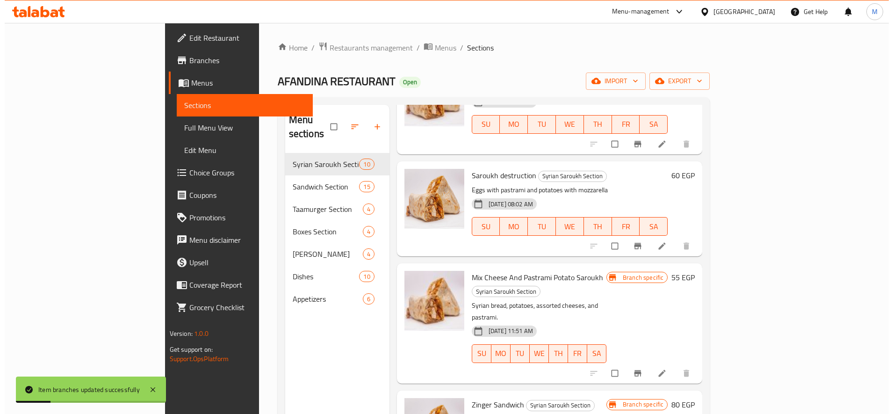
scroll to position [603, 0]
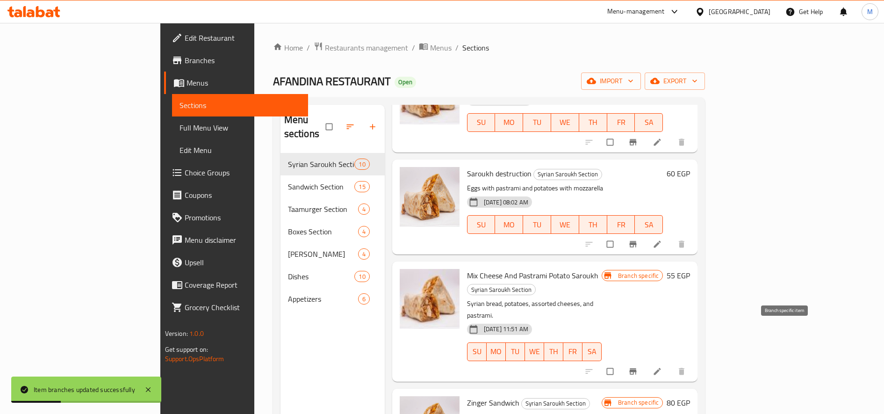
click at [638, 367] on icon "Branch-specific-item" at bounding box center [632, 371] width 9 height 9
click at [690, 269] on h6 "55 EGP" at bounding box center [678, 275] width 23 height 13
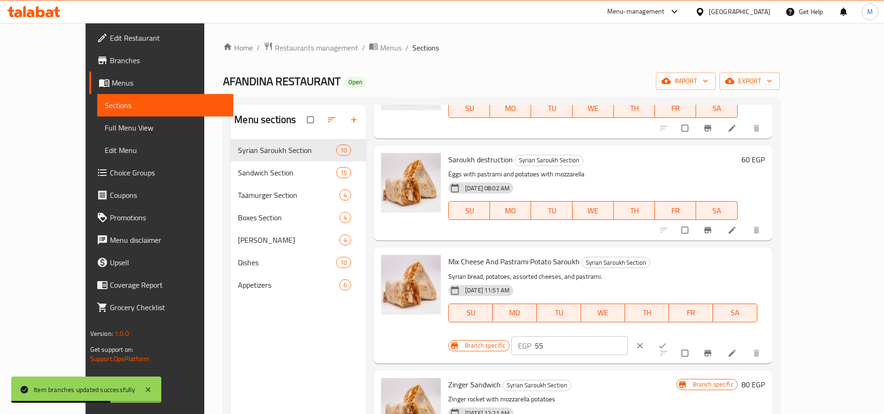
click at [531, 340] on p "EGP" at bounding box center [524, 345] width 13 height 11
click at [628, 336] on input "55" at bounding box center [581, 345] width 93 height 19
type input "60"
click at [667, 341] on icon "ok" at bounding box center [662, 345] width 9 height 9
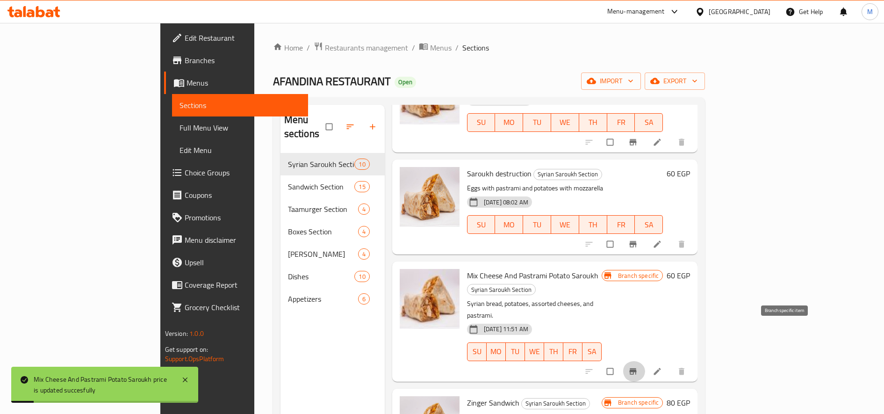
click at [638, 367] on icon "Branch-specific-item" at bounding box center [632, 371] width 9 height 9
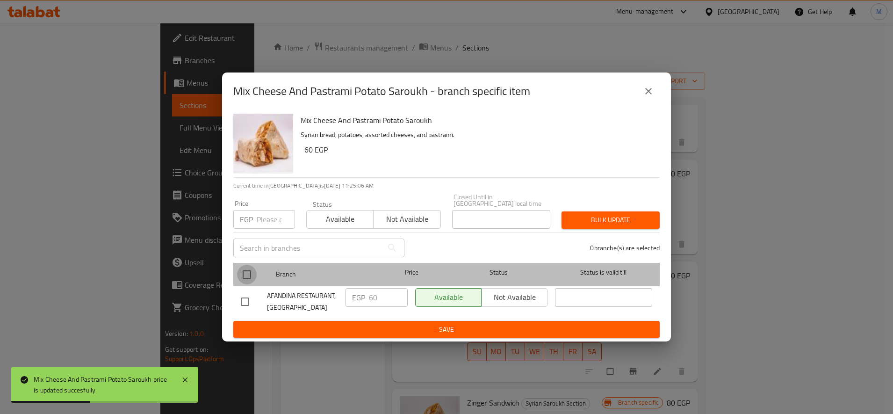
click at [250, 273] on input "checkbox" at bounding box center [247, 275] width 20 height 20
checkbox input "true"
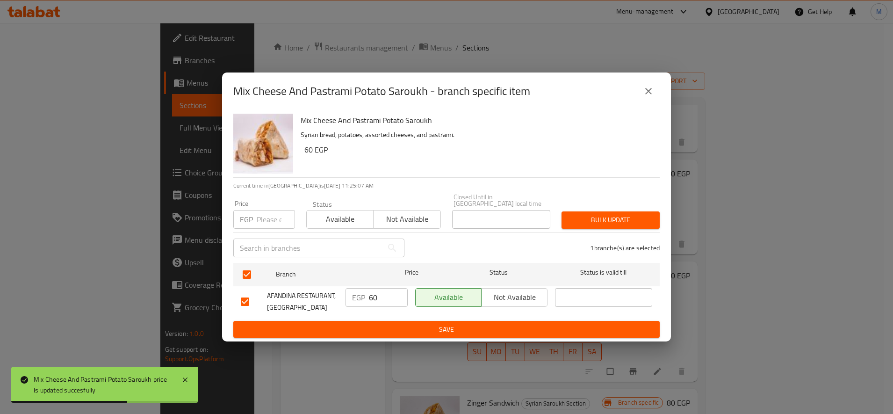
click at [616, 216] on span "Bulk update" at bounding box center [610, 220] width 83 height 12
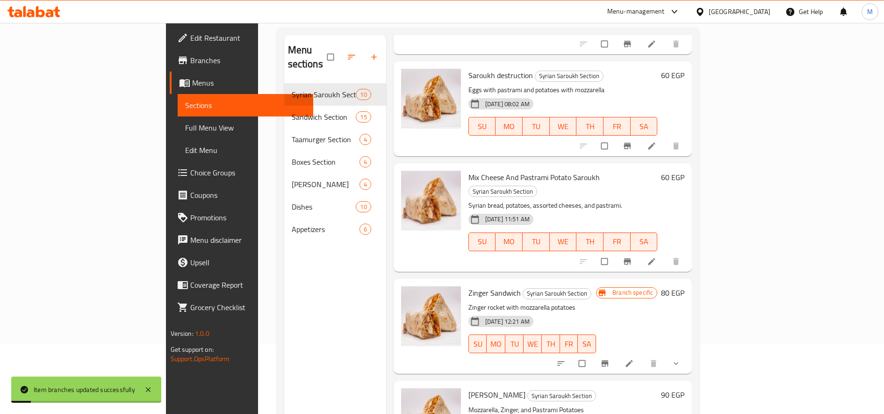
scroll to position [72, 0]
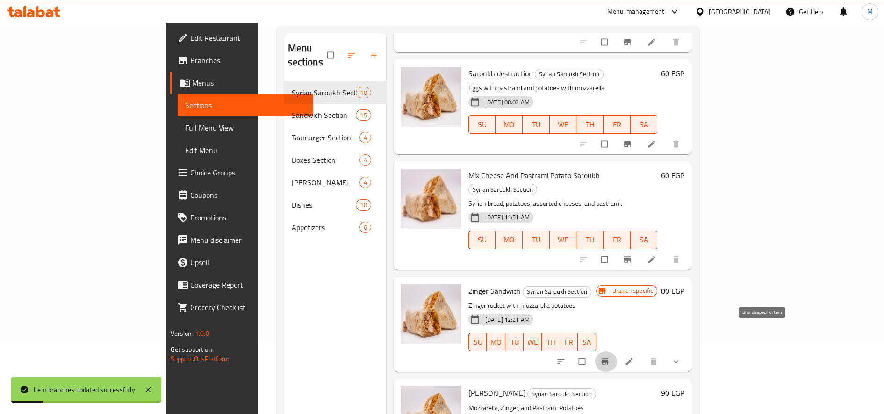
click at [609, 358] on icon "Branch-specific-item" at bounding box center [605, 361] width 7 height 6
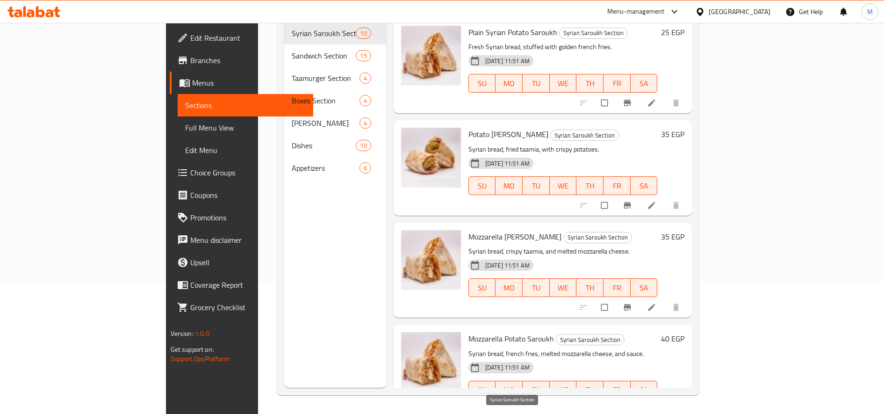
scroll to position [0, 0]
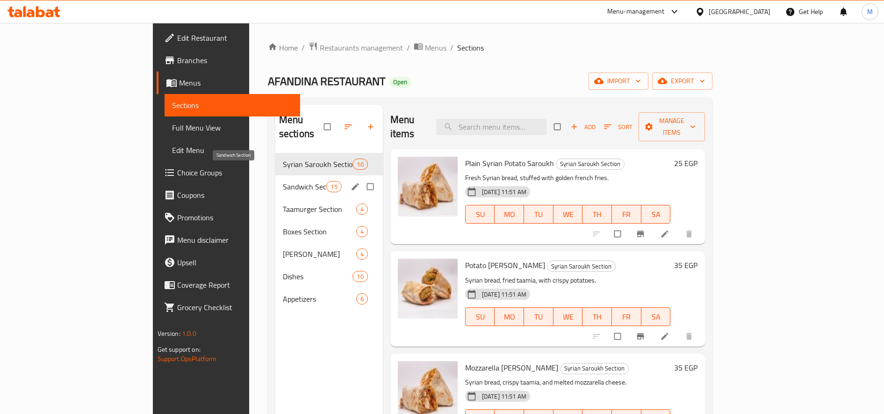
click at [283, 181] on span "Sandwich Section" at bounding box center [305, 186] width 44 height 11
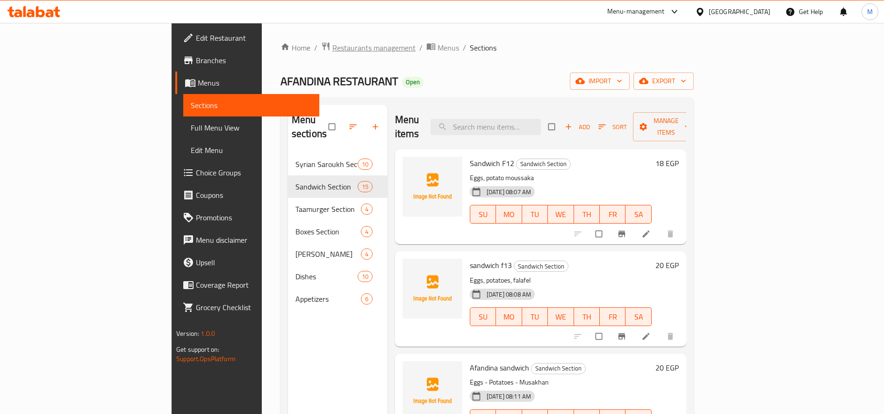
click at [332, 44] on span "Restaurants management" at bounding box center [373, 47] width 83 height 11
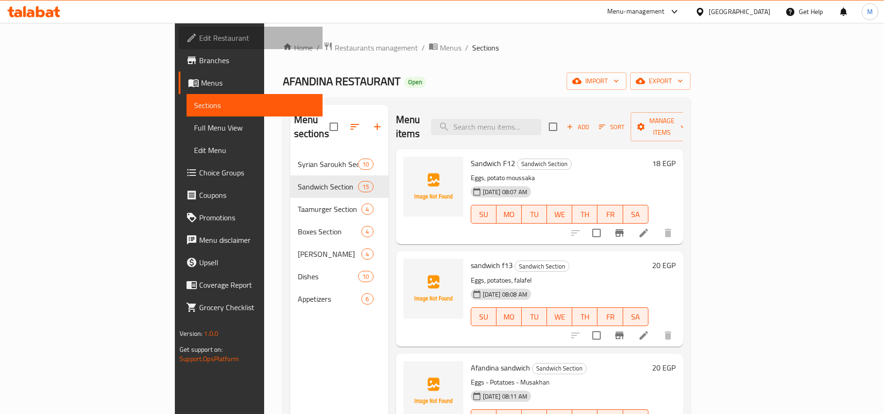
click at [199, 42] on span "Edit Restaurant" at bounding box center [257, 37] width 116 height 11
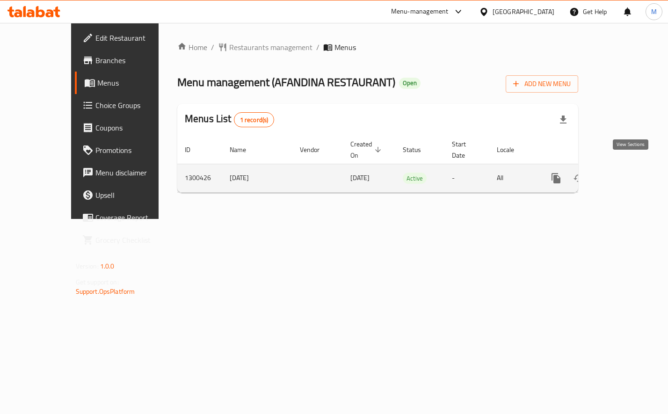
click at [629, 173] on icon "enhanced table" at bounding box center [623, 178] width 11 height 11
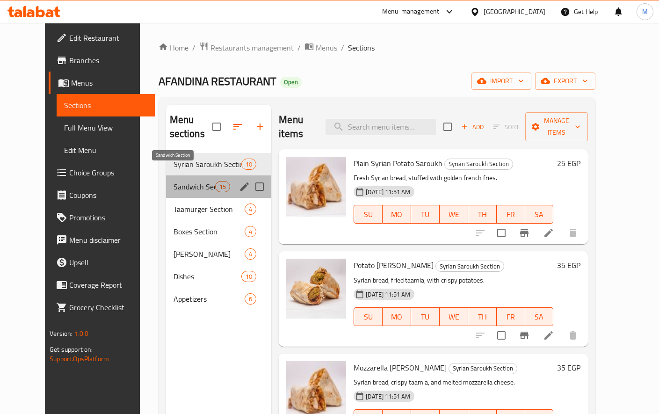
click at [184, 181] on span "Sandwich Section" at bounding box center [194, 186] width 42 height 11
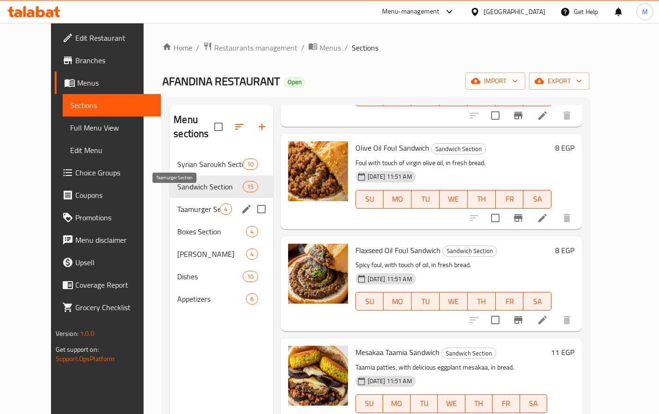
click at [185, 203] on span "Taamurger Section" at bounding box center [198, 208] width 43 height 11
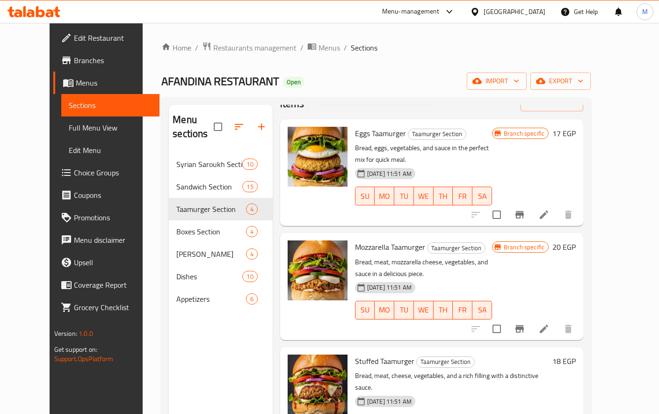
scroll to position [131, 0]
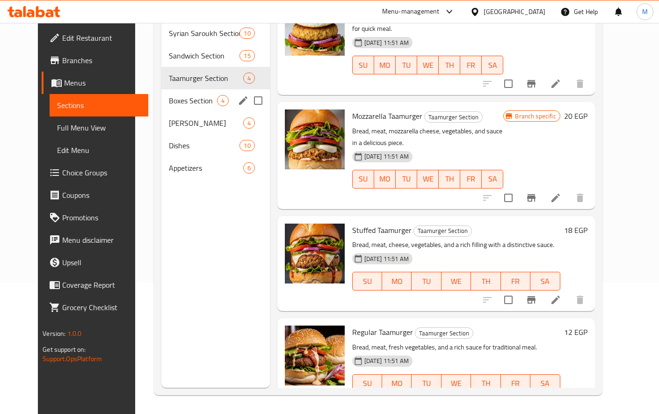
click at [187, 93] on div "Boxes Section 4" at bounding box center [215, 100] width 108 height 22
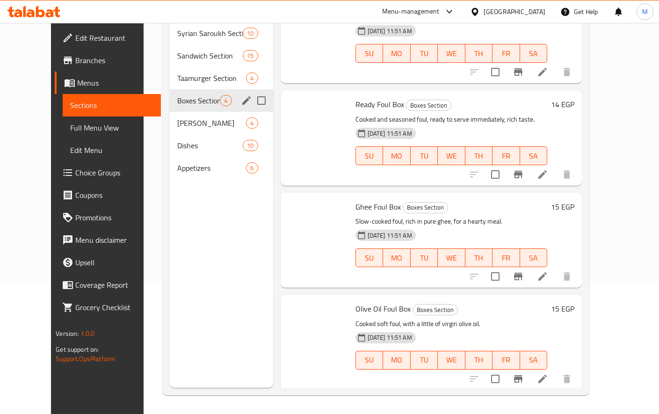
scroll to position [18, 0]
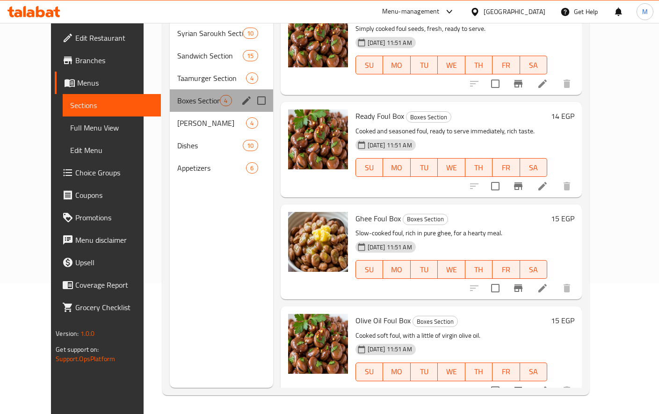
click at [187, 93] on div "Boxes Section 4" at bounding box center [221, 100] width 103 height 22
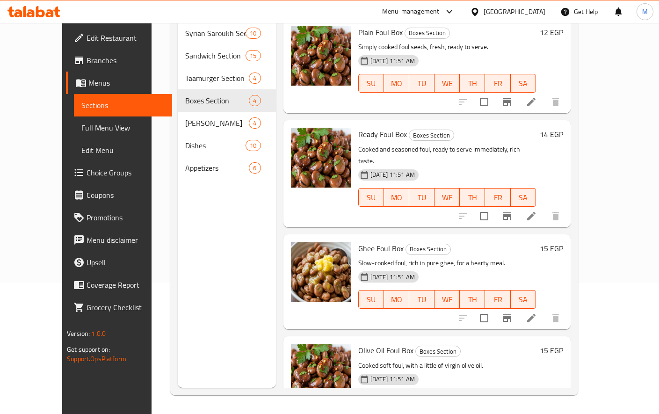
scroll to position [0, 0]
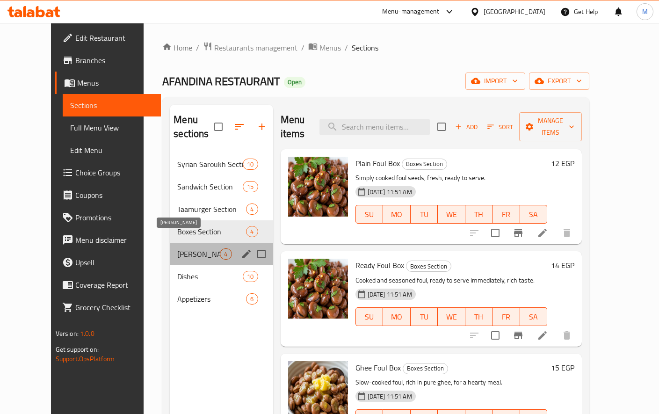
click at [177, 248] on span "[PERSON_NAME]" at bounding box center [198, 253] width 43 height 11
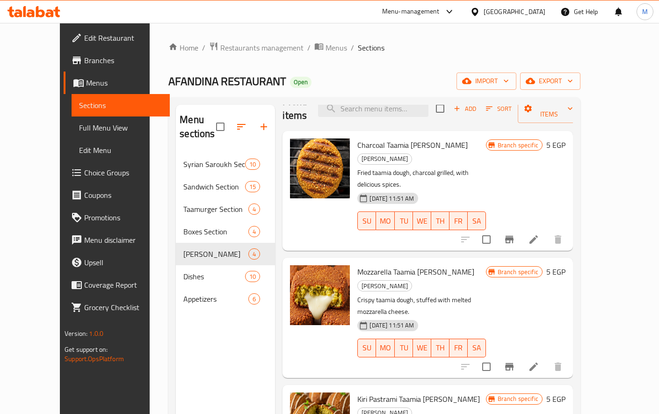
scroll to position [131, 0]
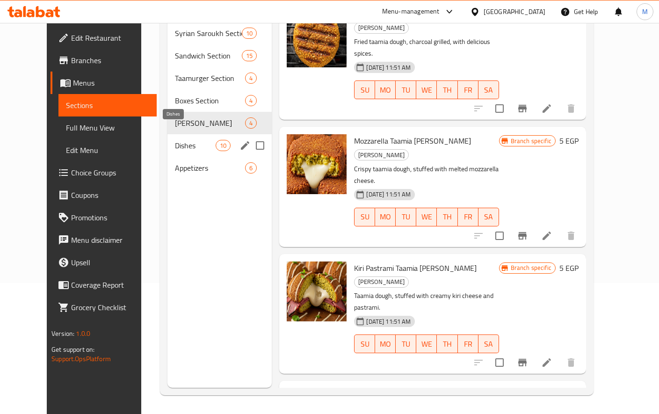
click at [175, 140] on span "Dishes" at bounding box center [195, 145] width 41 height 11
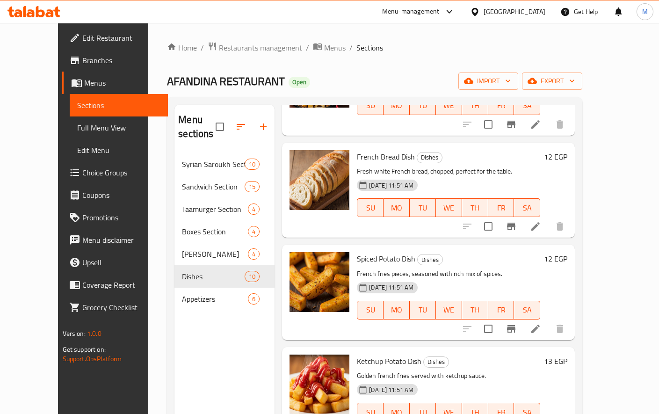
scroll to position [131, 0]
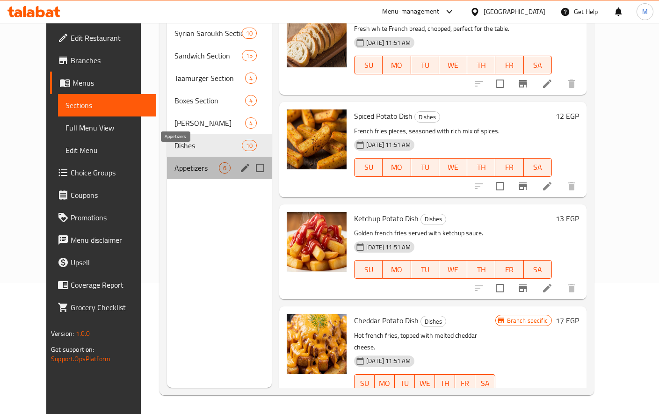
click at [176, 162] on span "Appetizers" at bounding box center [196, 167] width 44 height 11
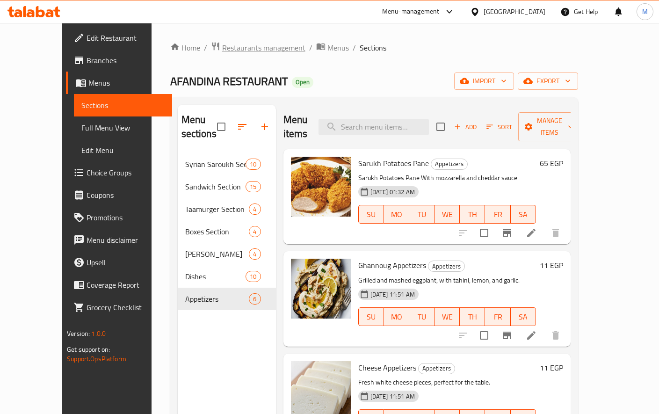
click at [234, 42] on span "Restaurants management" at bounding box center [263, 47] width 83 height 11
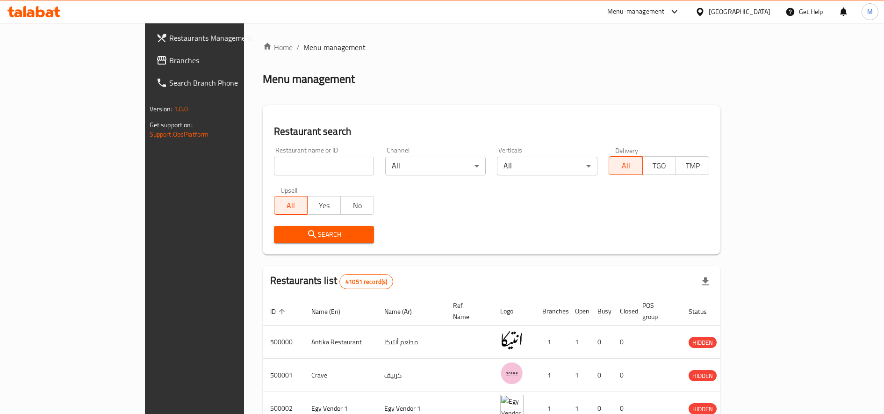
click at [274, 152] on div "Restaurant name or ID Restaurant name or ID" at bounding box center [324, 161] width 101 height 29
click at [274, 160] on input "search" at bounding box center [324, 166] width 101 height 19
type input "بكير"
click button "Search" at bounding box center [324, 234] width 101 height 17
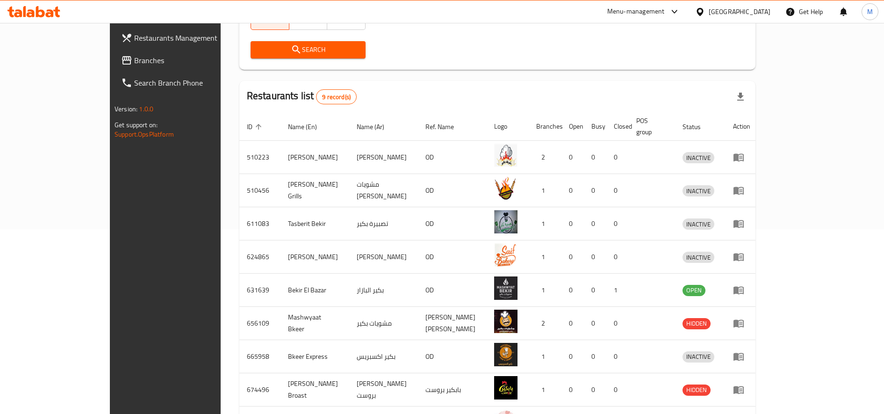
scroll to position [186, 0]
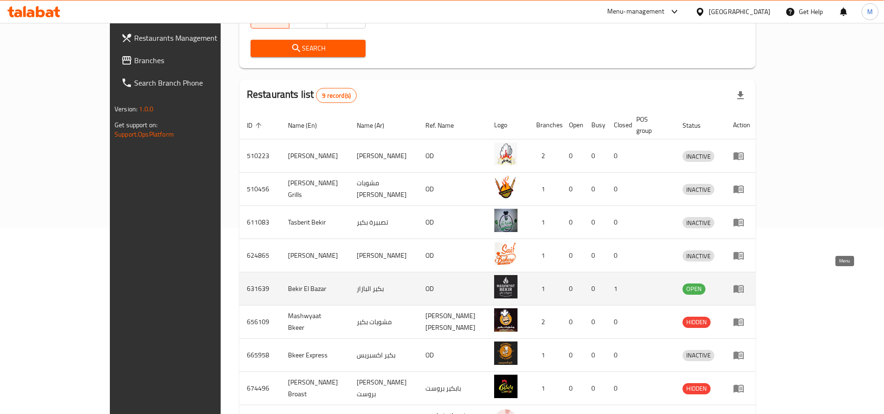
click at [667, 283] on icon "enhanced table" at bounding box center [738, 288] width 11 height 11
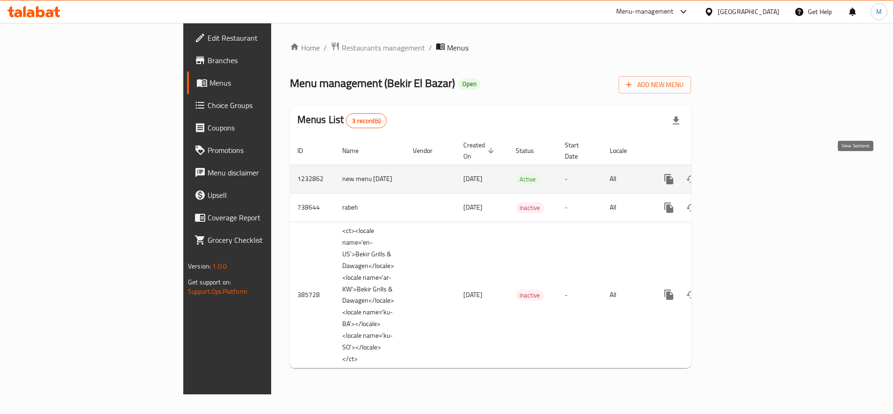
click at [667, 173] on icon "enhanced table" at bounding box center [736, 178] width 11 height 11
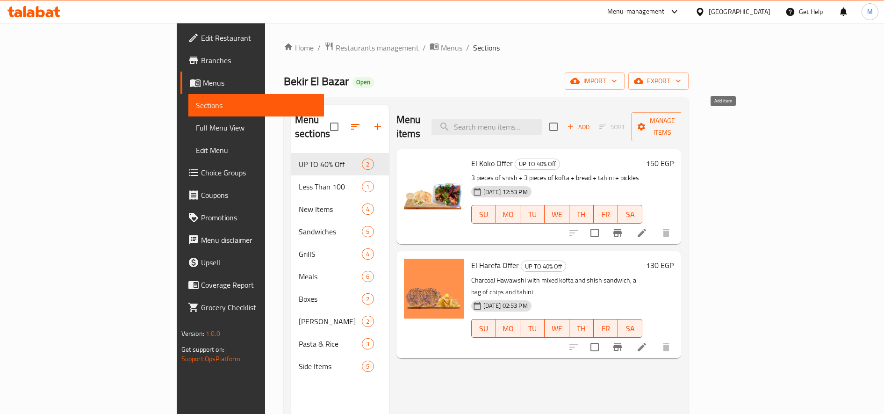
click at [591, 122] on span "Add" at bounding box center [578, 127] width 25 height 11
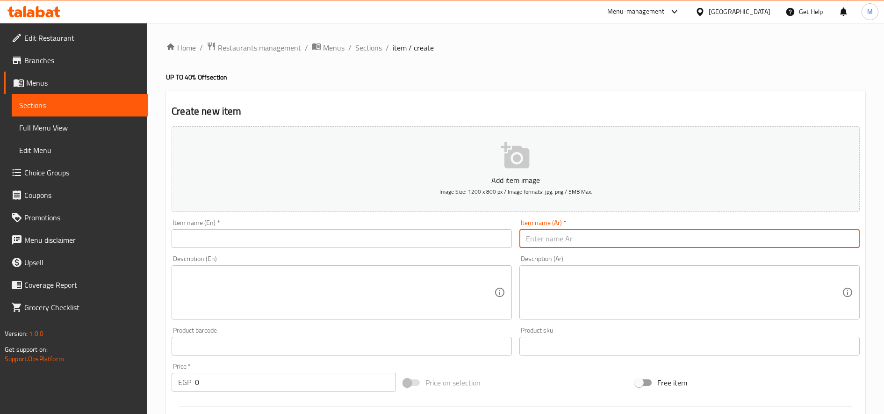
click at [573, 233] on input "text" at bounding box center [689, 238] width 340 height 19
paste input "عرض نار و بحر"
type input "عرض نار و بحر"
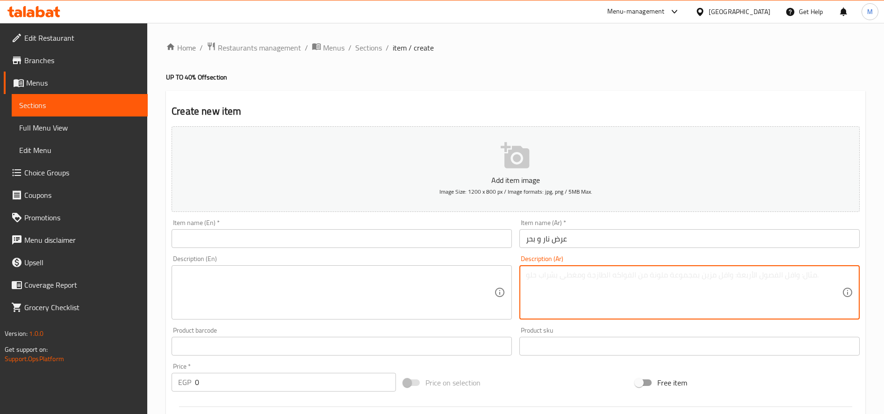
paste textarea "نص فرخة و عيش و طحينة و مخلل و طبق رز غرقان سي فود كبير ٢٣٠ جنيه"
click at [557, 276] on textarea "نص فرخة و عيش و طحينة و مخلل و طبق رز غرقان سي فود كبير ٢٣٠ جنيه" at bounding box center [684, 292] width 316 height 44
drag, startPoint x: 553, startPoint y: 276, endPoint x: 482, endPoint y: 283, distance: 71.4
click at [482, 283] on div "Add item image Image Size: 1200 x 800 px / Image formats: jpg, png / 5MB Max. I…" at bounding box center [516, 323] width 696 height 403
click at [615, 282] on textarea "نص فرخة و عيش و طحينة و مخلل و طبق رز غرقان سي فود كبير ٢٣٠ جنيه" at bounding box center [684, 292] width 316 height 44
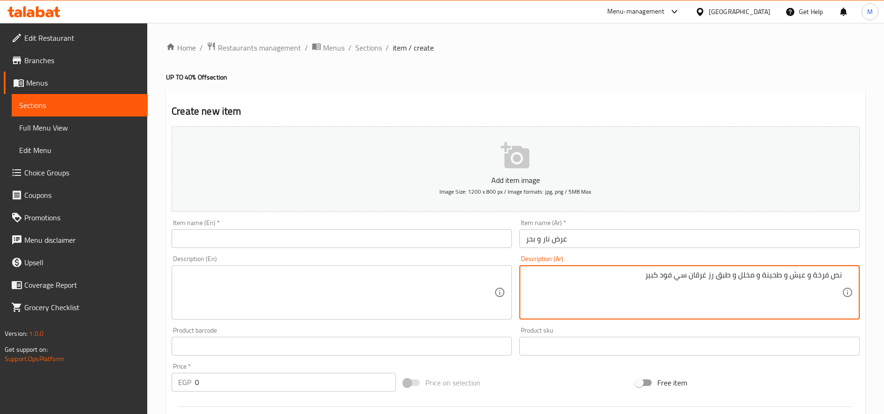
type textarea "نص فرخة و عيش و طحينة و مخلل و طبق رز غرقان سي فود كبير"
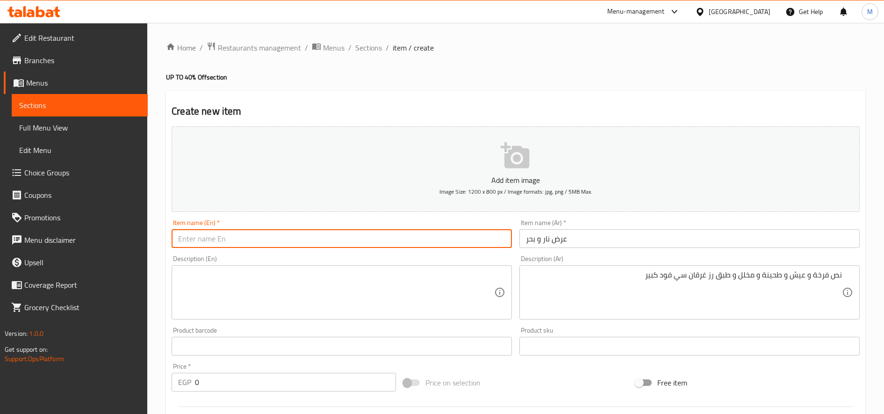
click at [302, 236] on input "text" at bounding box center [342, 238] width 340 height 19
type input "ٍ"
type input "Sea & Land"
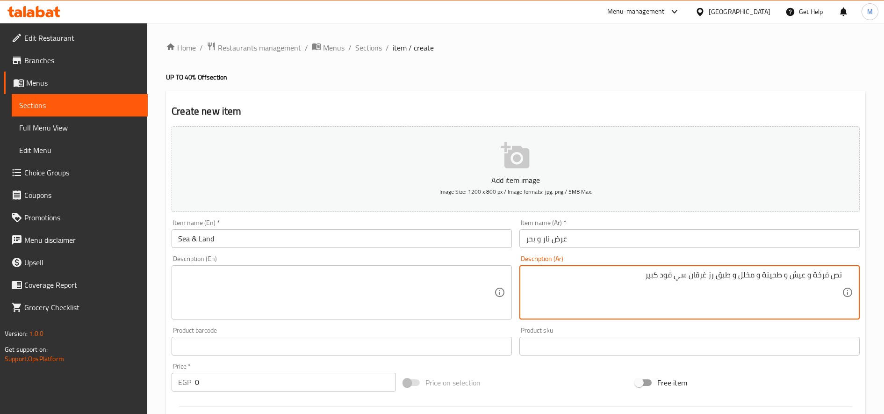
click at [630, 287] on textarea "نص فرخة و عيش و طحينة و مخلل و طبق رز غرقان سي فود كبير" at bounding box center [684, 292] width 316 height 44
click at [390, 288] on textarea at bounding box center [336, 292] width 316 height 44
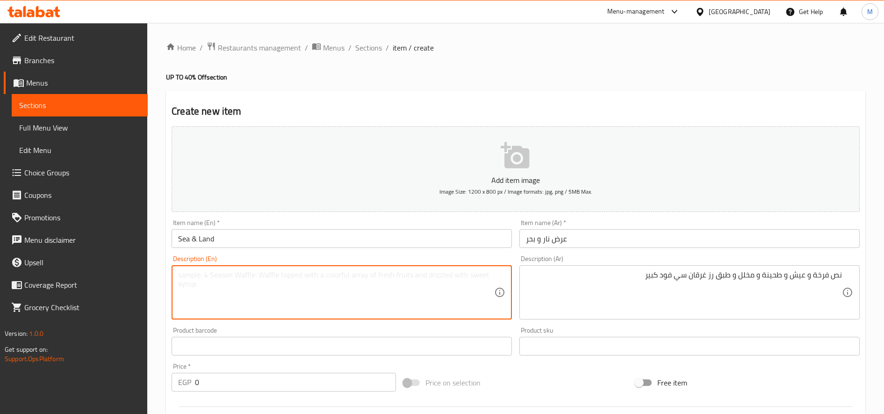
paste textarea "Half a chicken, bread, tahini, pickles, and a large plate of rice drowned in se…"
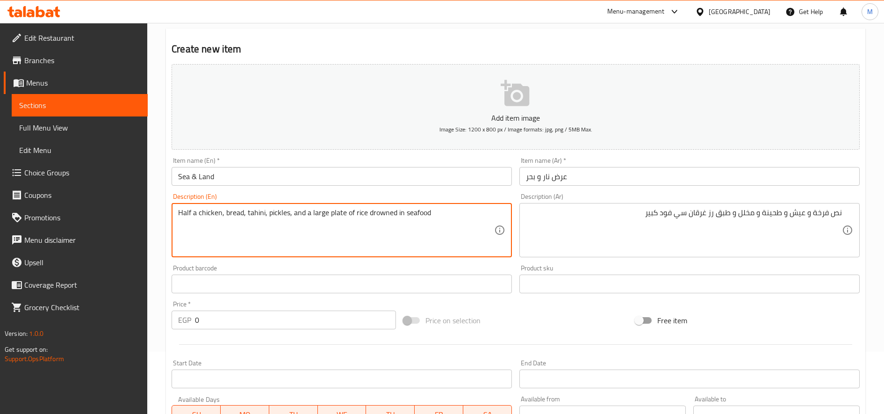
scroll to position [65, 0]
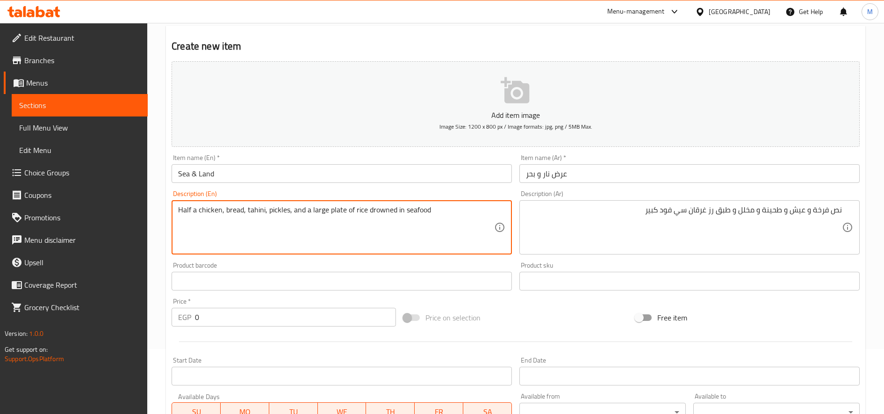
type textarea "Half a chicken, bread, tahini, pickles, and a large plate of rice drowned in se…"
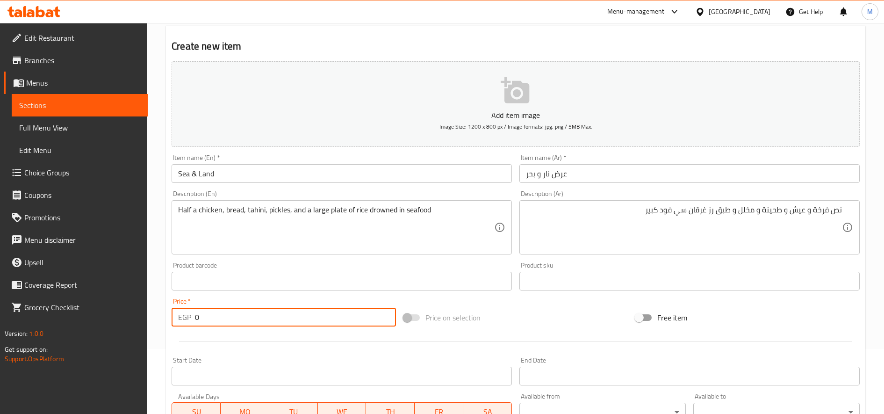
click at [232, 318] on input "0" at bounding box center [295, 317] width 201 height 19
paste input "306.67"
type input "306.67"
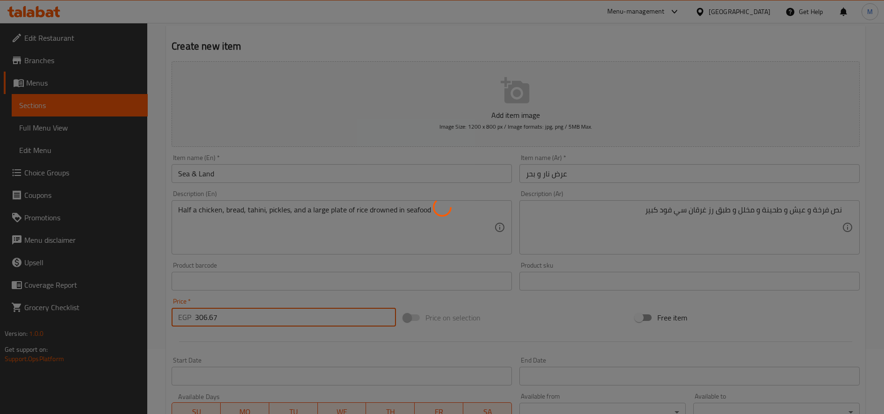
type input "0"
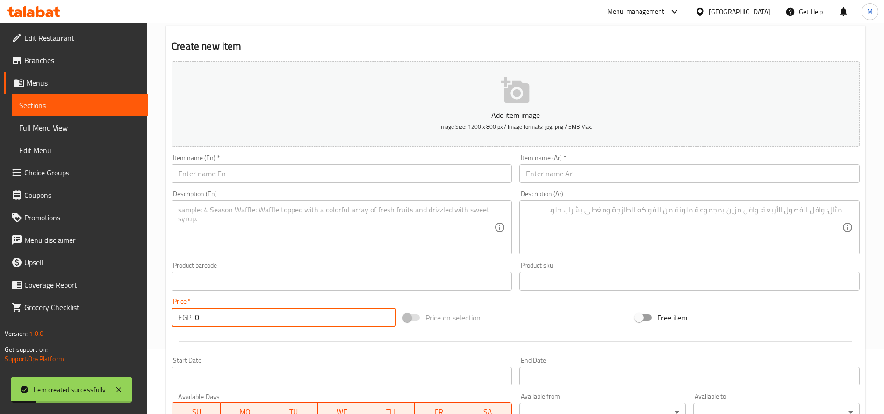
scroll to position [0, 0]
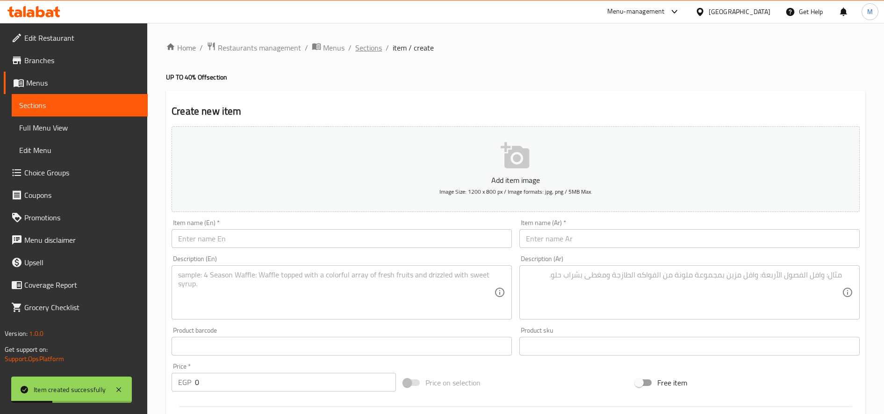
click at [370, 43] on span "Sections" at bounding box center [368, 47] width 27 height 11
